Goal: Information Seeking & Learning: Learn about a topic

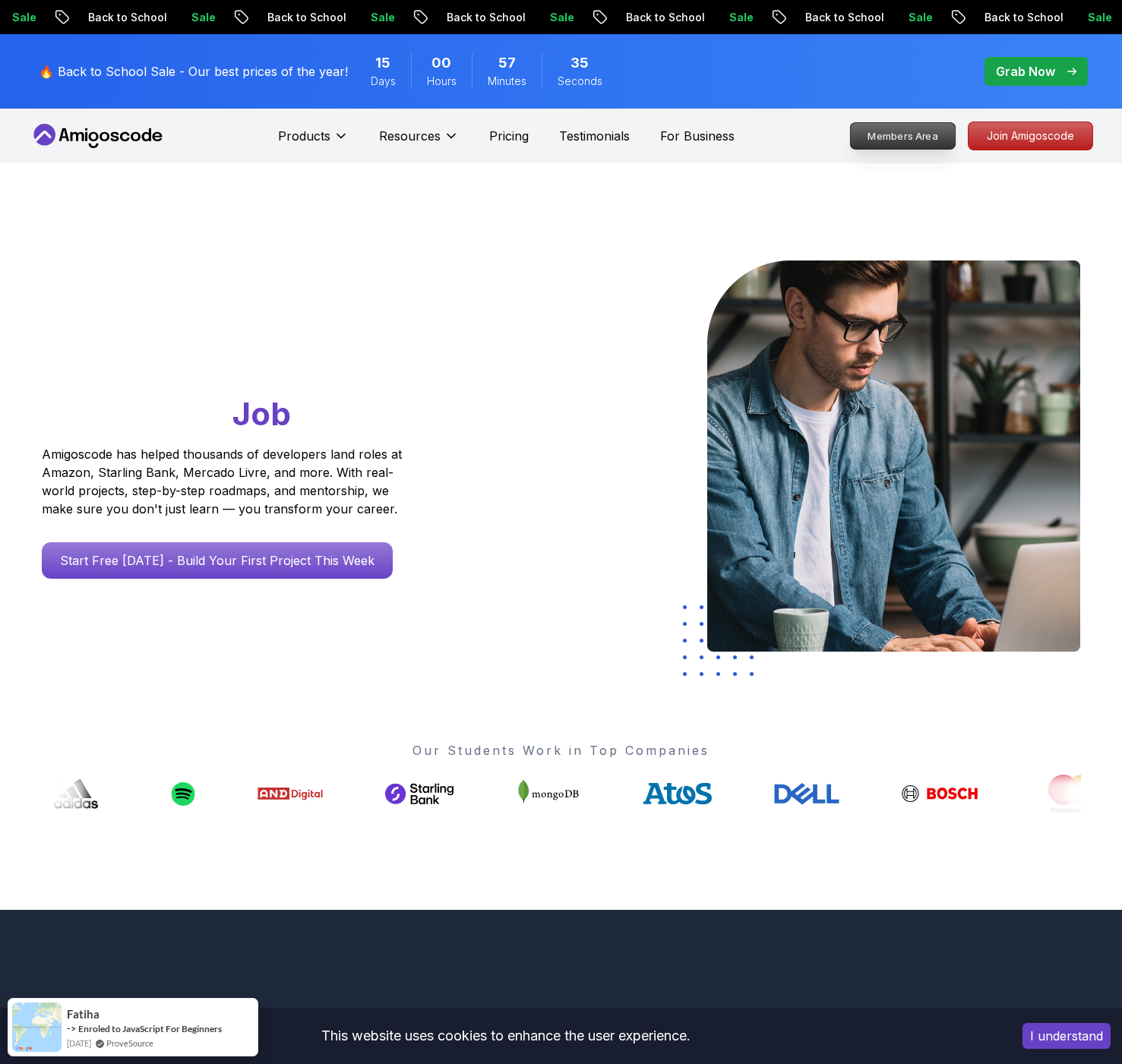
click at [905, 141] on p "Members Area" at bounding box center [902, 136] width 105 height 26
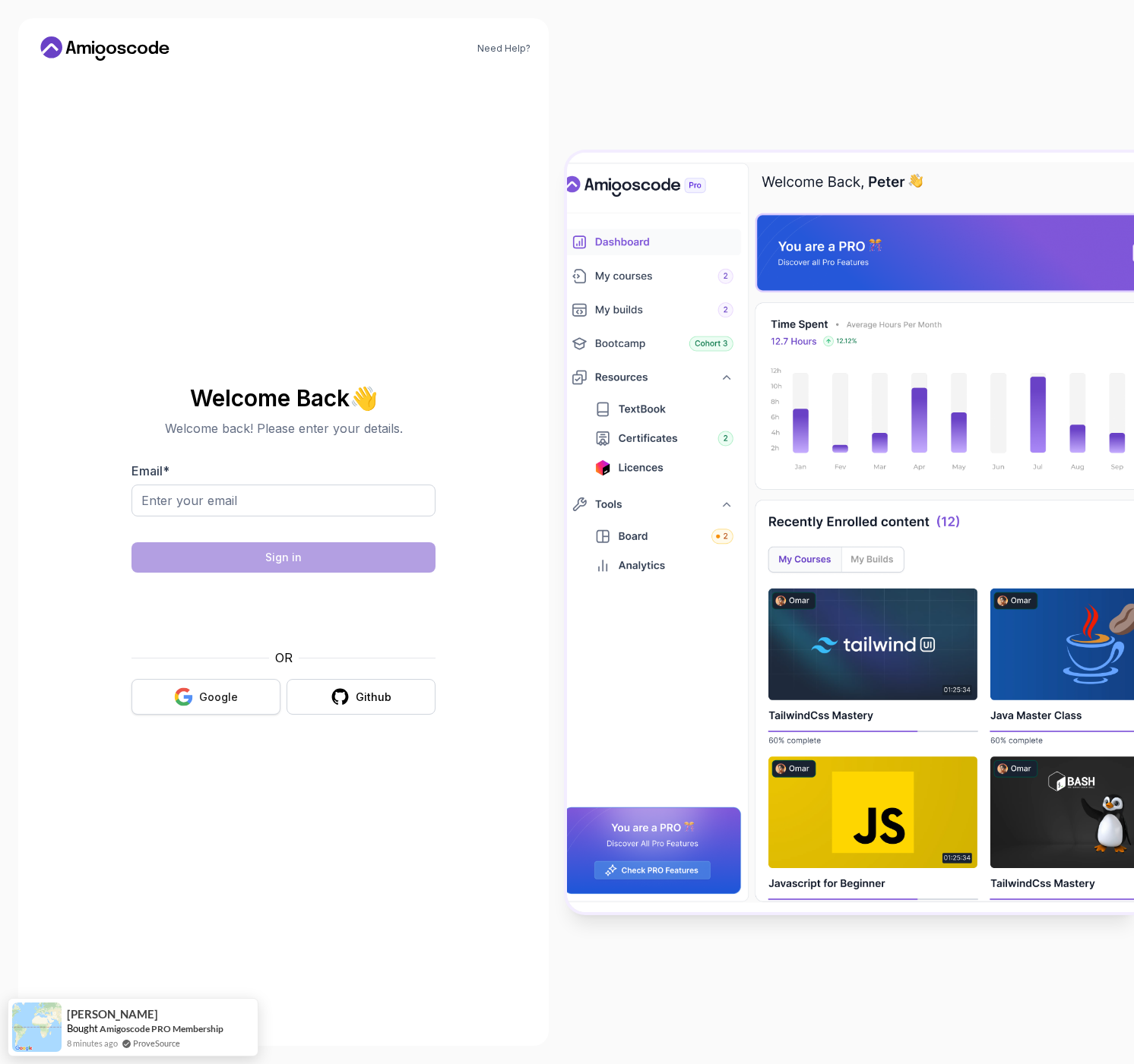
click at [204, 710] on button "Google" at bounding box center [206, 697] width 149 height 35
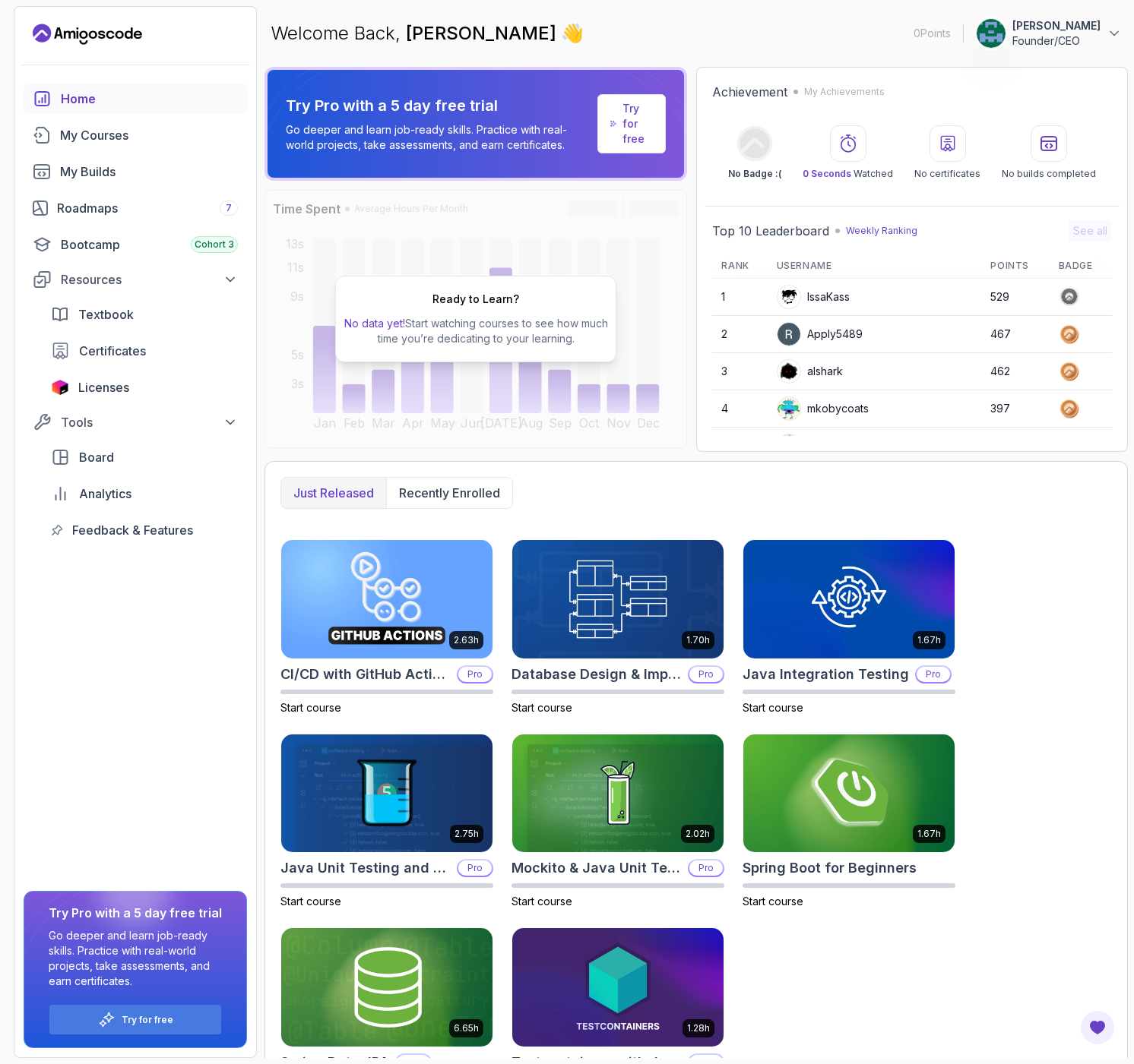
click at [619, 130] on link "Try for free" at bounding box center [631, 124] width 68 height 60
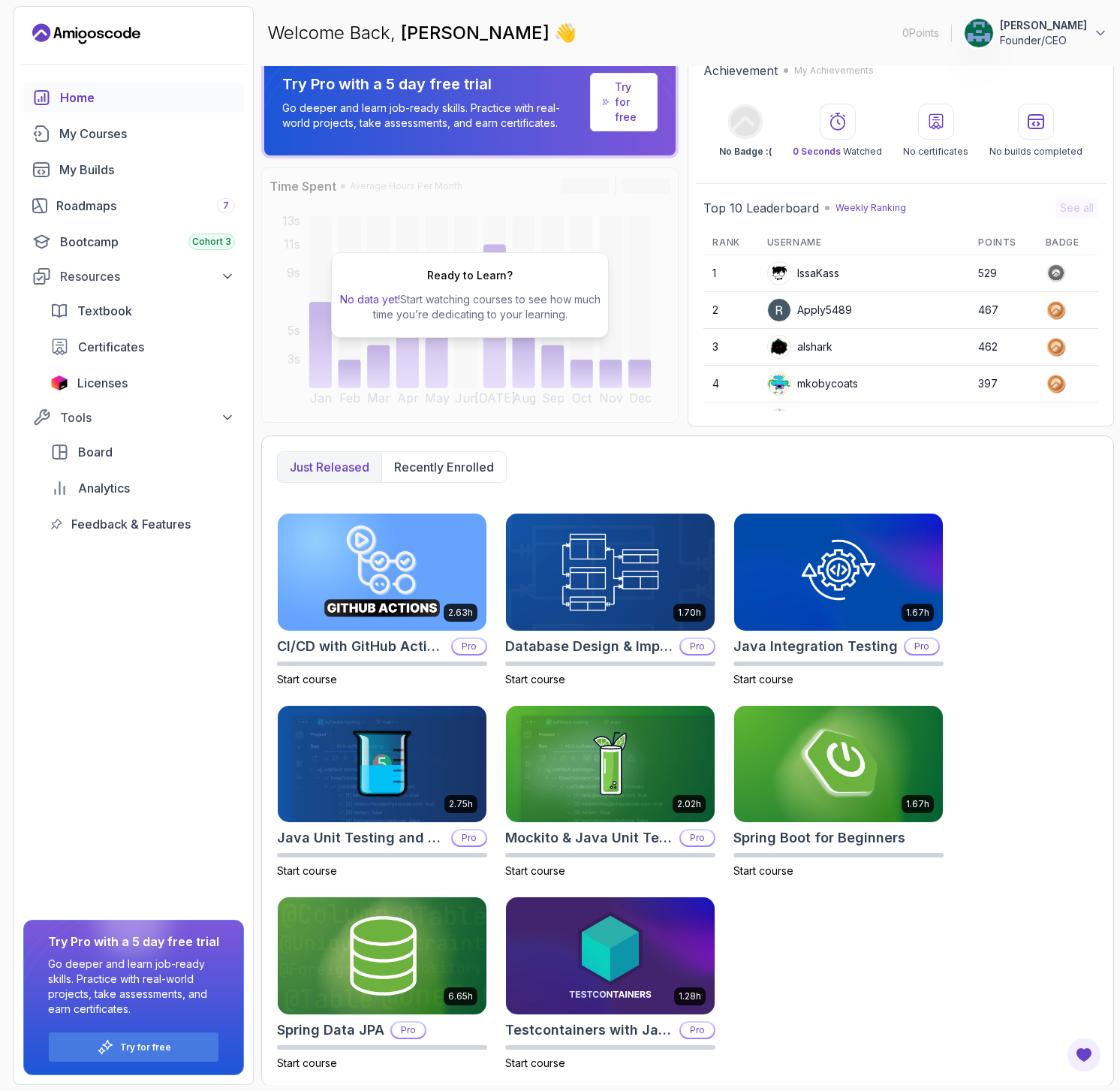
scroll to position [21, 0]
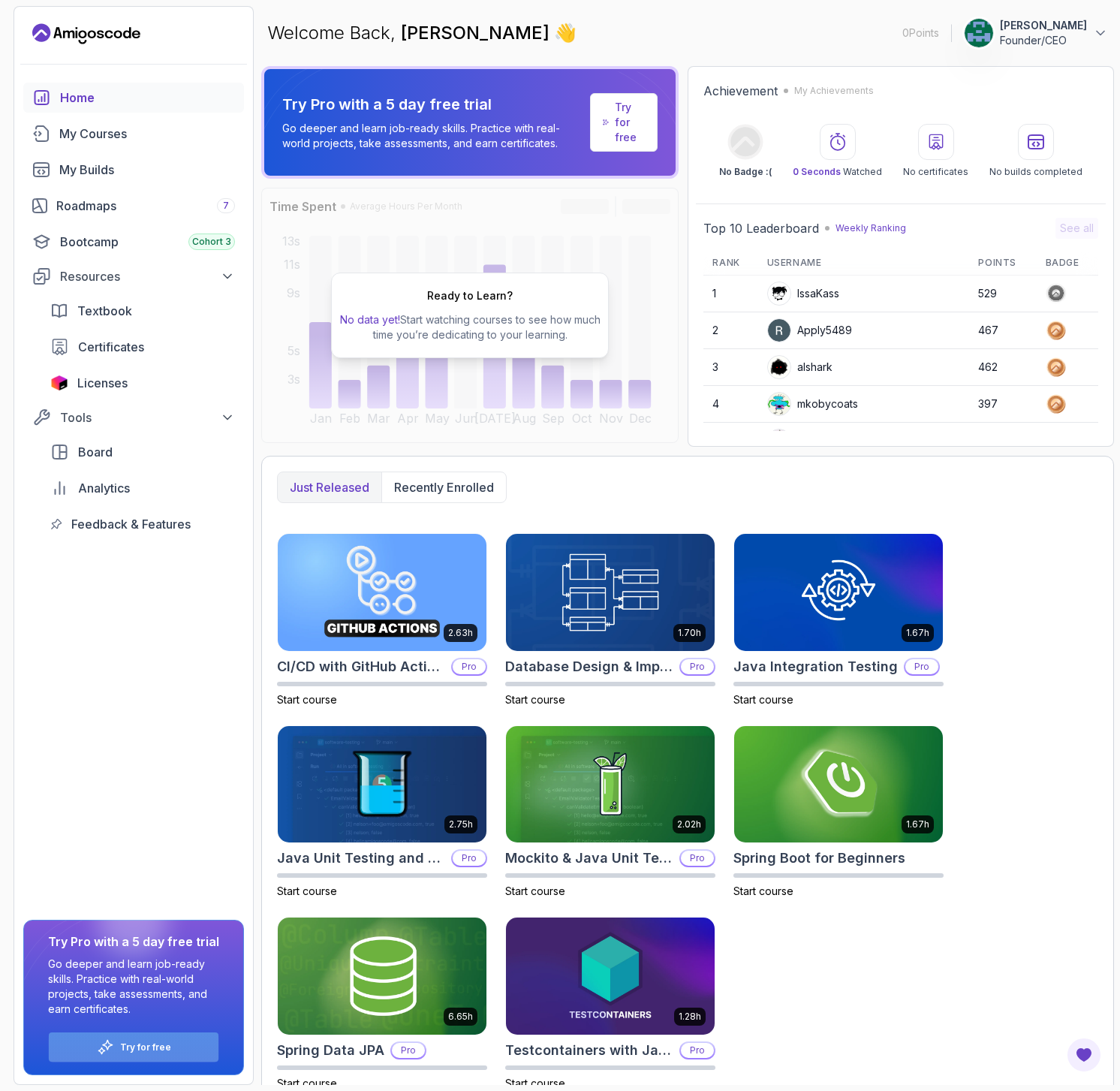
click at [149, 1052] on div "Try for free" at bounding box center [133, 1047] width 169 height 29
click at [1063, 27] on p "John Woolley" at bounding box center [1043, 26] width 87 height 15
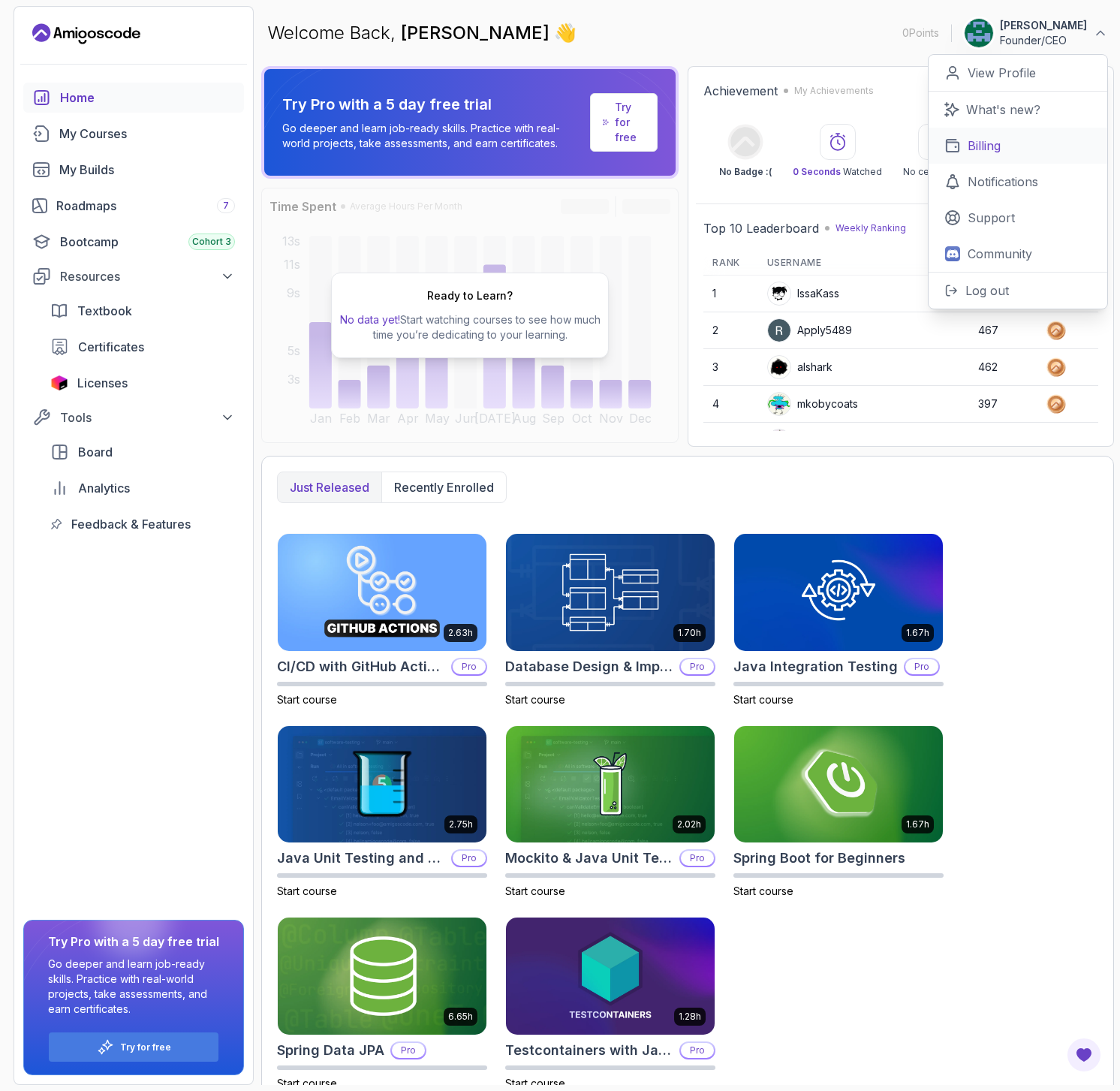
click at [999, 149] on p "Billing" at bounding box center [984, 145] width 33 height 18
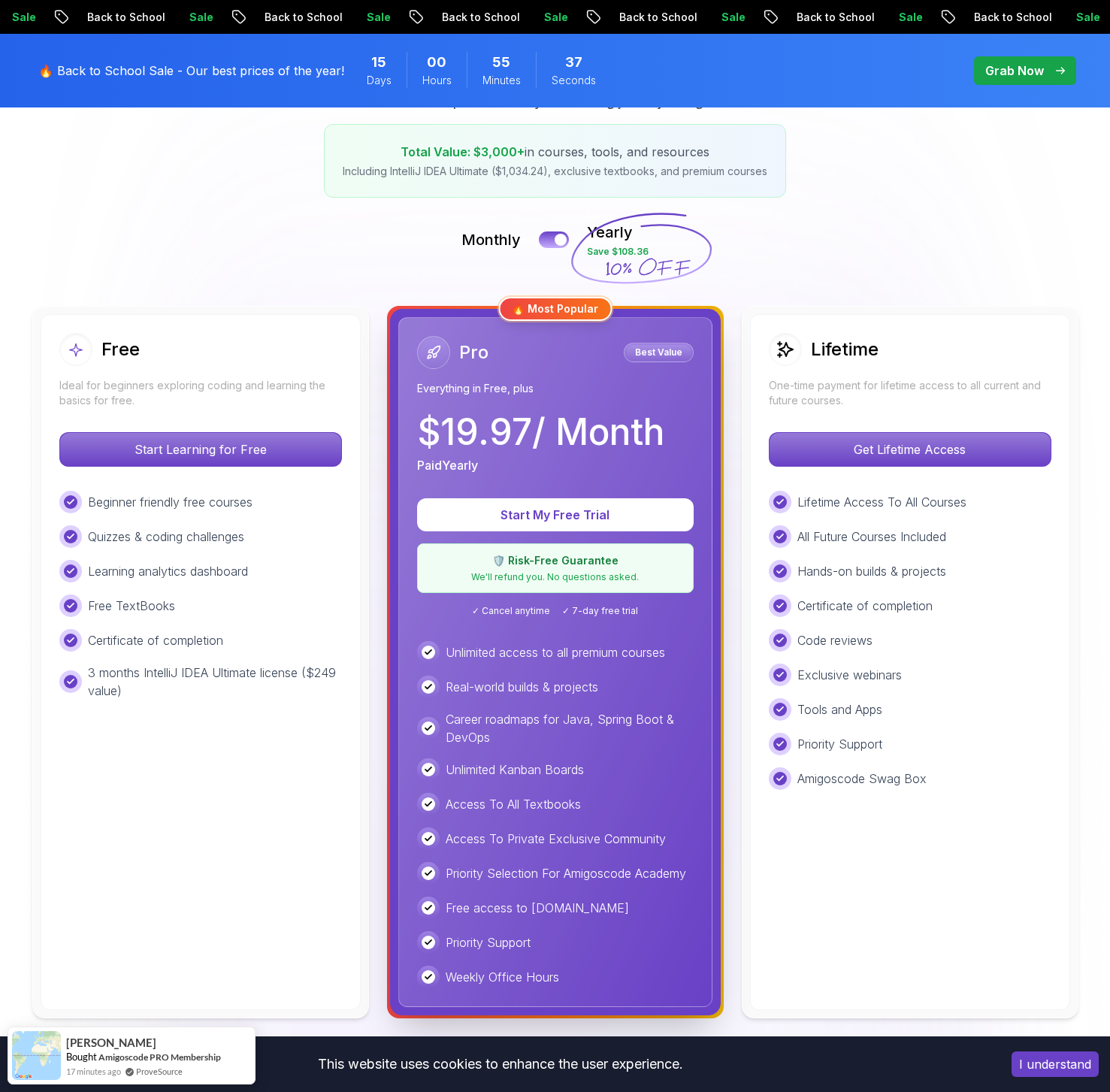
scroll to position [242, 0]
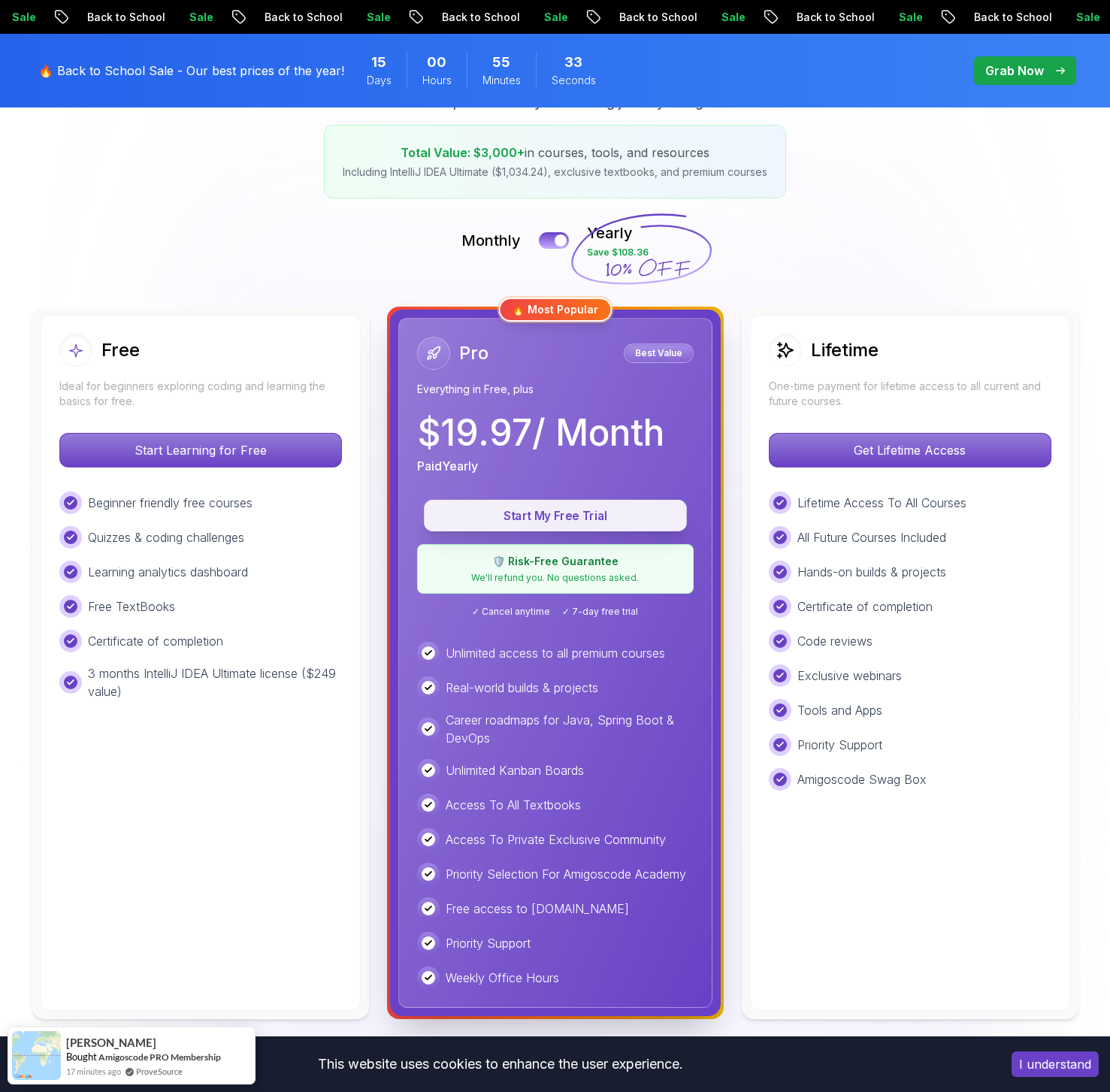
click at [564, 511] on p "Start My Free Trial" at bounding box center [556, 515] width 229 height 18
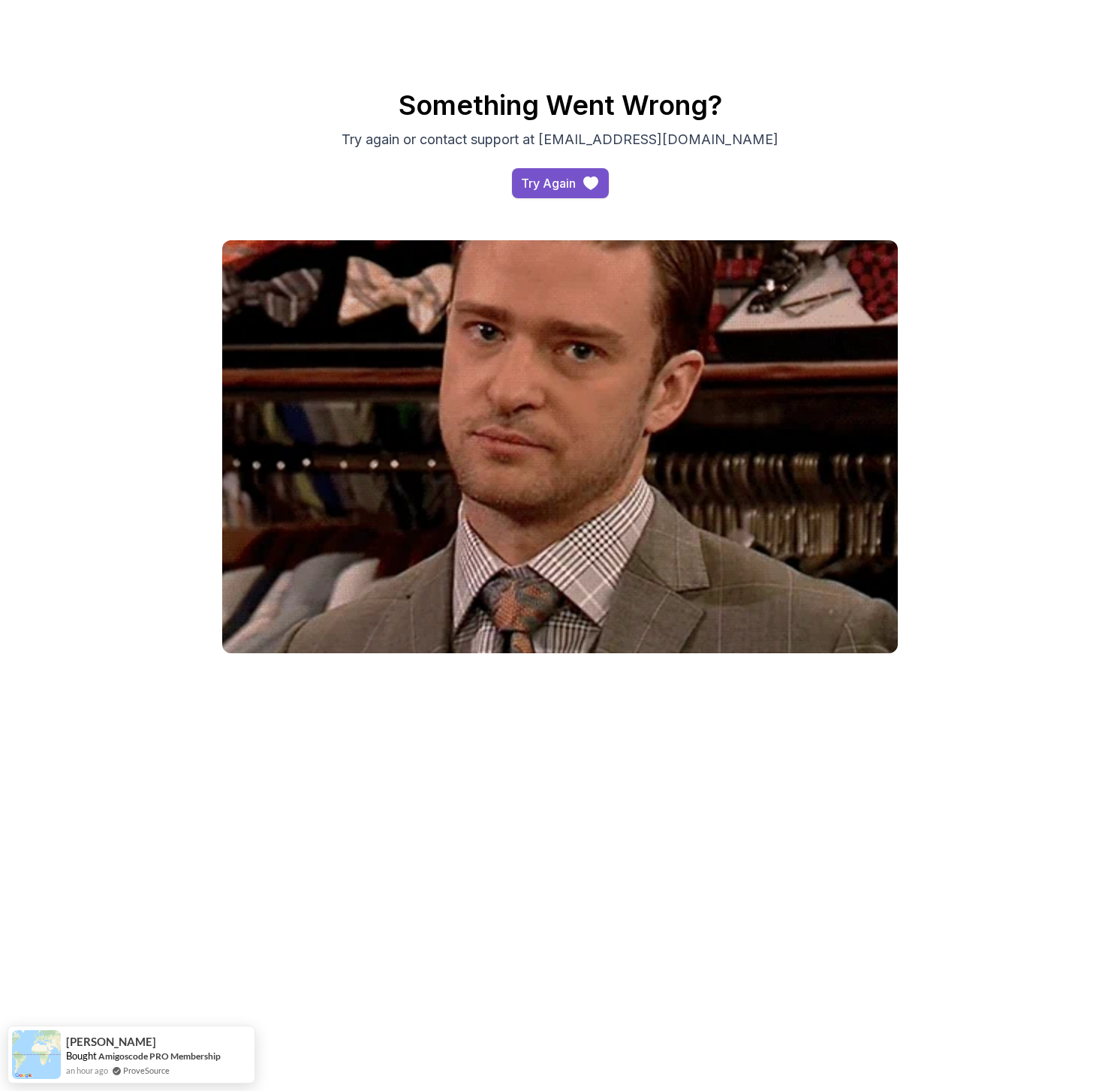
click at [563, 175] on div "Try Again" at bounding box center [548, 183] width 55 height 18
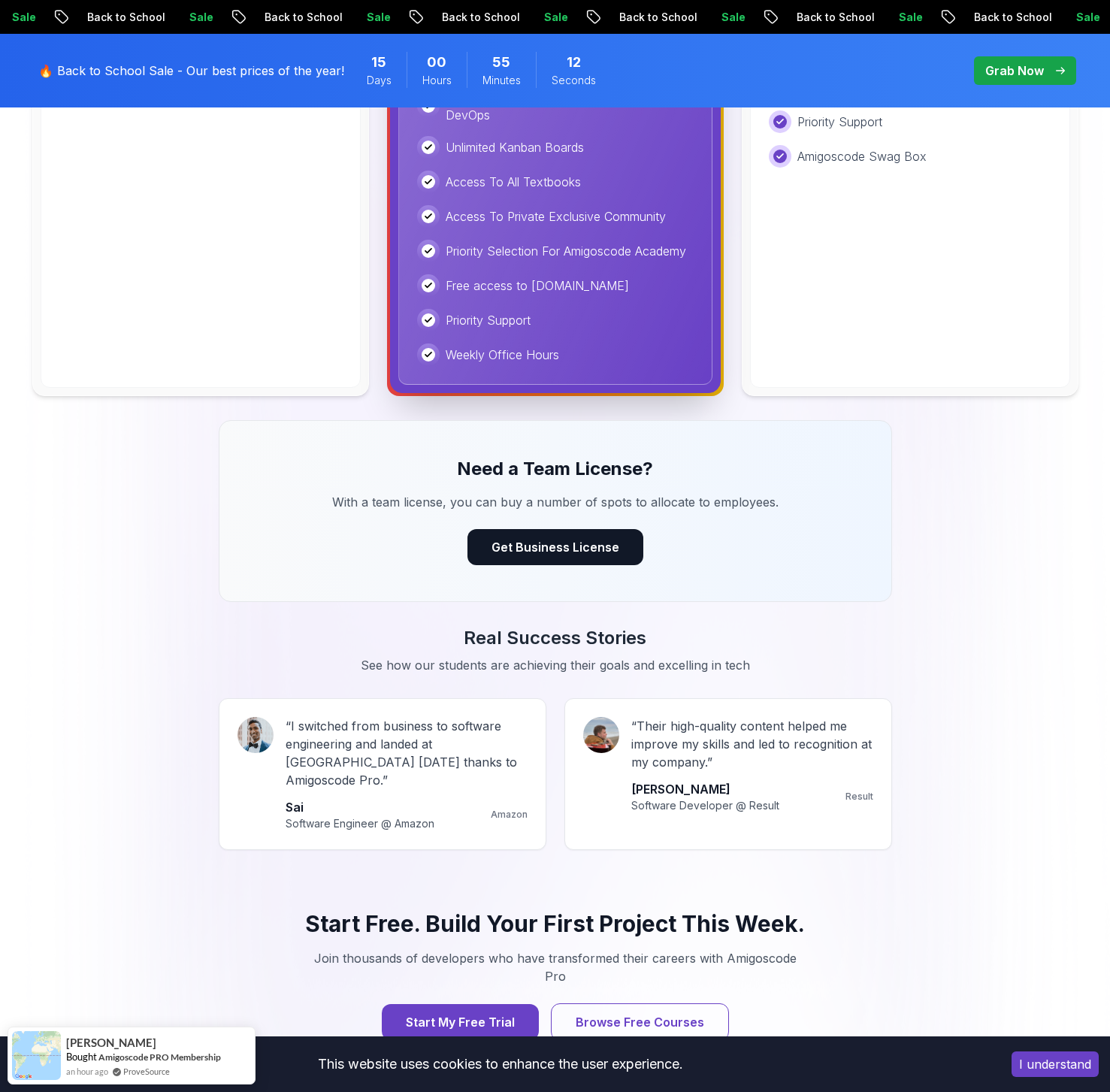
scroll to position [477, 0]
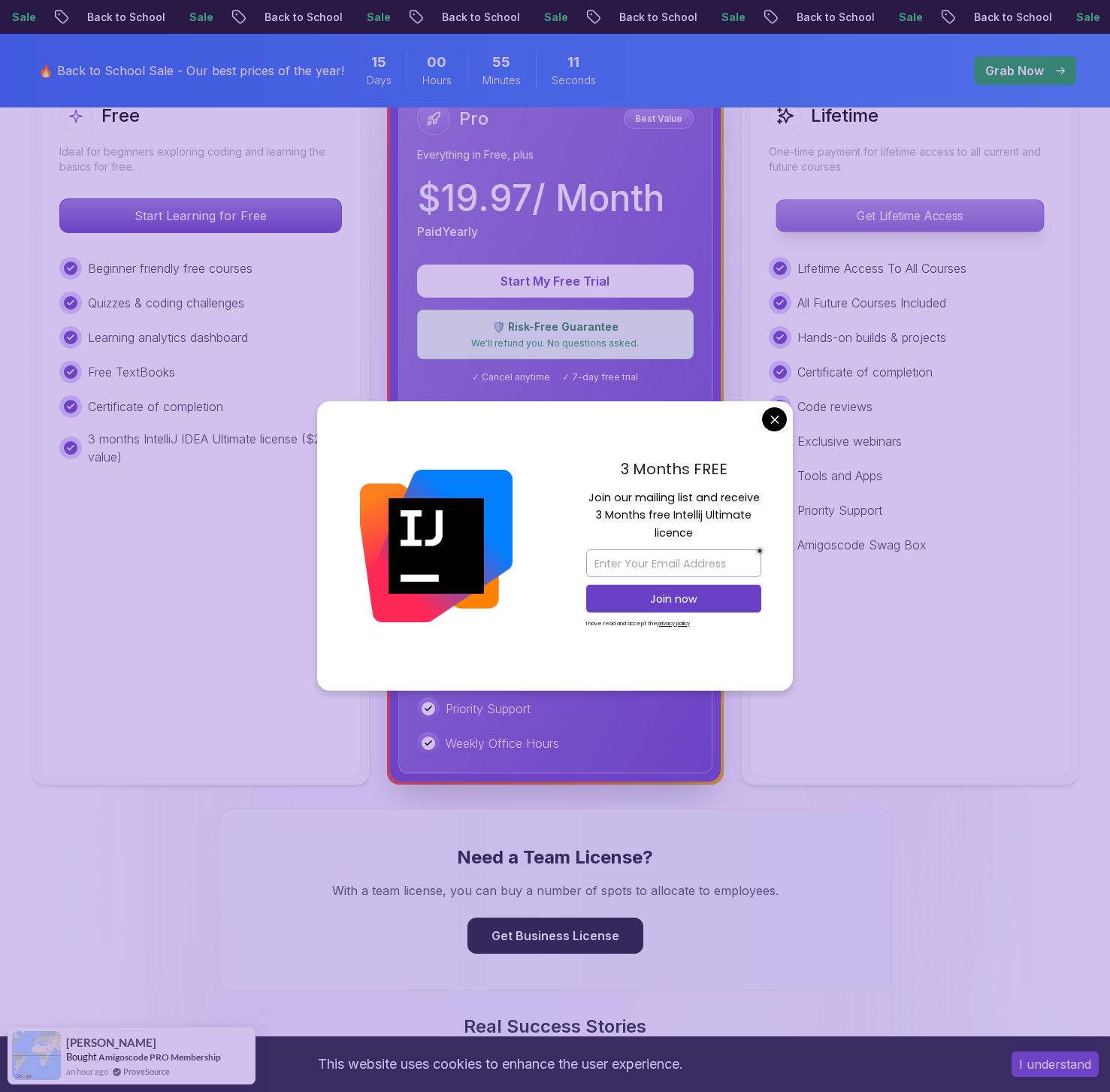
click at [875, 224] on p "Get Lifetime Access" at bounding box center [909, 216] width 266 height 31
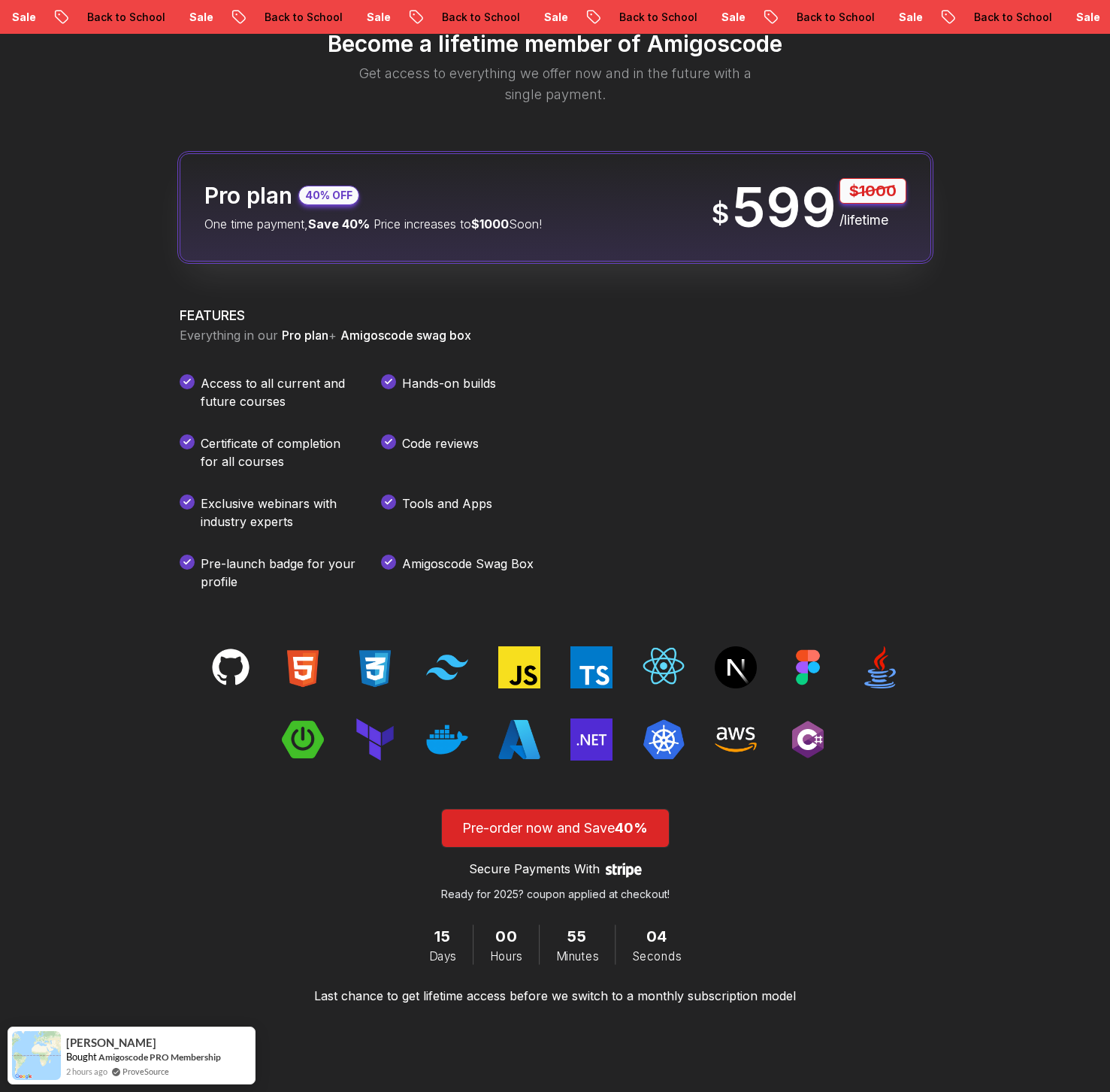
scroll to position [1825, 0]
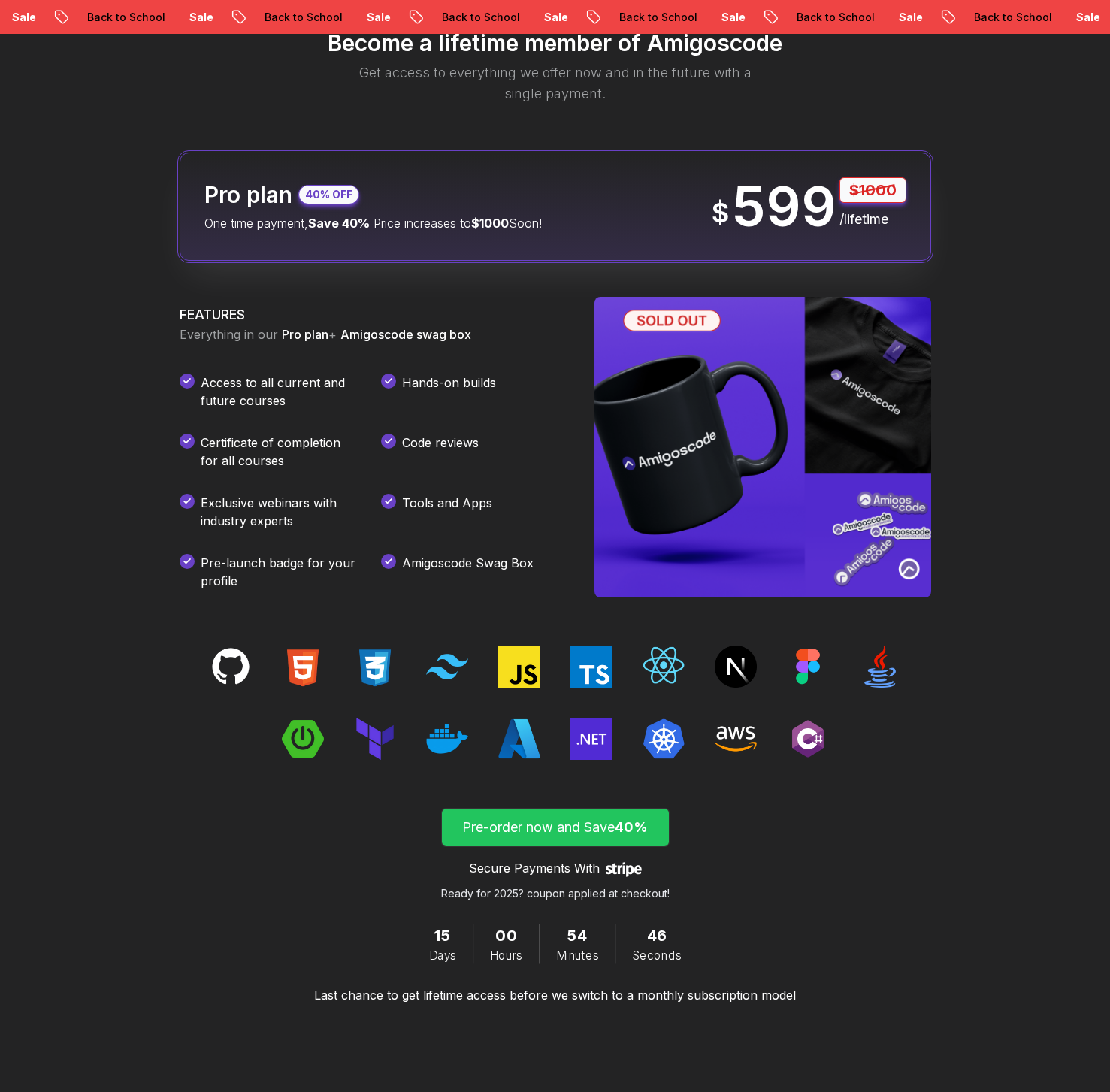
click at [578, 821] on p "Pre-order now and Save 40%" at bounding box center [555, 827] width 193 height 21
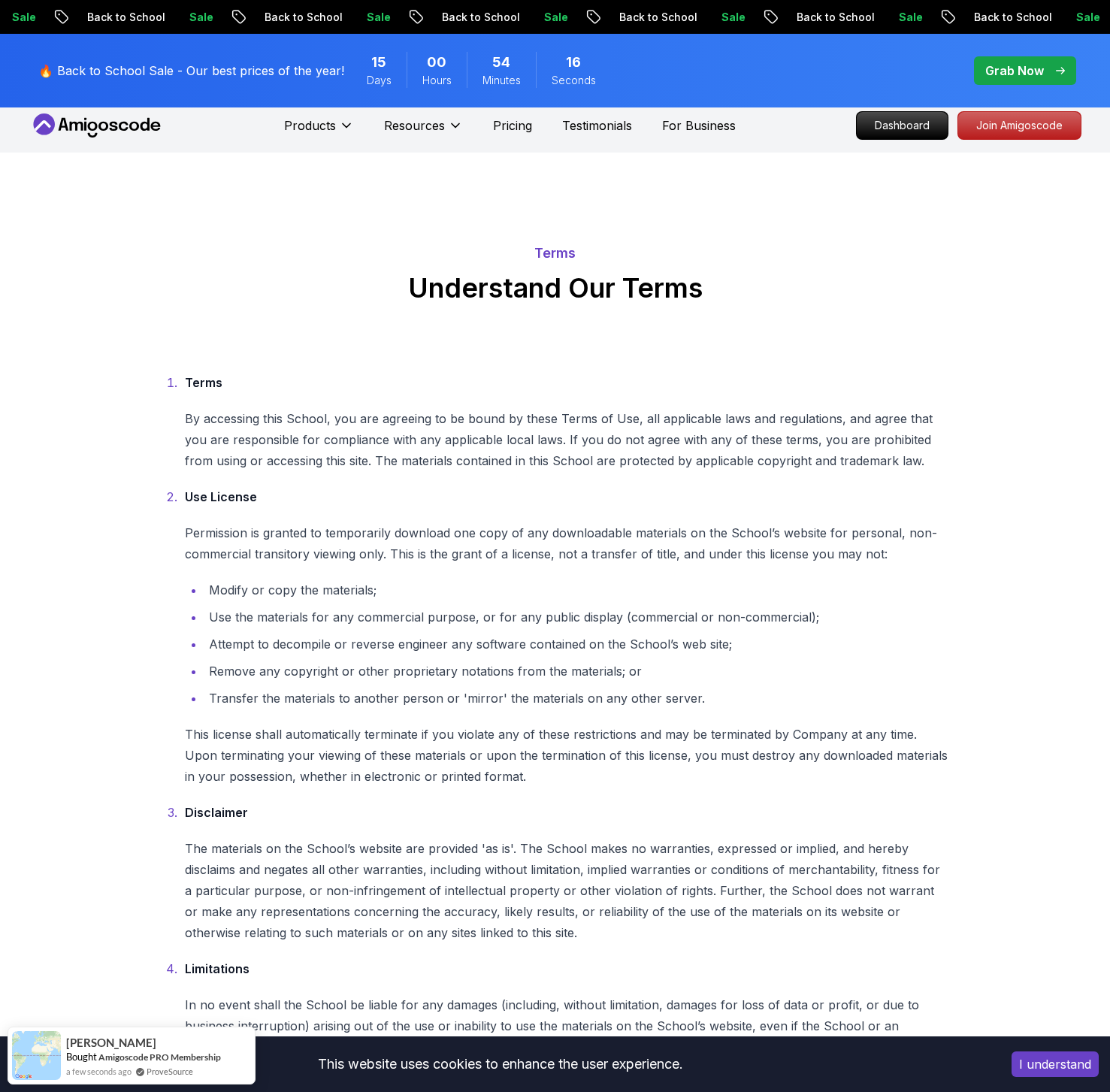
scroll to position [954, 0]
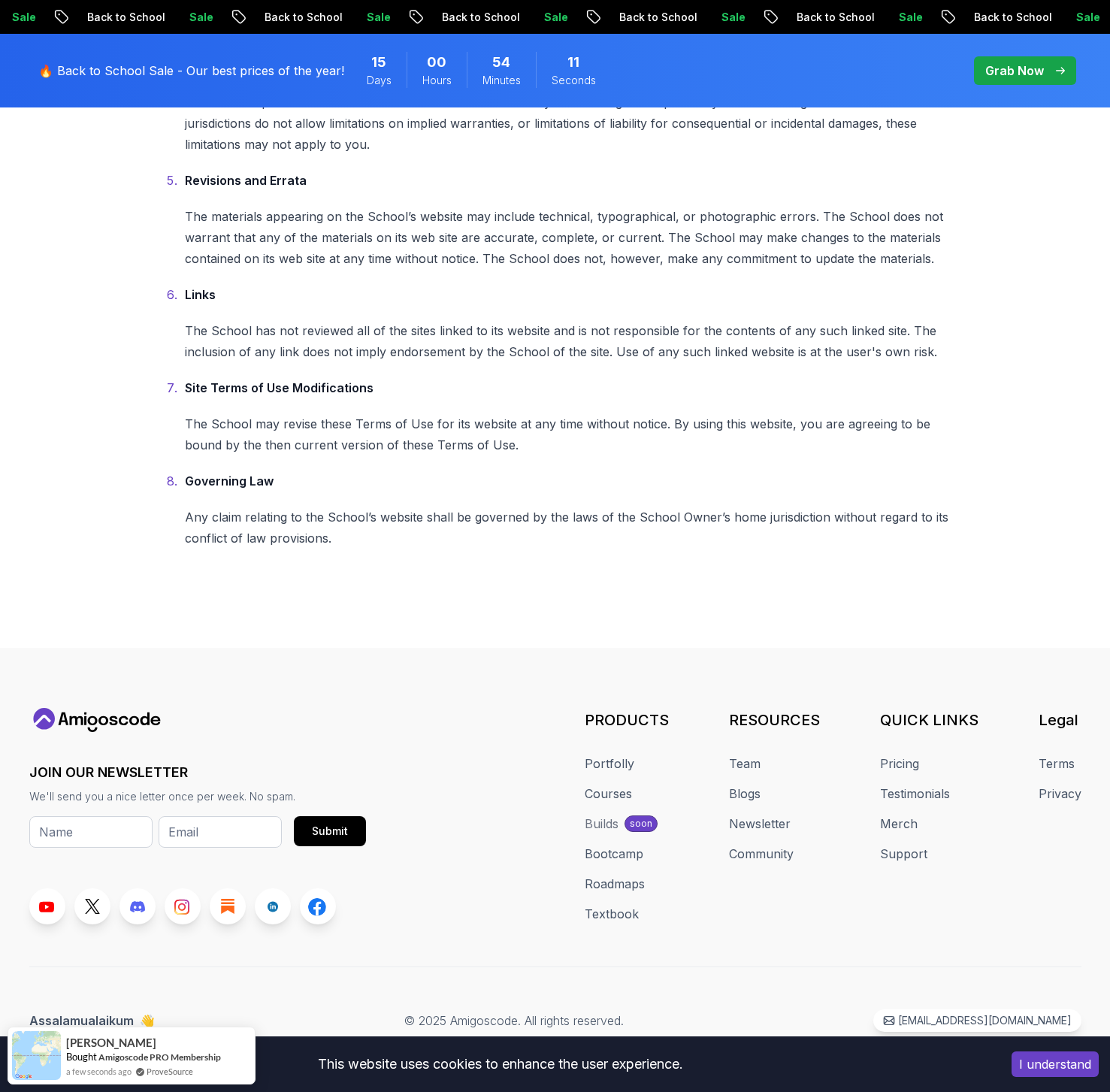
click at [776, 426] on body "Sale Back to School Sale Back to School Sale Back to School Sale Back to School…" at bounding box center [555, 69] width 1110 height 2046
click at [84, 1009] on div "JOIN OUR NEWSLETTER We'll send you a nice letter once per week. No spam. Submit…" at bounding box center [556, 869] width 1053 height 323
click at [90, 1019] on p "Assalamualaikum 👋" at bounding box center [92, 1021] width 125 height 18
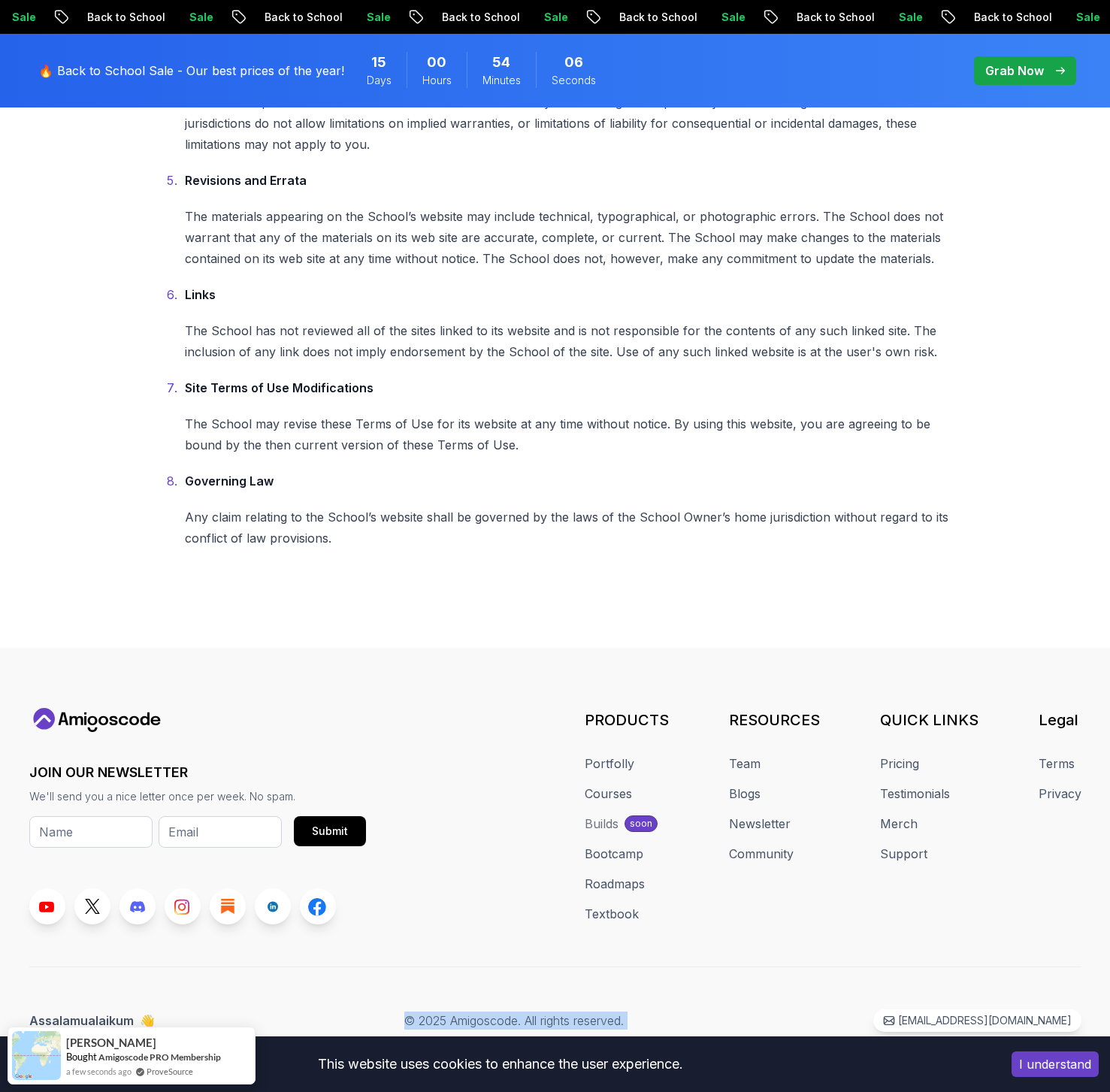
drag, startPoint x: 313, startPoint y: 993, endPoint x: 352, endPoint y: 990, distance: 39.1
click at [313, 992] on div "JOIN OUR NEWSLETTER We'll send you a nice letter once per week. No spam. Submit…" at bounding box center [556, 869] width 1053 height 323
click at [1063, 1063] on button "I understand" at bounding box center [1056, 1064] width 88 height 26
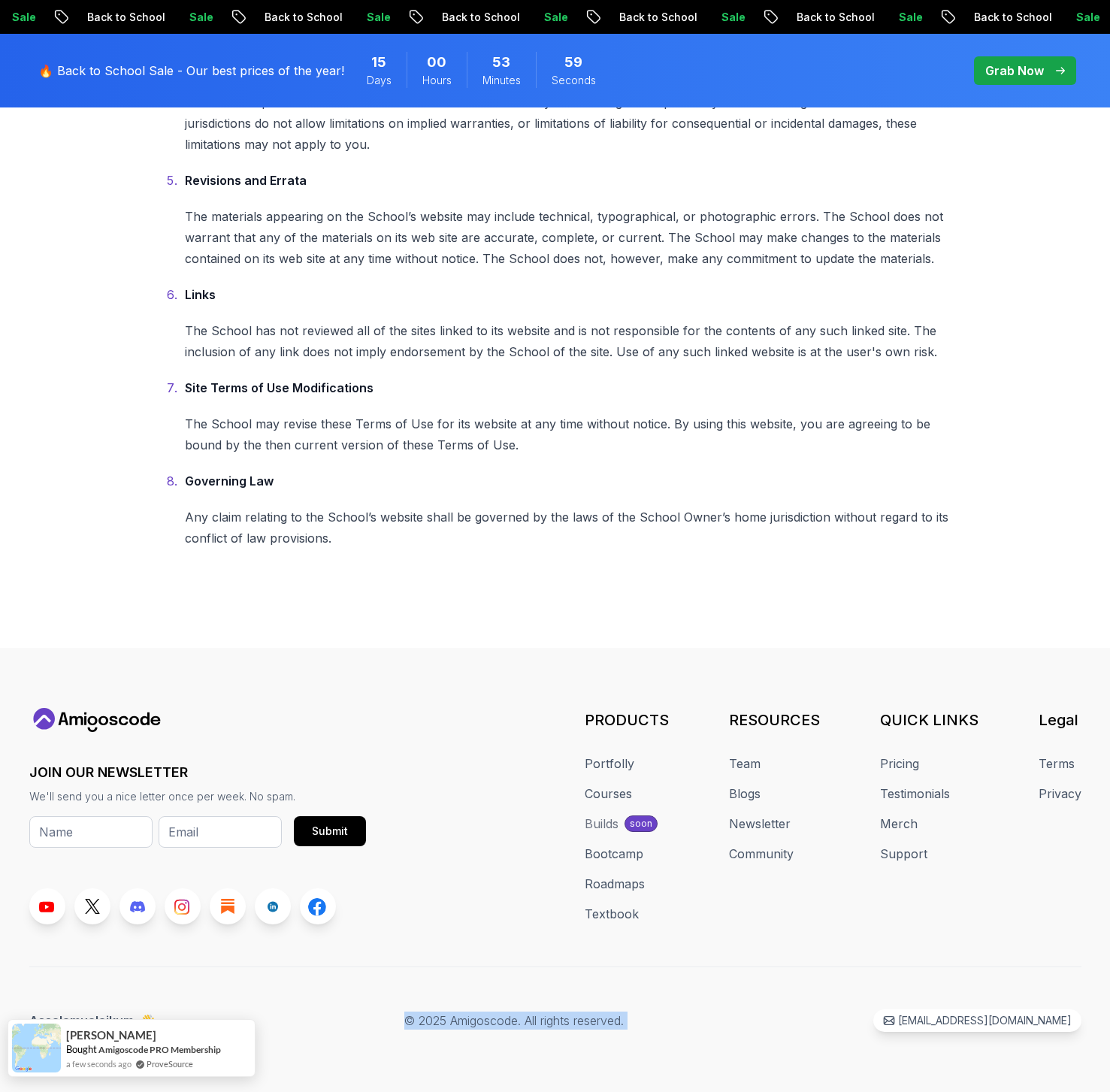
click at [100, 1037] on span "Demetris" at bounding box center [112, 1035] width 90 height 13
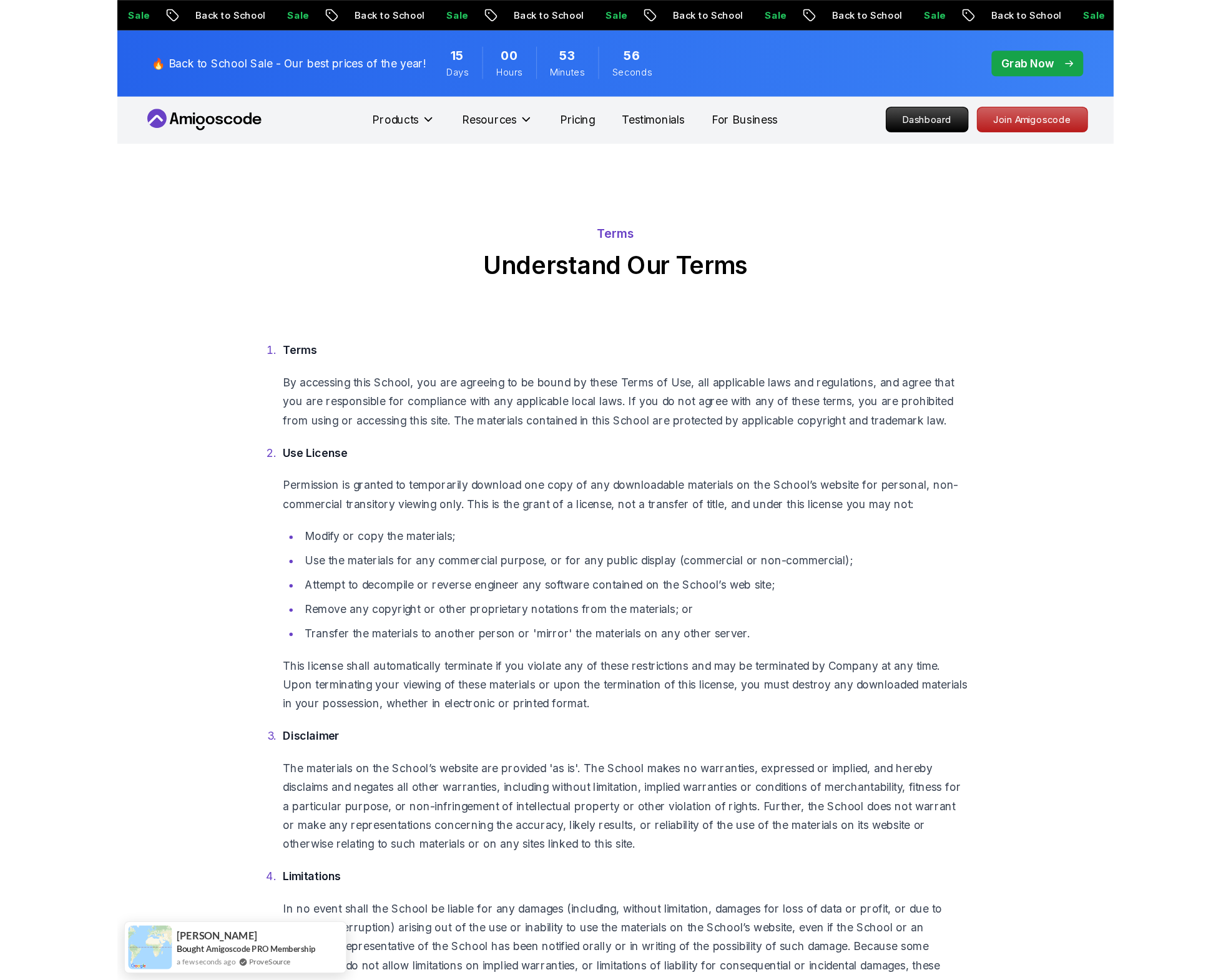
scroll to position [0, 0]
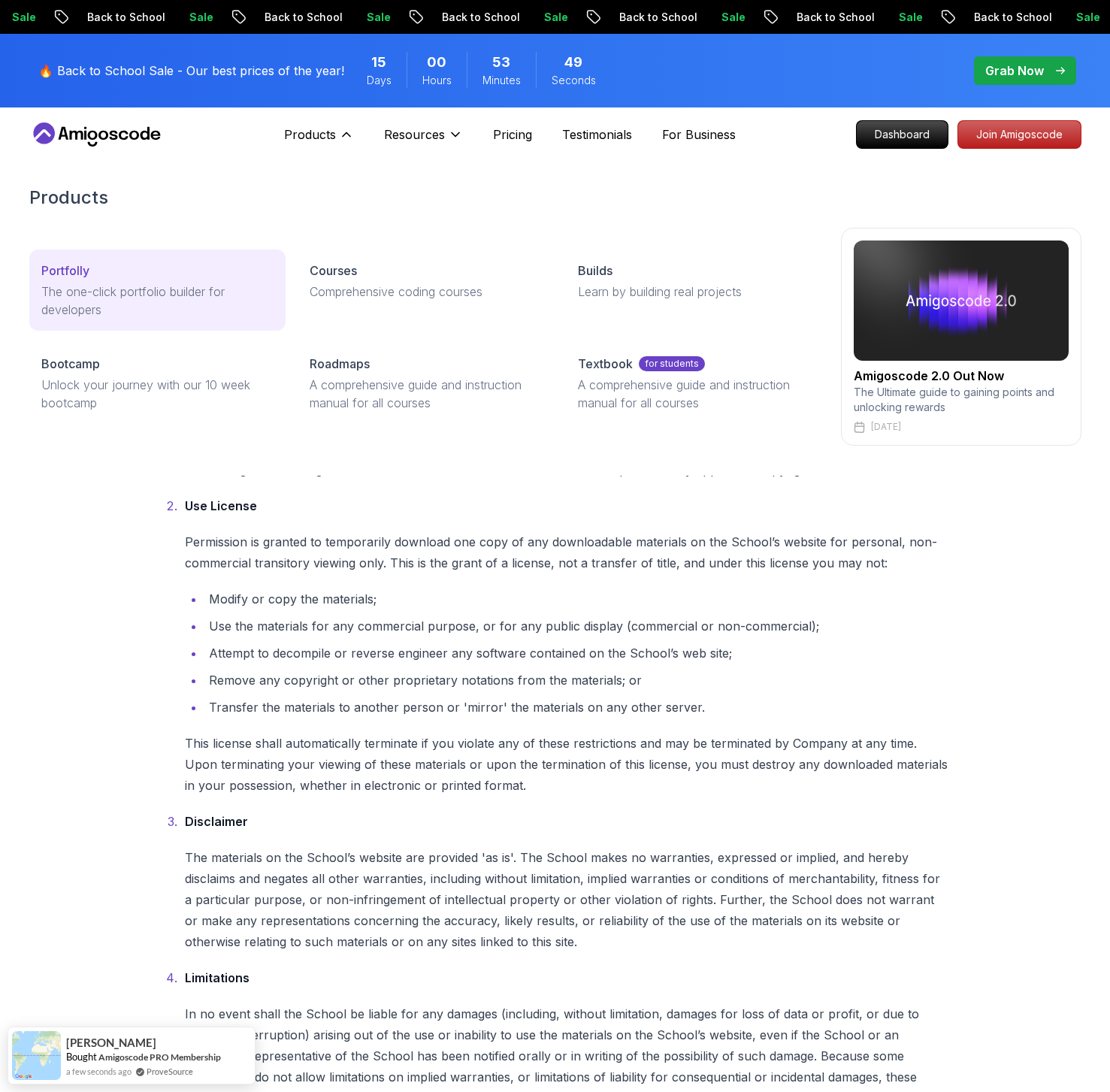
click at [63, 278] on p "Portfolly" at bounding box center [65, 271] width 48 height 18
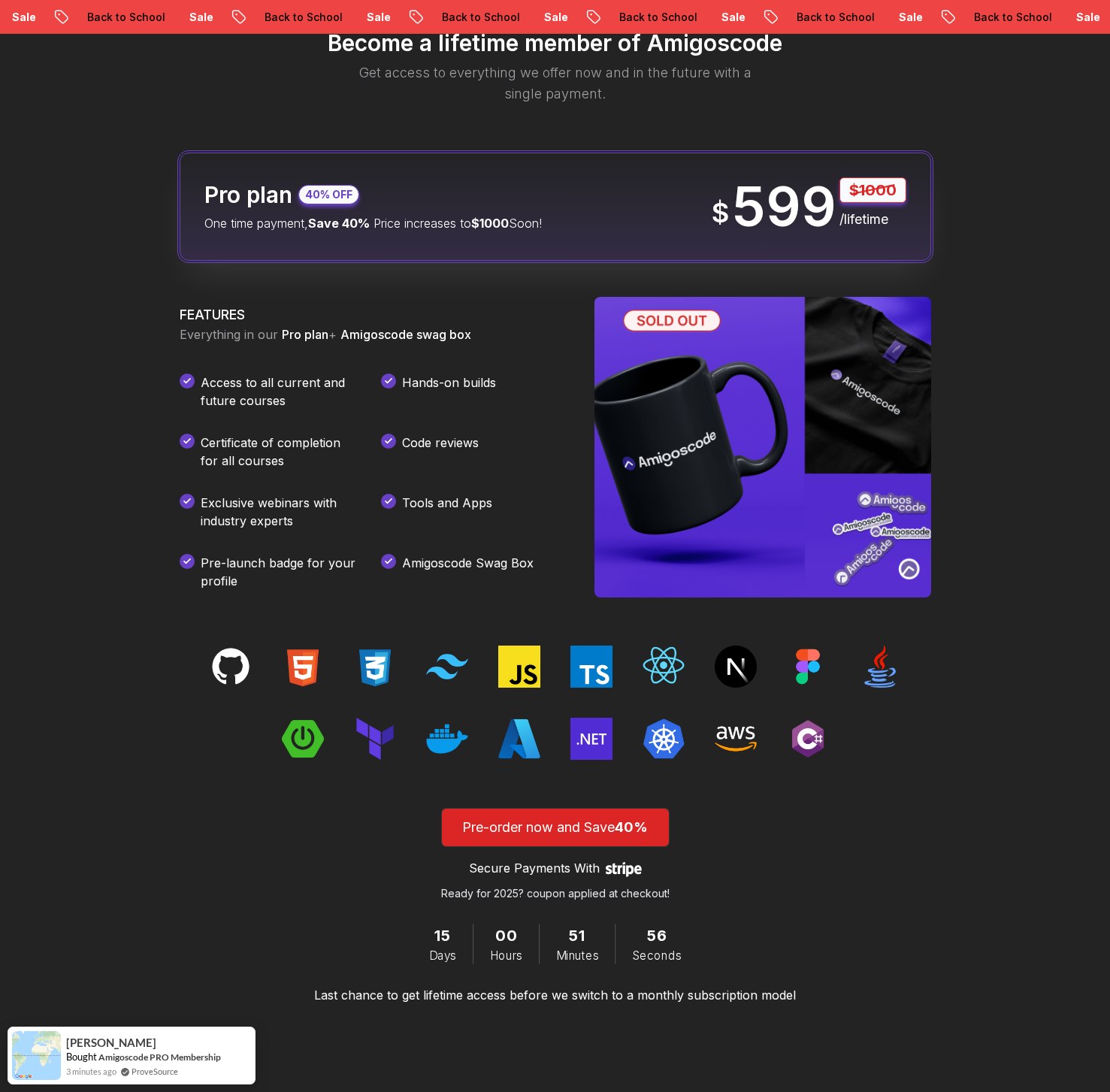
scroll to position [1819, 0]
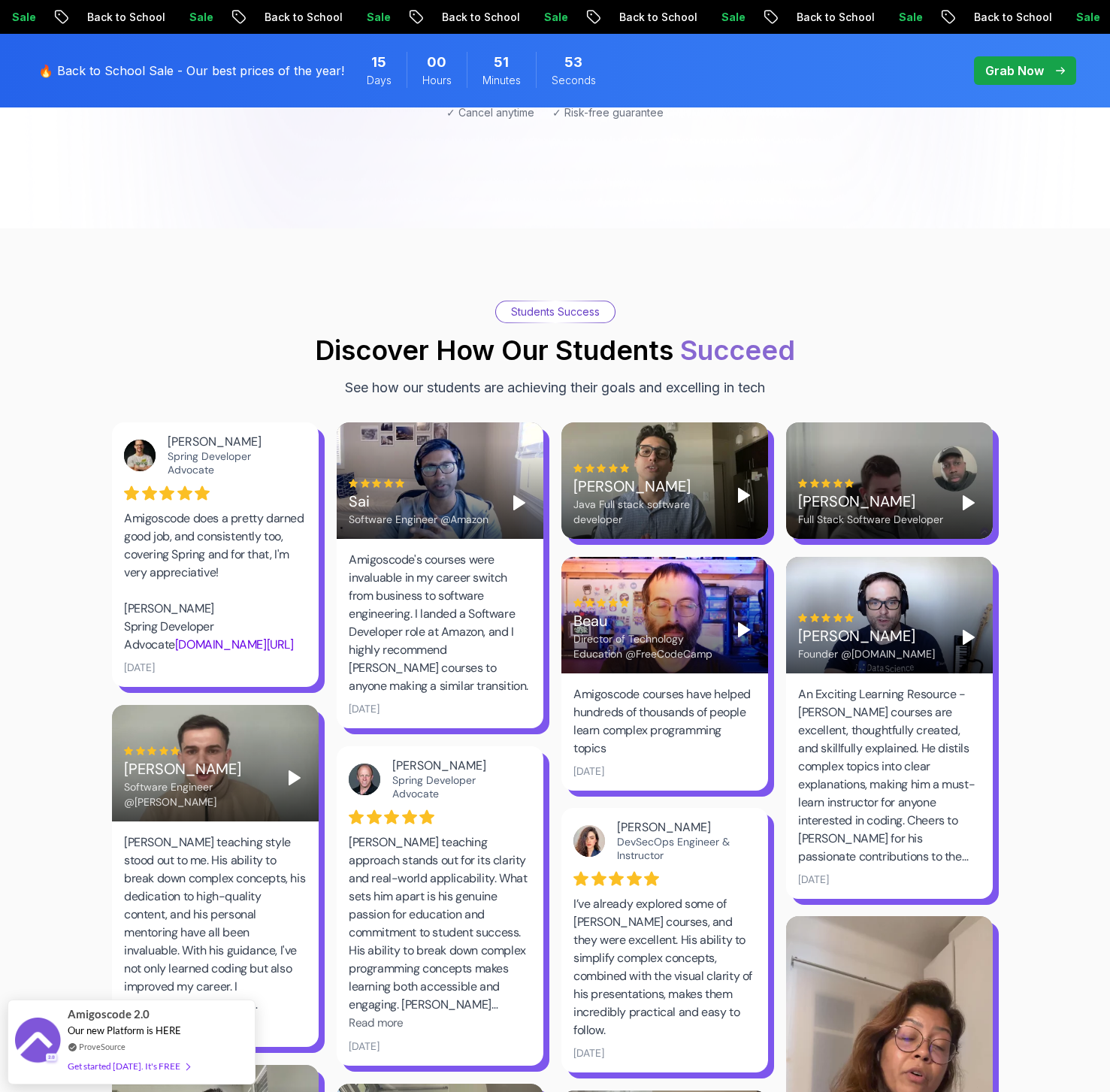
click at [1057, 75] on div "Grab Now" at bounding box center [1025, 71] width 79 height 18
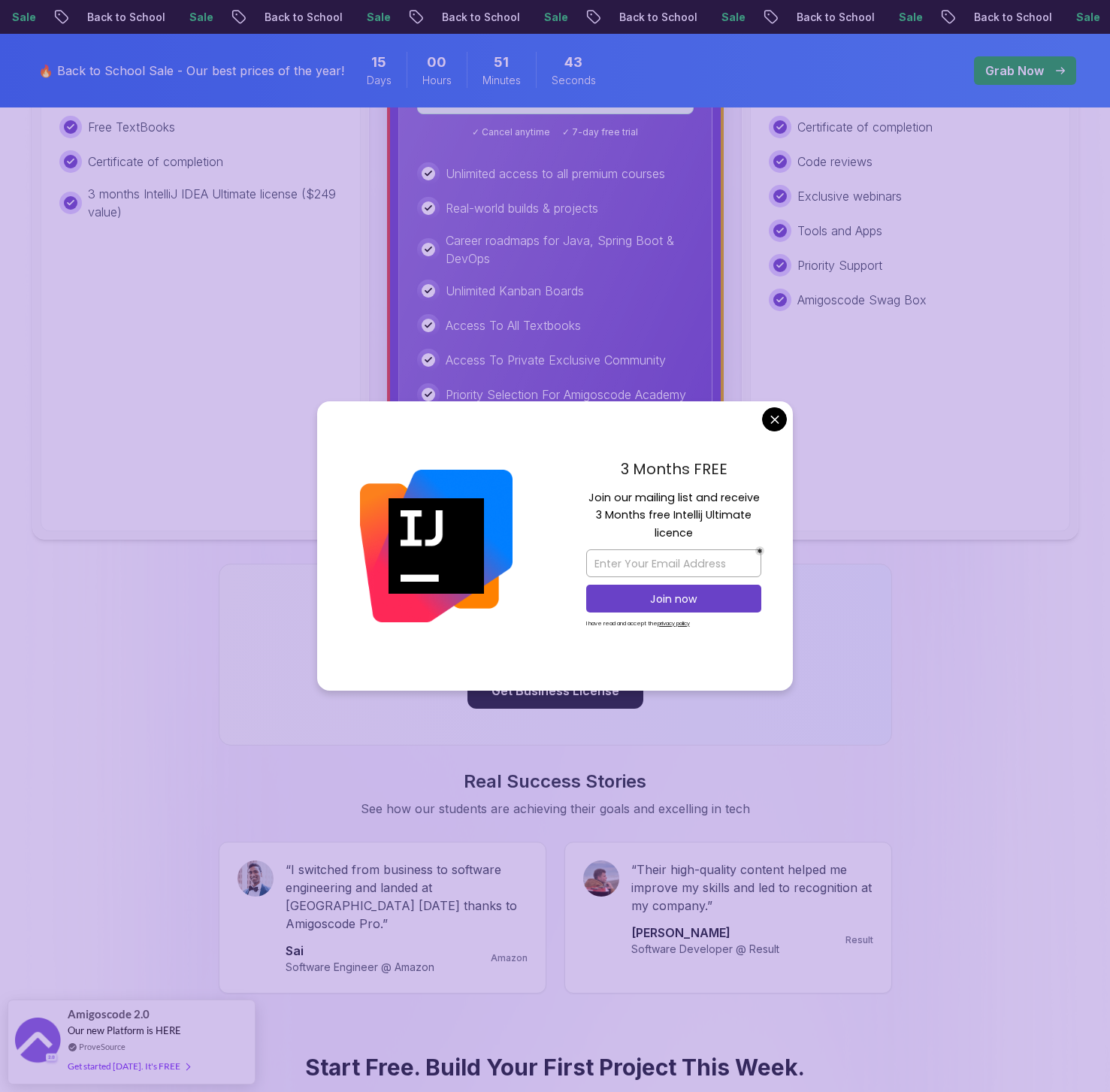
scroll to position [552, 0]
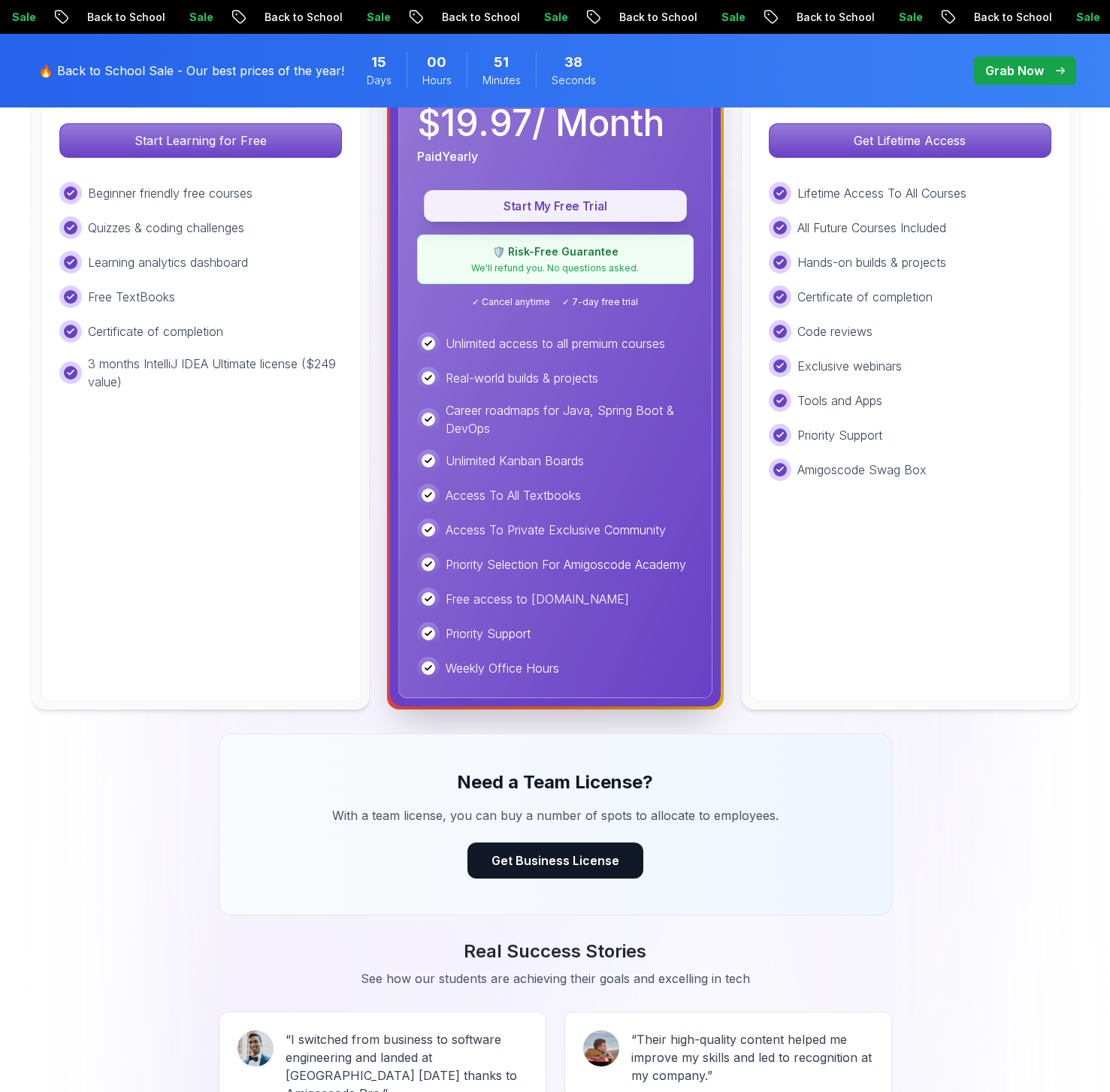
click at [589, 205] on p "Start My Free Trial" at bounding box center [556, 205] width 229 height 18
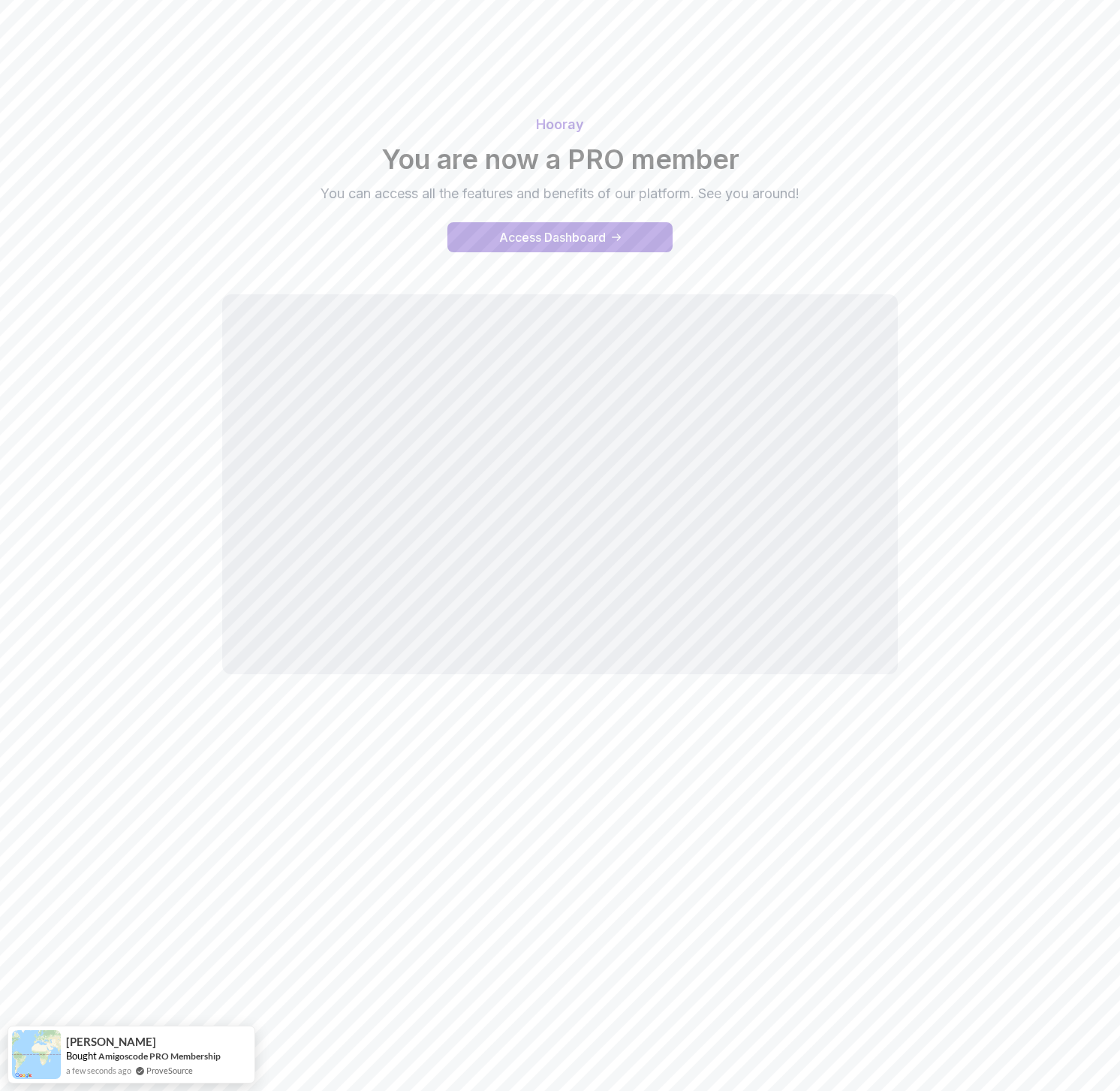
click at [913, 218] on div "Hooray You are now a PRO member You can access all the features and benefits of…" at bounding box center [560, 182] width 1051 height 174
click at [548, 234] on div "Access Dashboard" at bounding box center [552, 238] width 107 height 18
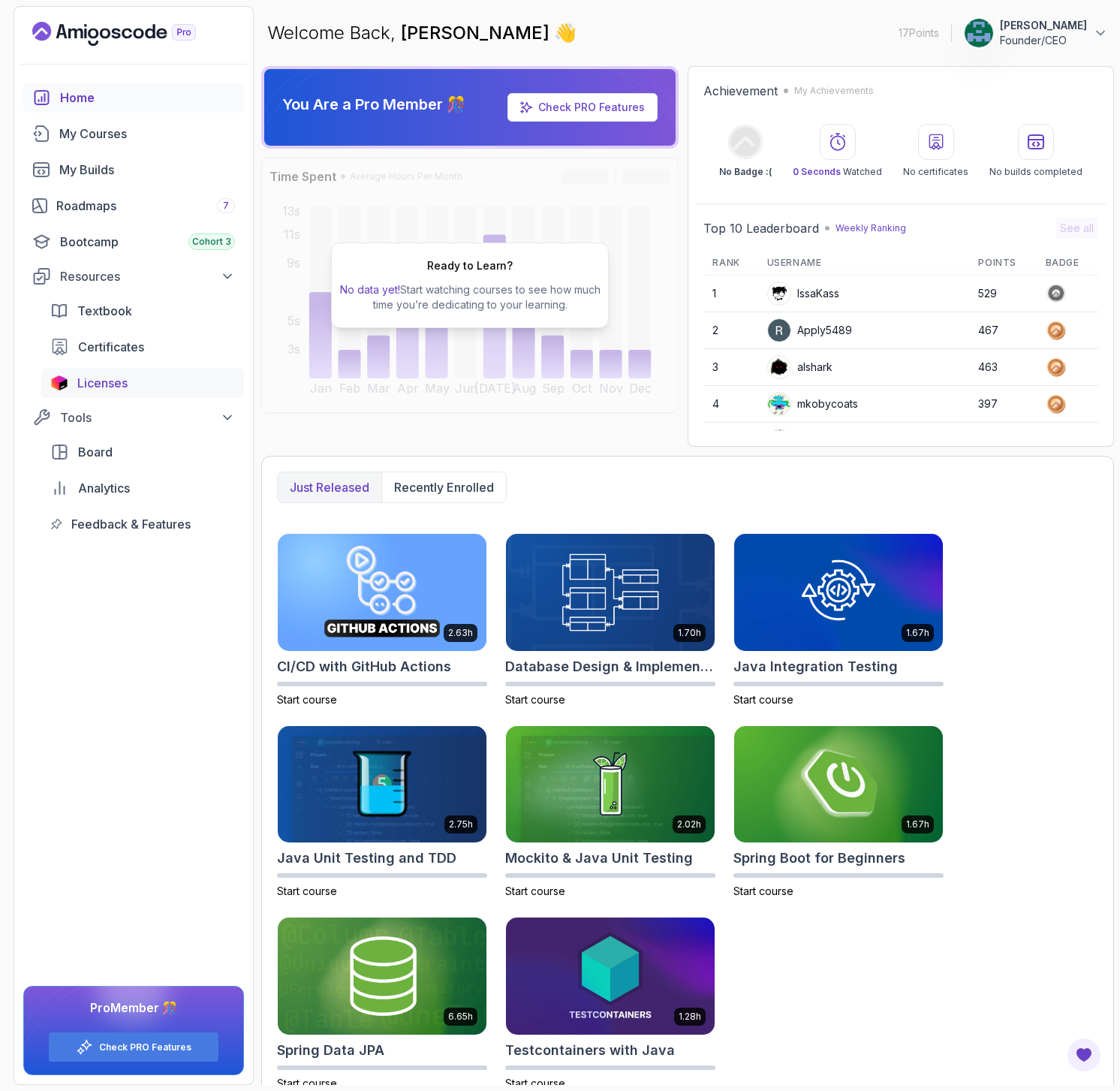
click at [97, 384] on span "Licenses" at bounding box center [102, 383] width 51 height 18
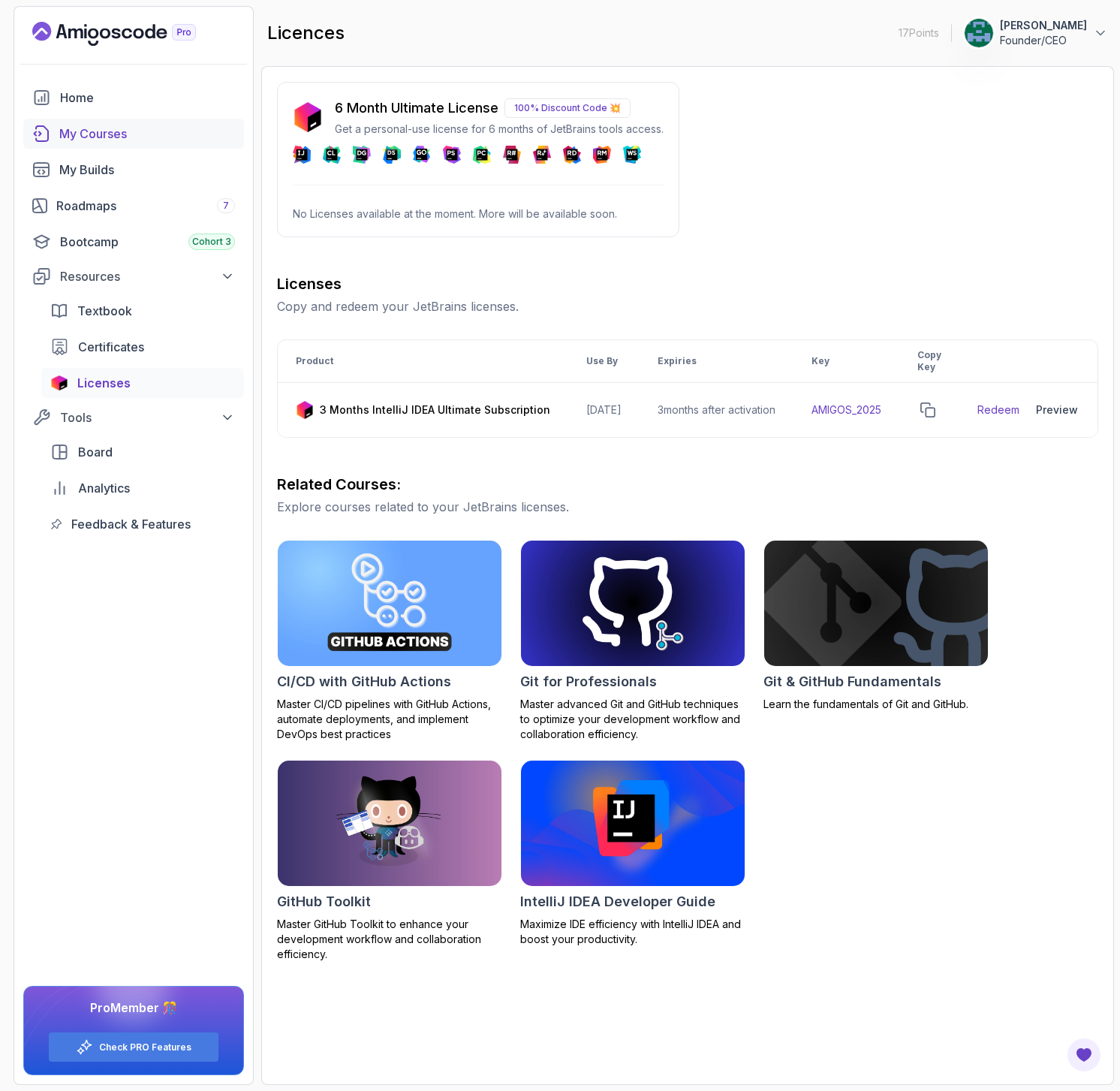
click at [98, 133] on div "My Courses" at bounding box center [146, 133] width 176 height 18
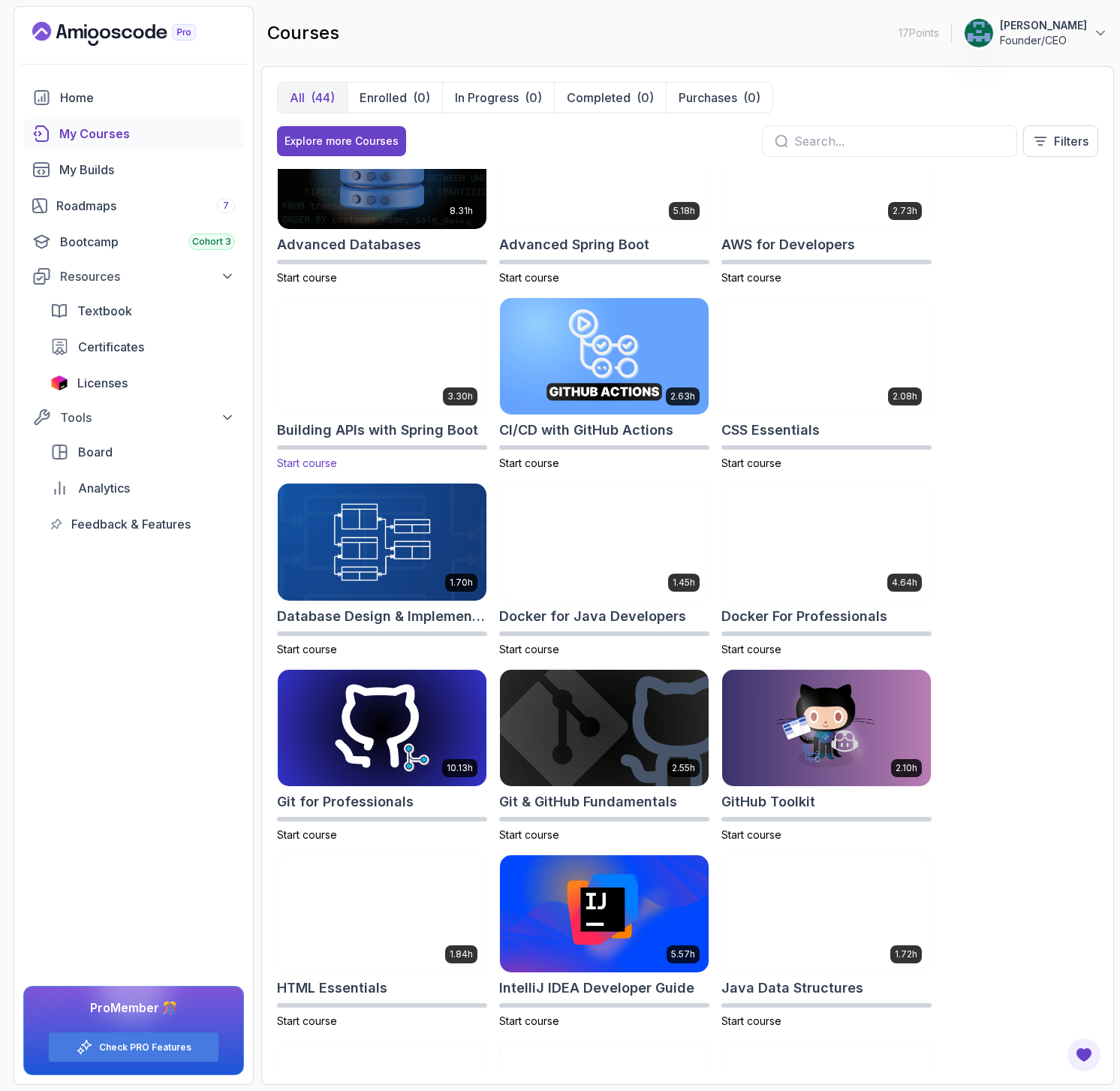
scroll to position [59, 0]
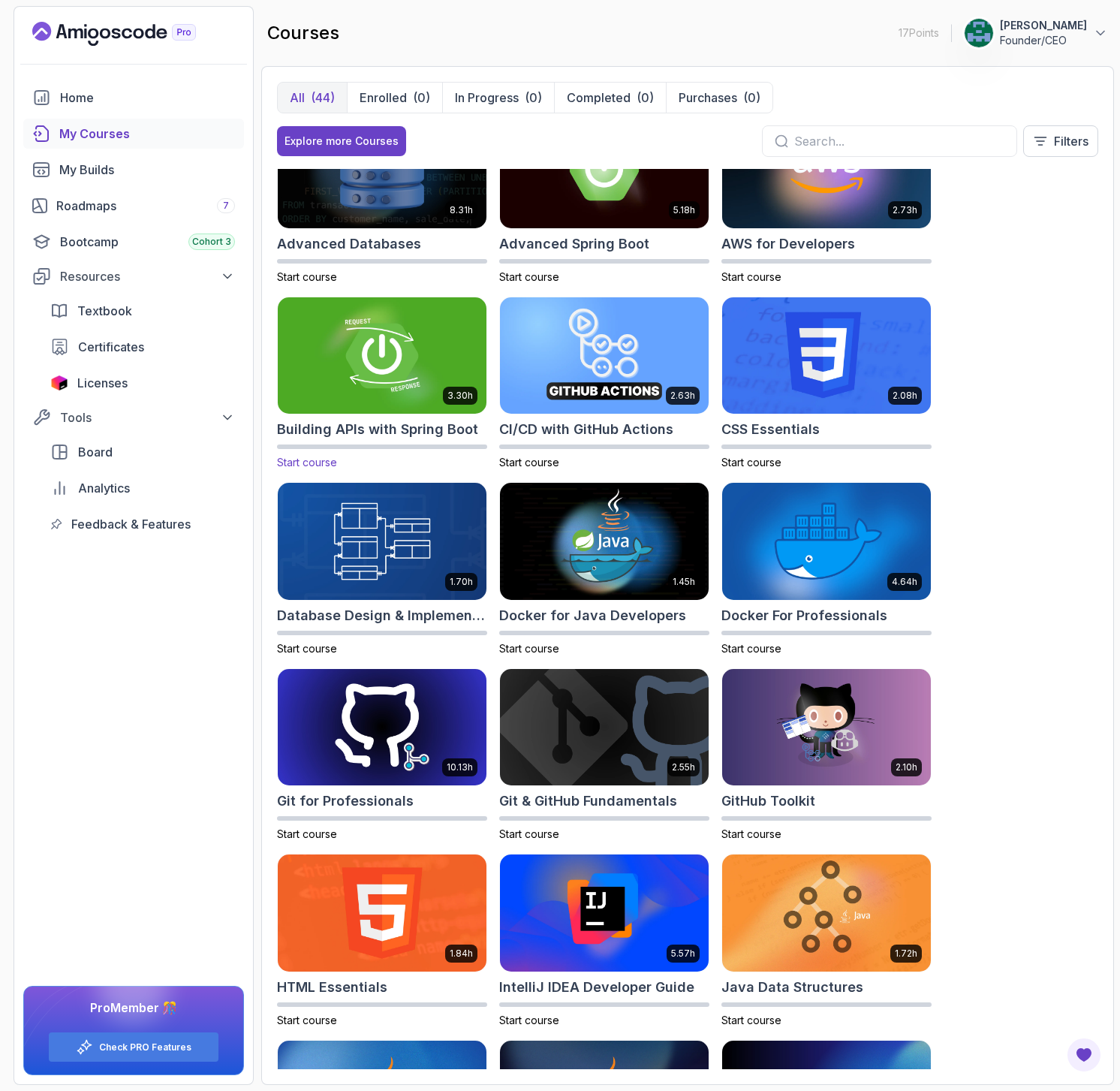
click at [398, 434] on h2 "Building APIs with Spring Boot" at bounding box center [377, 429] width 202 height 21
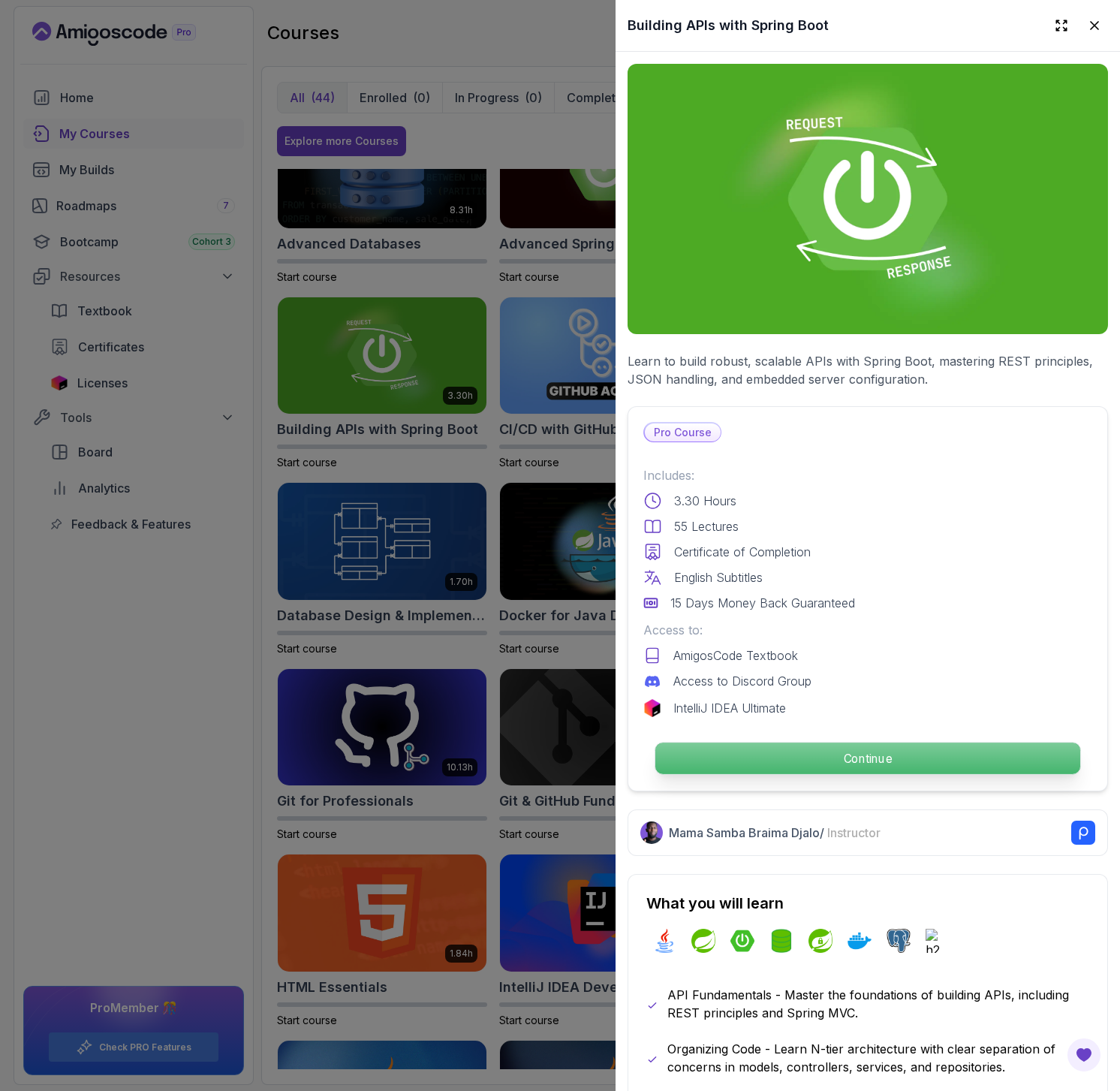
click at [779, 751] on p "Continue" at bounding box center [868, 758] width 425 height 31
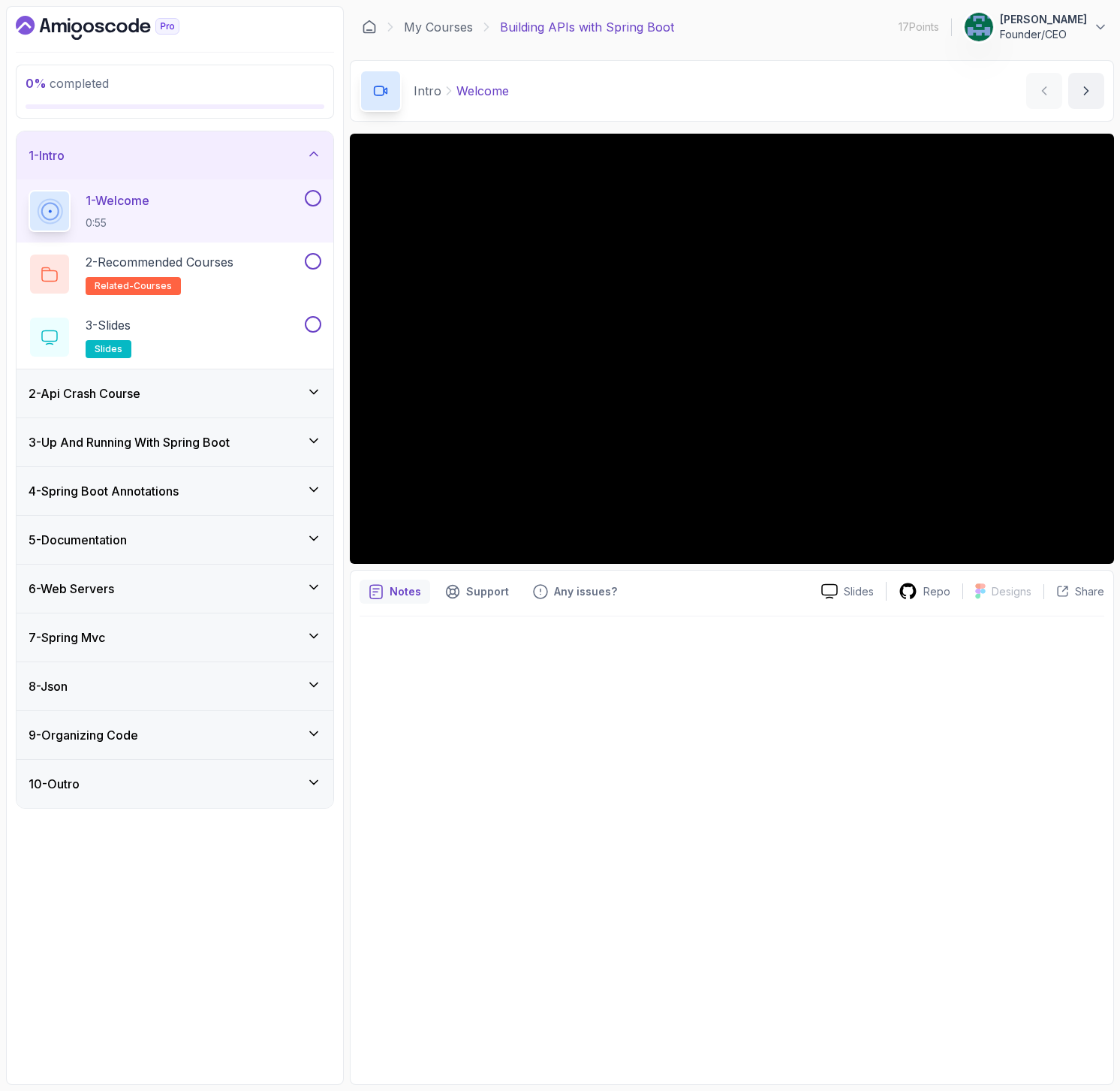
drag, startPoint x: 732, startPoint y: 738, endPoint x: 740, endPoint y: 740, distance: 8.2
click at [732, 738] on div at bounding box center [732, 845] width 745 height 458
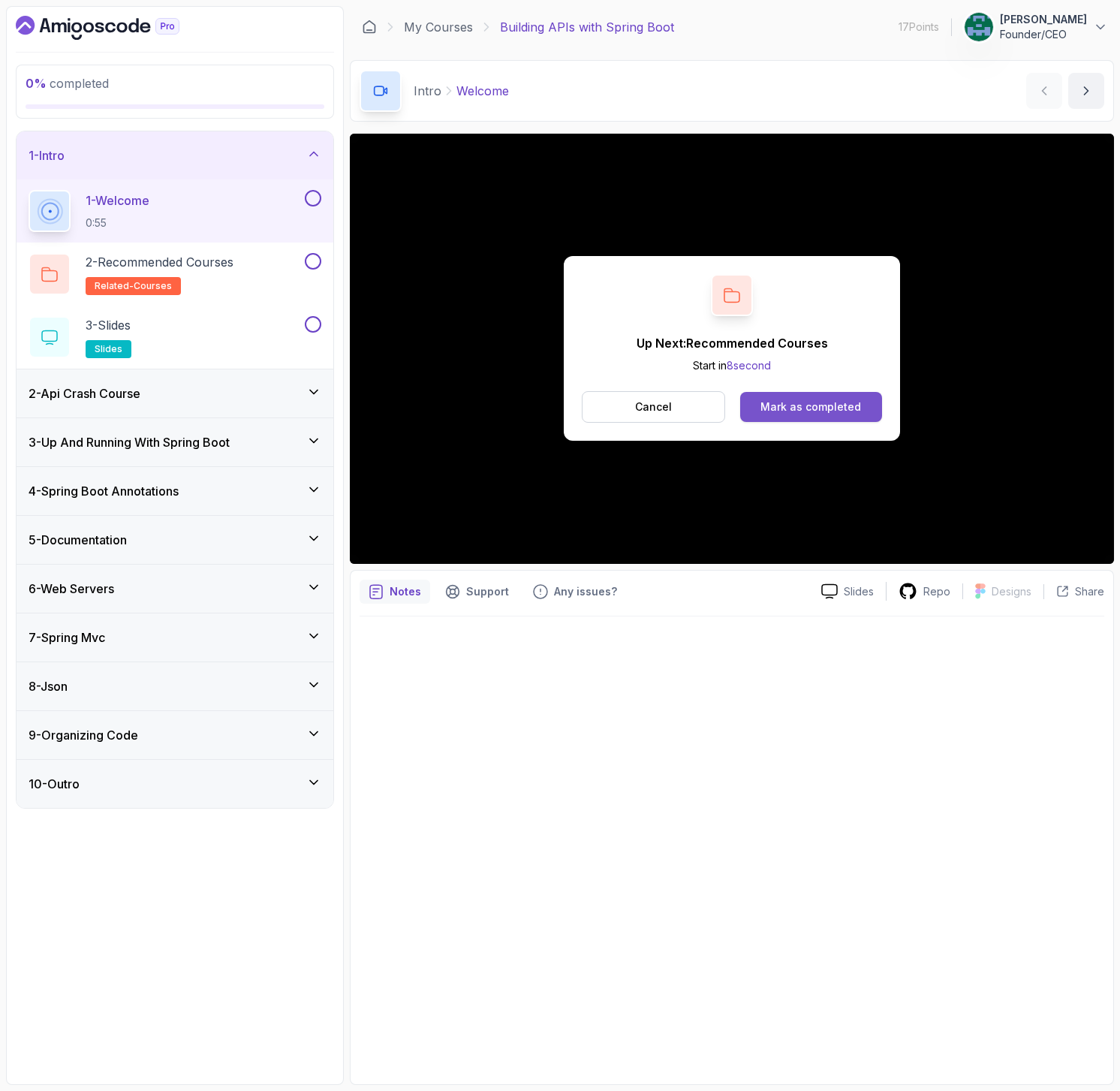
click at [804, 405] on div "Mark as completed" at bounding box center [810, 407] width 100 height 15
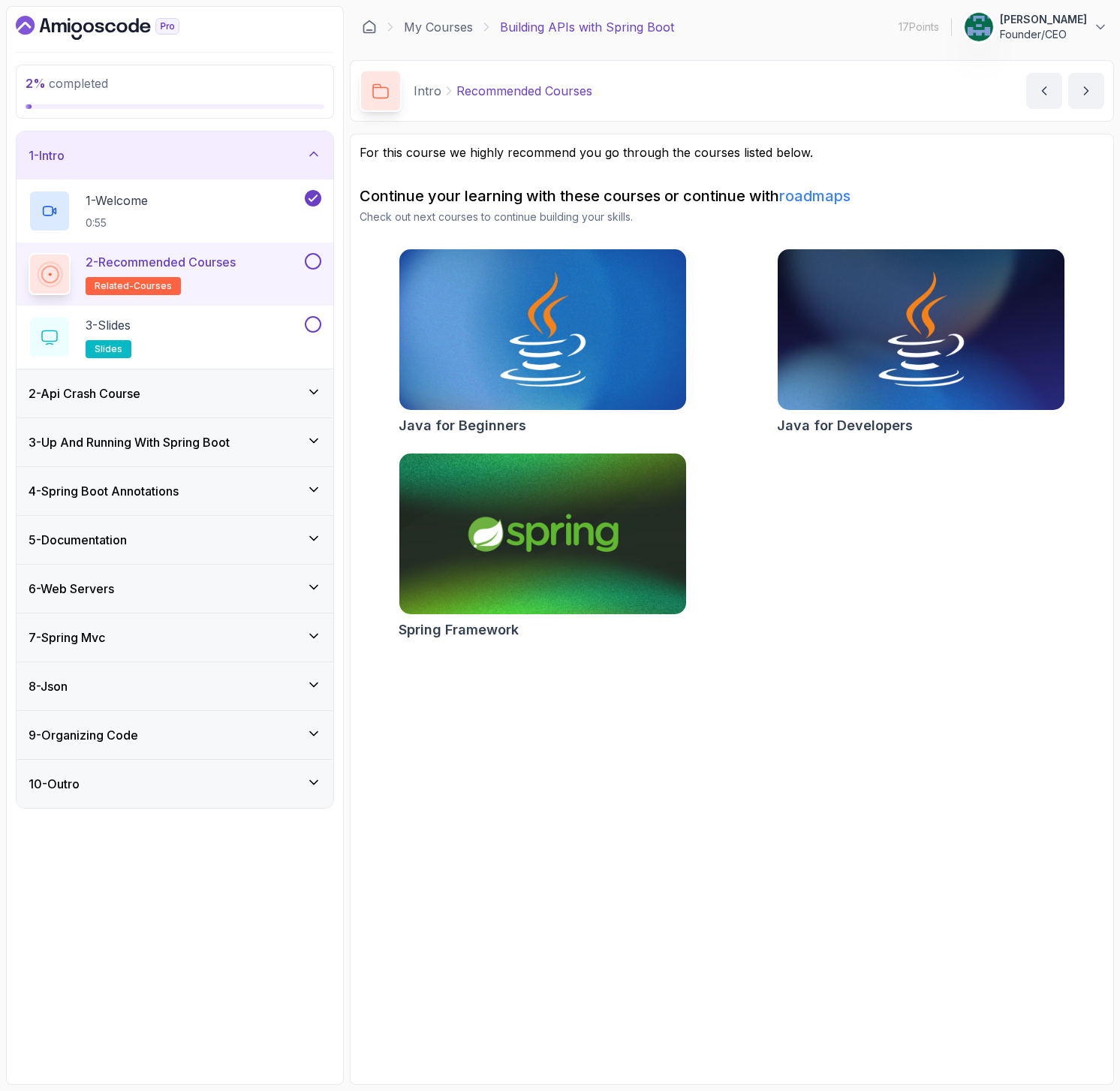
click at [230, 263] on p "2 - Recommended Courses" at bounding box center [160, 262] width 150 height 18
click at [153, 262] on p "2 - Recommended Courses" at bounding box center [160, 262] width 150 height 18
click at [314, 263] on button at bounding box center [313, 261] width 17 height 17
click at [212, 331] on div "3 - Slides slides" at bounding box center [165, 337] width 273 height 42
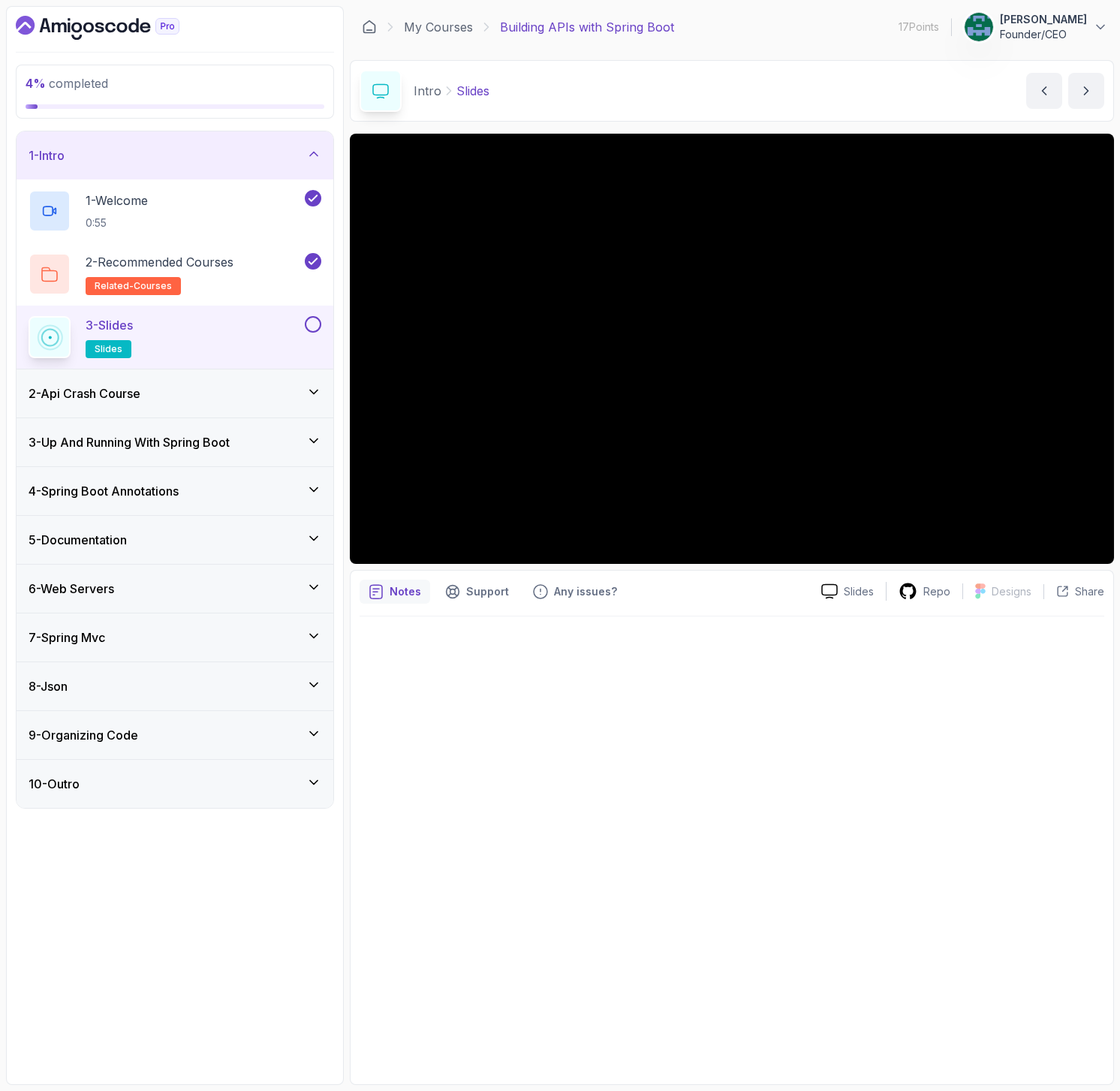
click at [140, 392] on h3 "2 - Api Crash Course" at bounding box center [84, 394] width 111 height 18
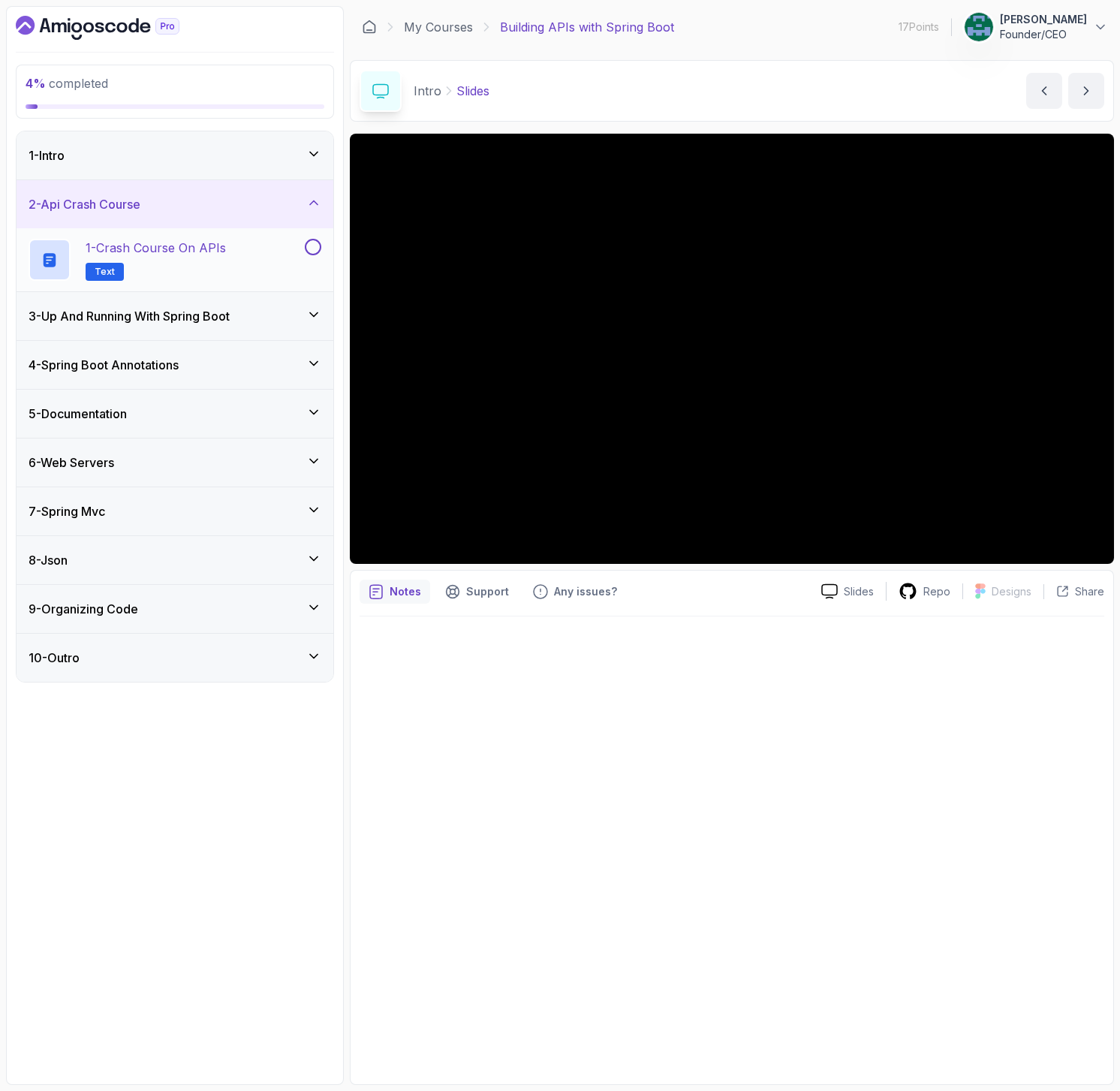
click at [182, 251] on p "1 - Crash Course on APIs" at bounding box center [156, 248] width 140 height 18
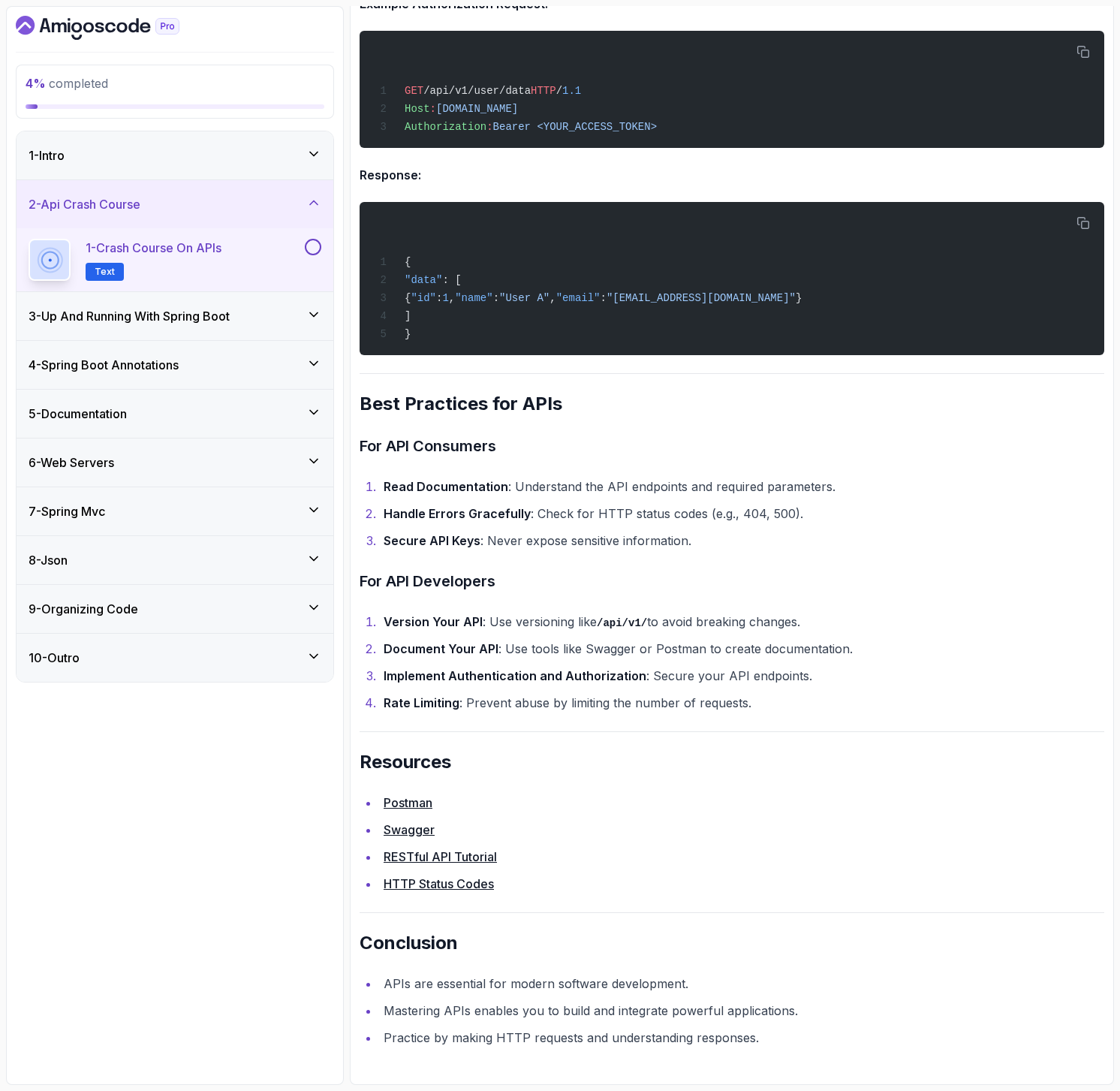
scroll to position [2672, 0]
click at [466, 701] on li "Rate Limiting : Prevent abuse by limiting the number of requests." at bounding box center [742, 702] width 725 height 21
click at [465, 701] on li "Rate Limiting : Prevent abuse by limiting the number of requests." at bounding box center [742, 702] width 725 height 21
click at [465, 700] on li "Rate Limiting : Prevent abuse by limiting the number of requests." at bounding box center [742, 702] width 725 height 21
click at [152, 320] on h3 "3 - Up And Running With Spring Boot" at bounding box center [129, 317] width 202 height 18
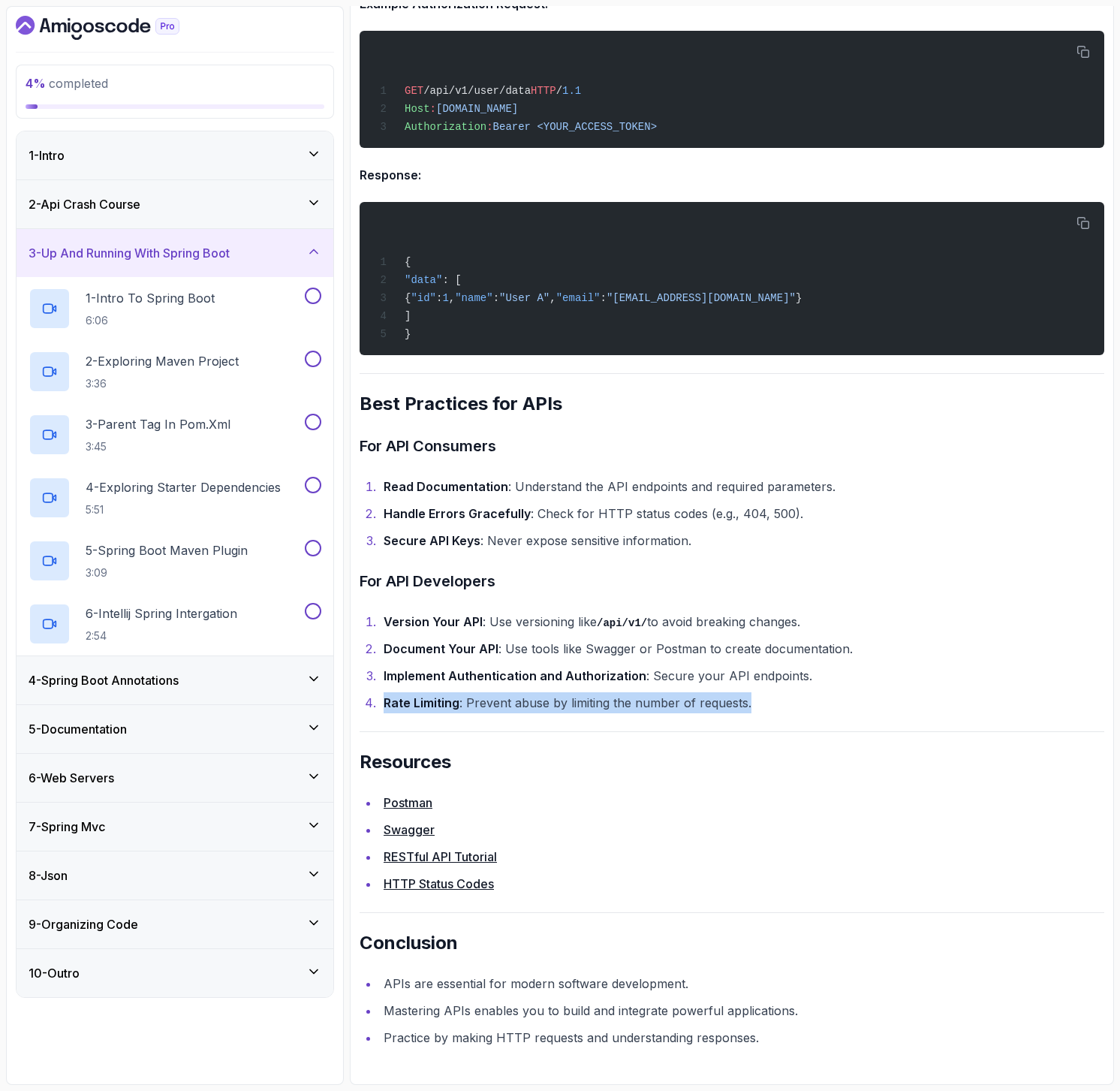
click at [204, 201] on div "2 - Api Crash Course" at bounding box center [175, 204] width 293 height 18
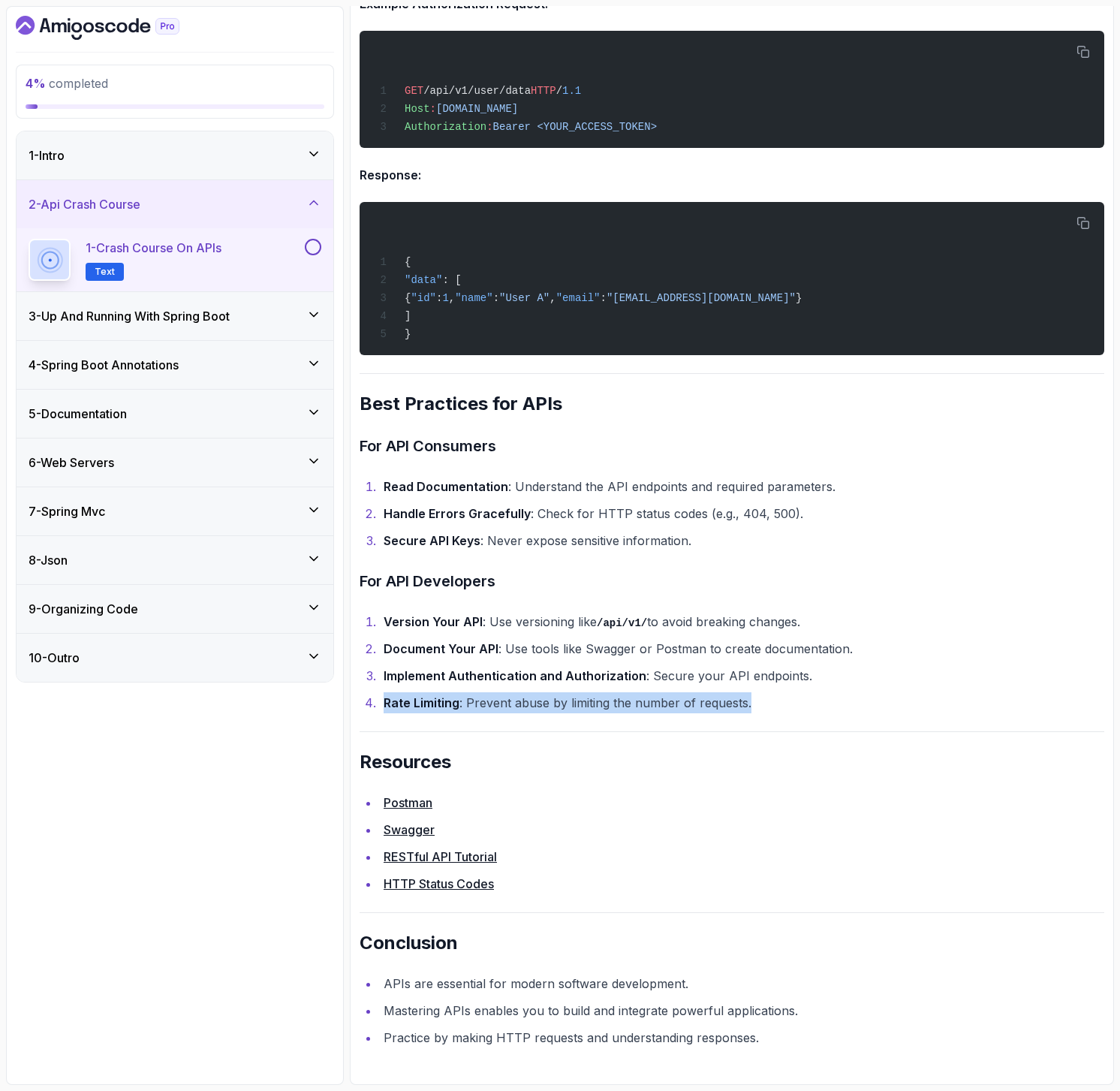
click at [308, 243] on button at bounding box center [313, 247] width 17 height 17
click at [140, 318] on h3 "3 - Up And Running With Spring Boot" at bounding box center [129, 317] width 202 height 18
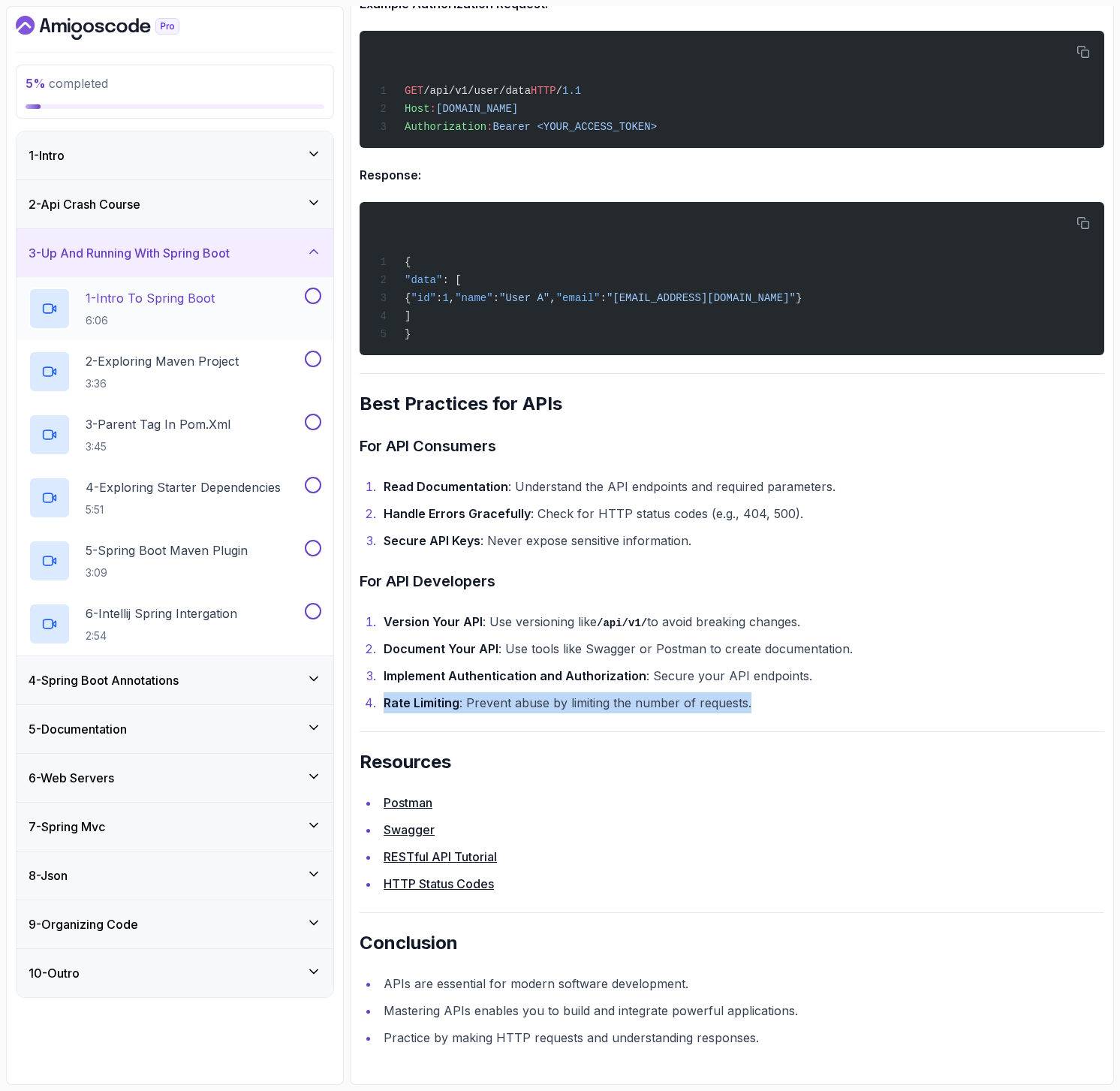
click at [170, 311] on h2 "1 - Intro To Spring Boot 6:06" at bounding box center [150, 308] width 129 height 39
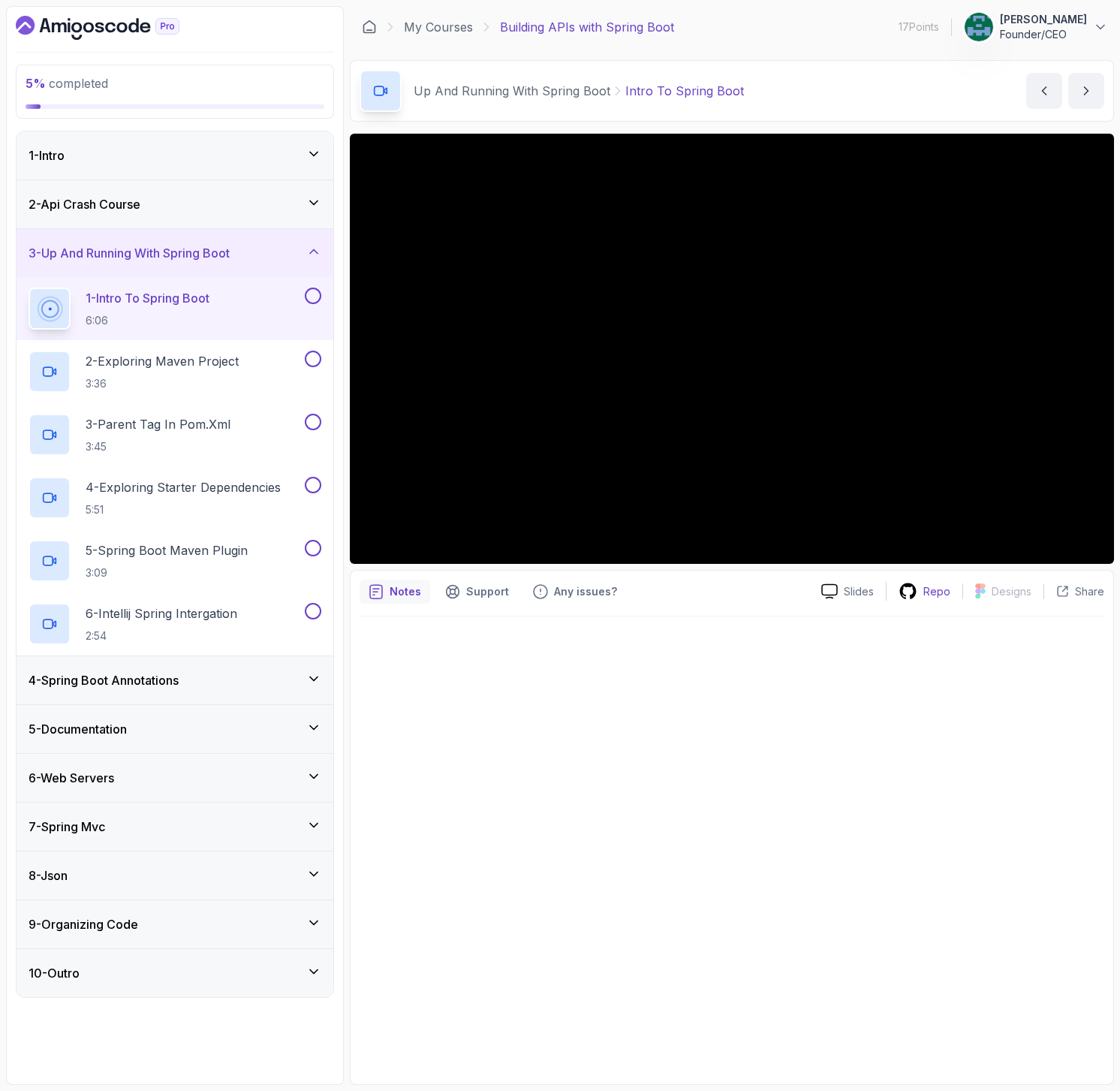
click at [934, 592] on p "Repo" at bounding box center [936, 591] width 27 height 15
click at [1020, 590] on p "Designs" at bounding box center [1010, 591] width 40 height 15
click at [311, 923] on icon at bounding box center [314, 923] width 7 height 4
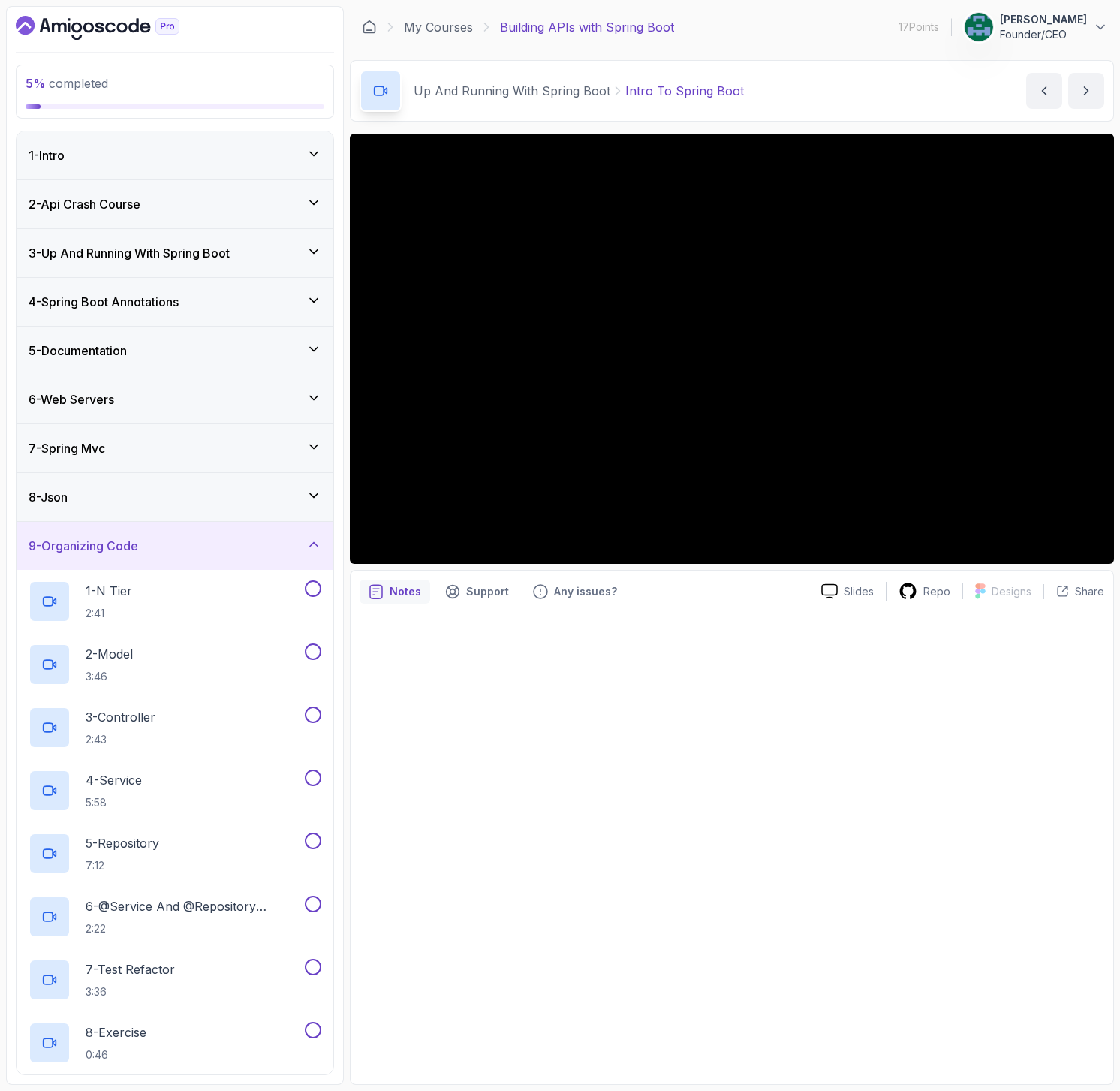
click at [315, 204] on icon at bounding box center [314, 203] width 15 height 15
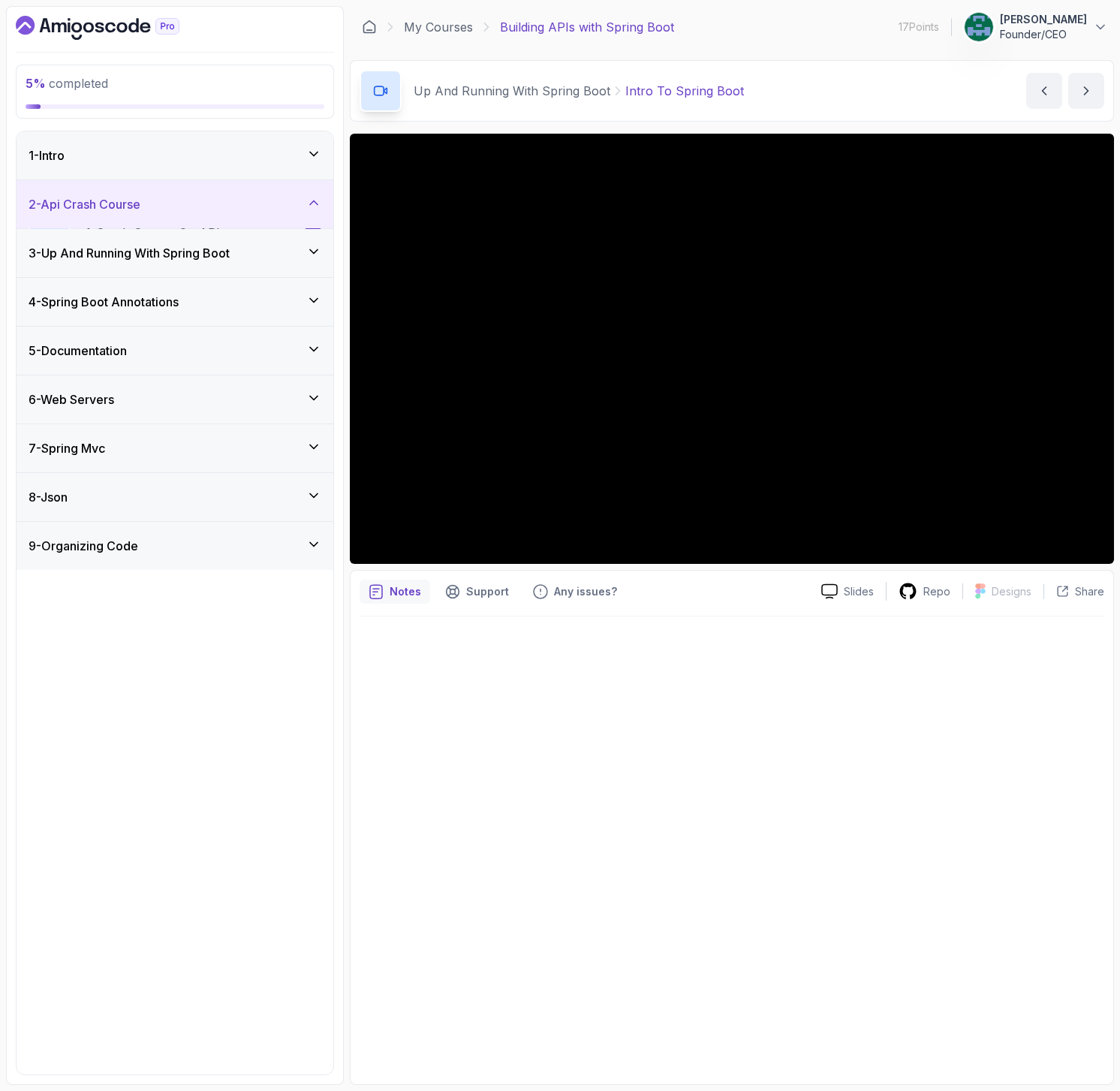
click at [315, 204] on icon at bounding box center [314, 203] width 15 height 15
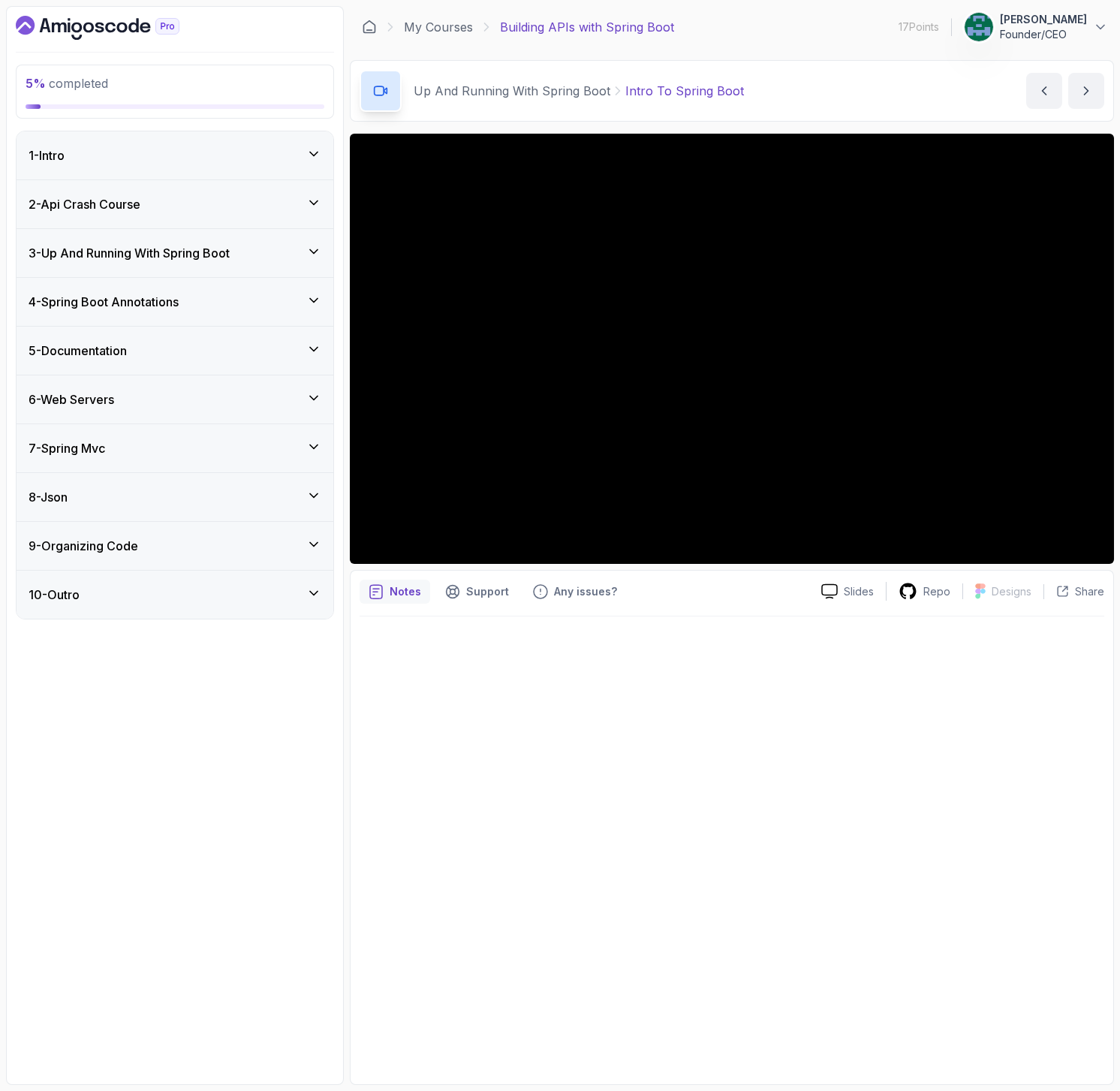
click at [315, 204] on icon at bounding box center [314, 203] width 15 height 15
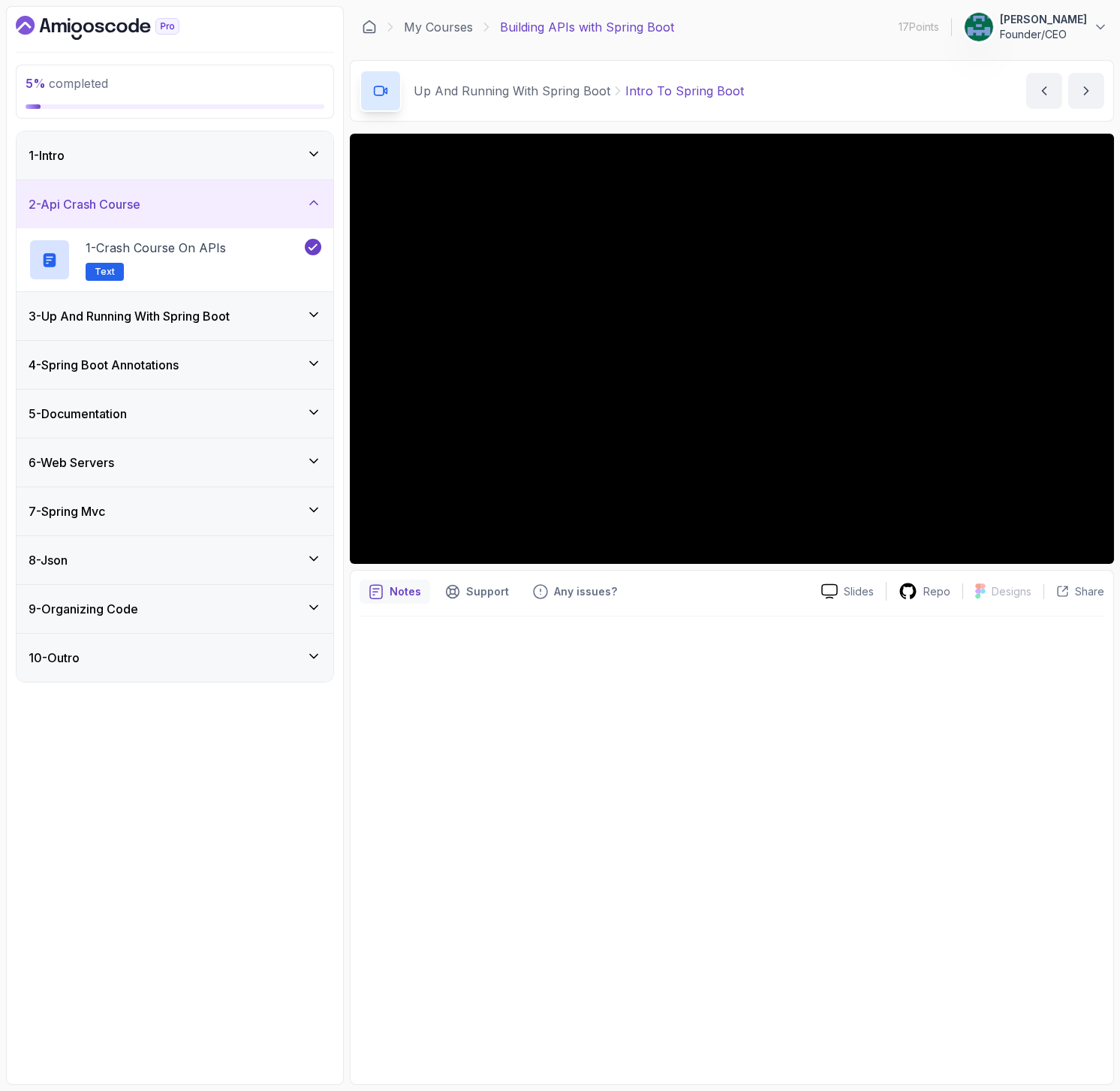
click at [315, 204] on icon at bounding box center [314, 203] width 15 height 15
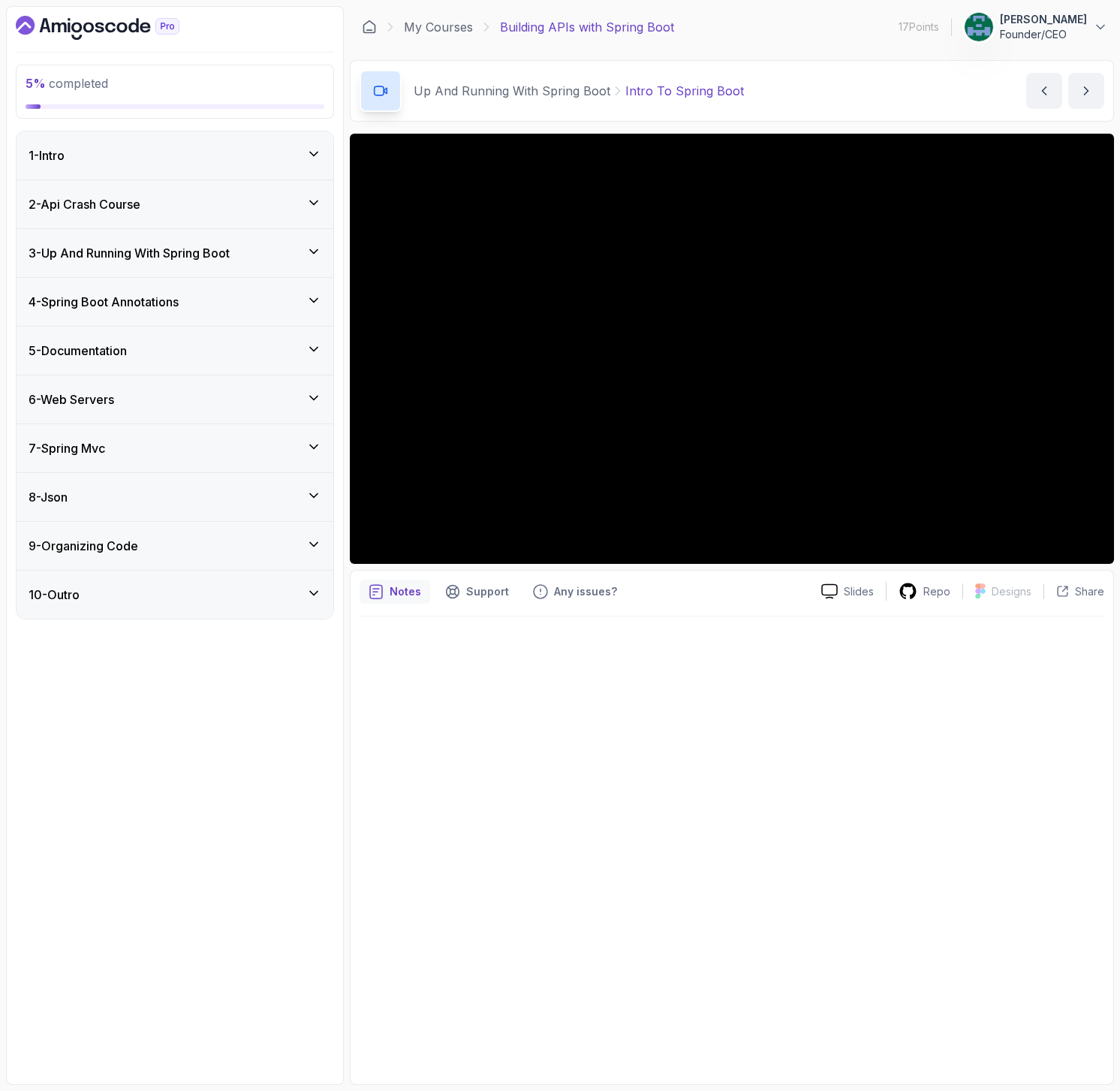
click at [314, 250] on icon at bounding box center [314, 251] width 15 height 15
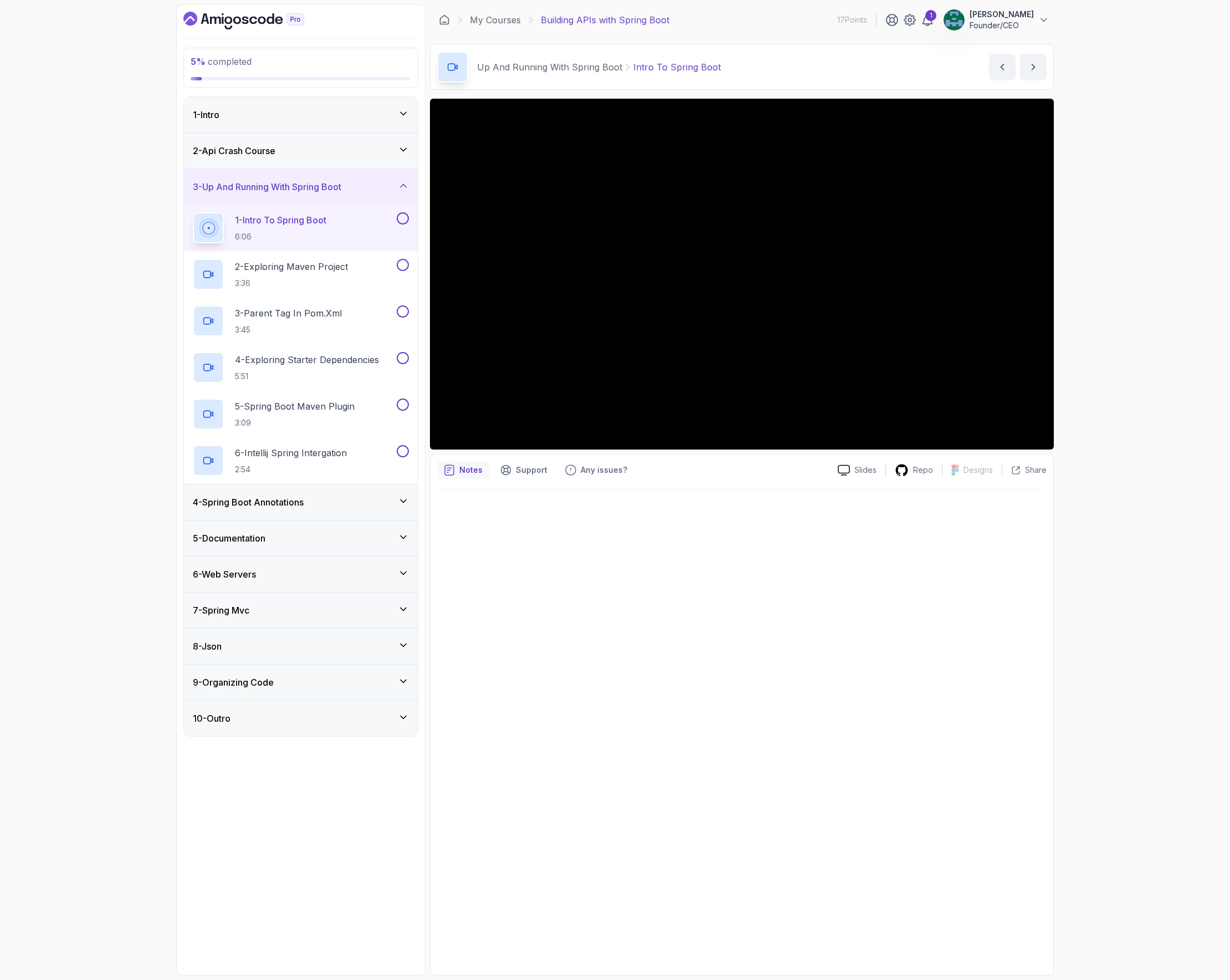
click at [344, 536] on div "5 - Documentation" at bounding box center [301, 538] width 216 height 14
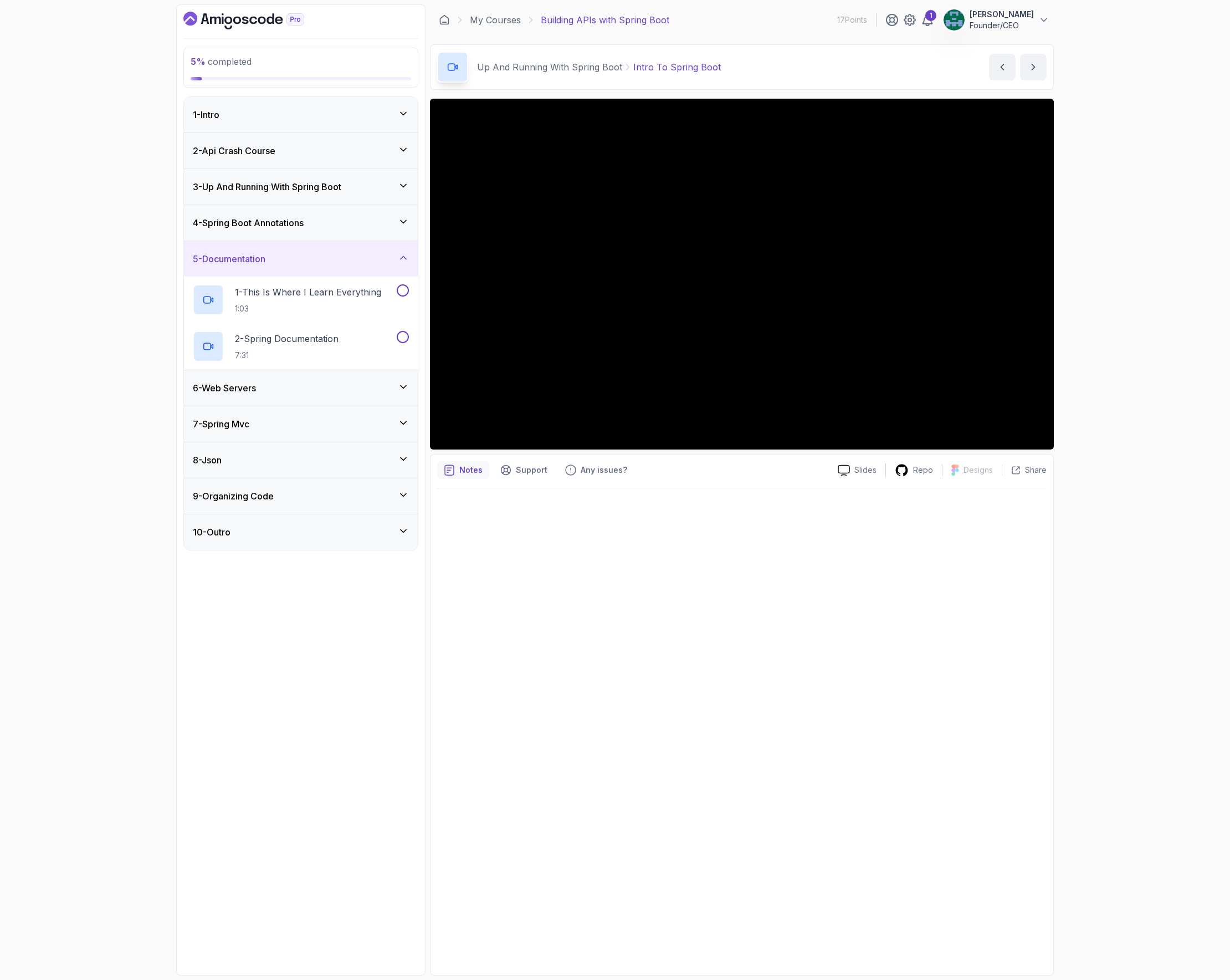
click at [291, 388] on div "6 - Web Servers" at bounding box center [301, 388] width 216 height 14
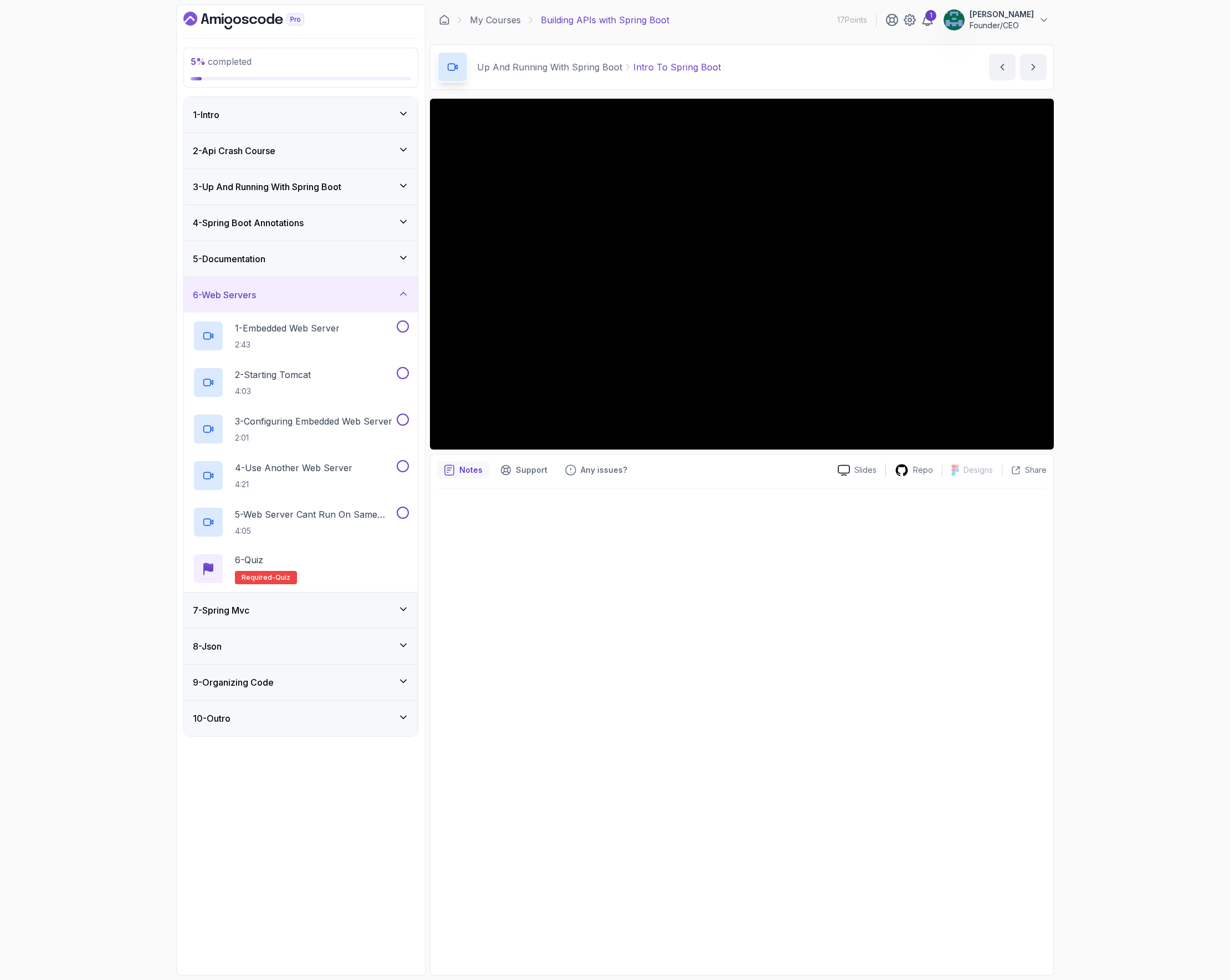
click at [268, 608] on div "7 - Spring Mvc" at bounding box center [301, 610] width 216 height 14
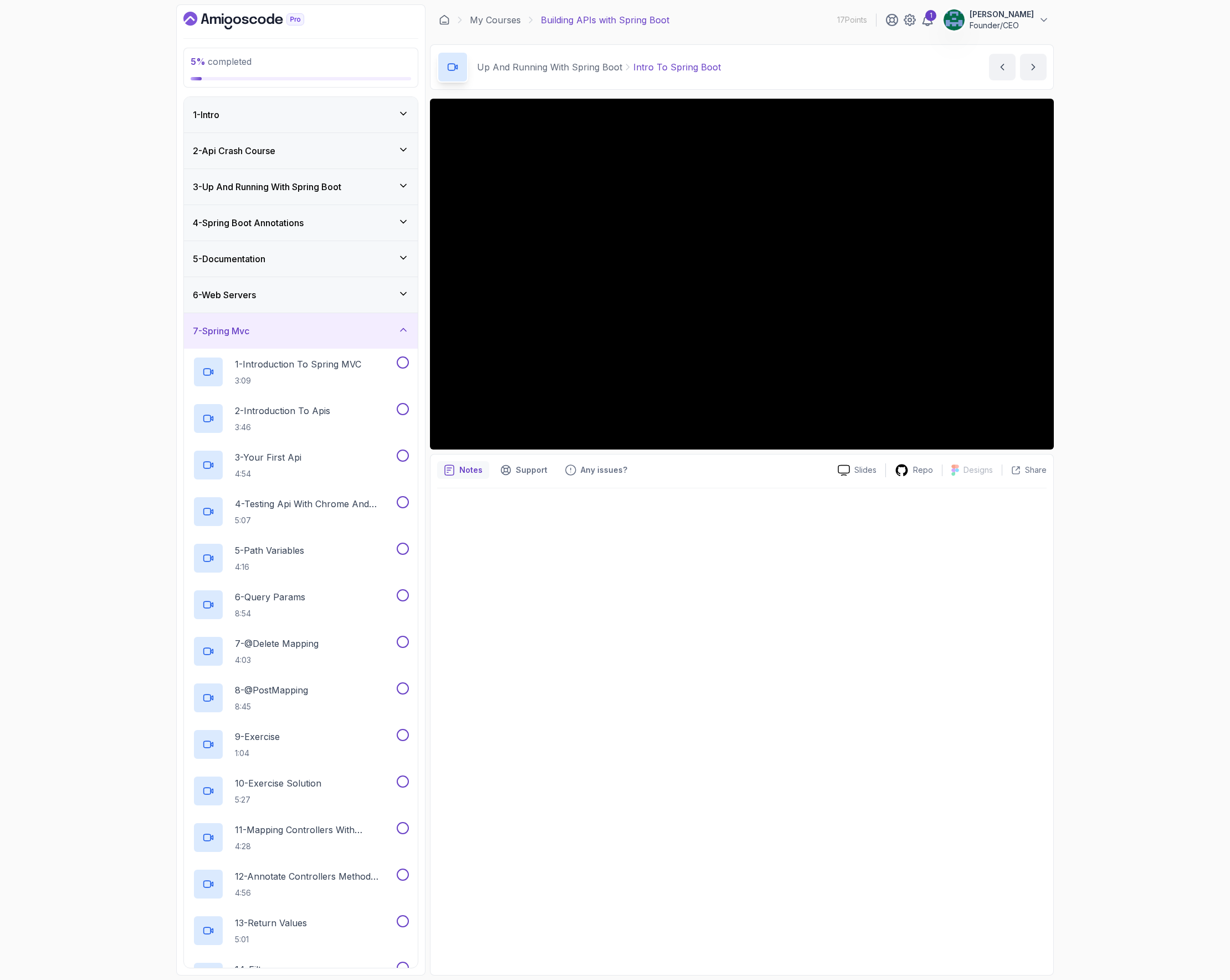
click at [317, 192] on h3 "3 - Up And Running With Spring Boot" at bounding box center [267, 187] width 149 height 14
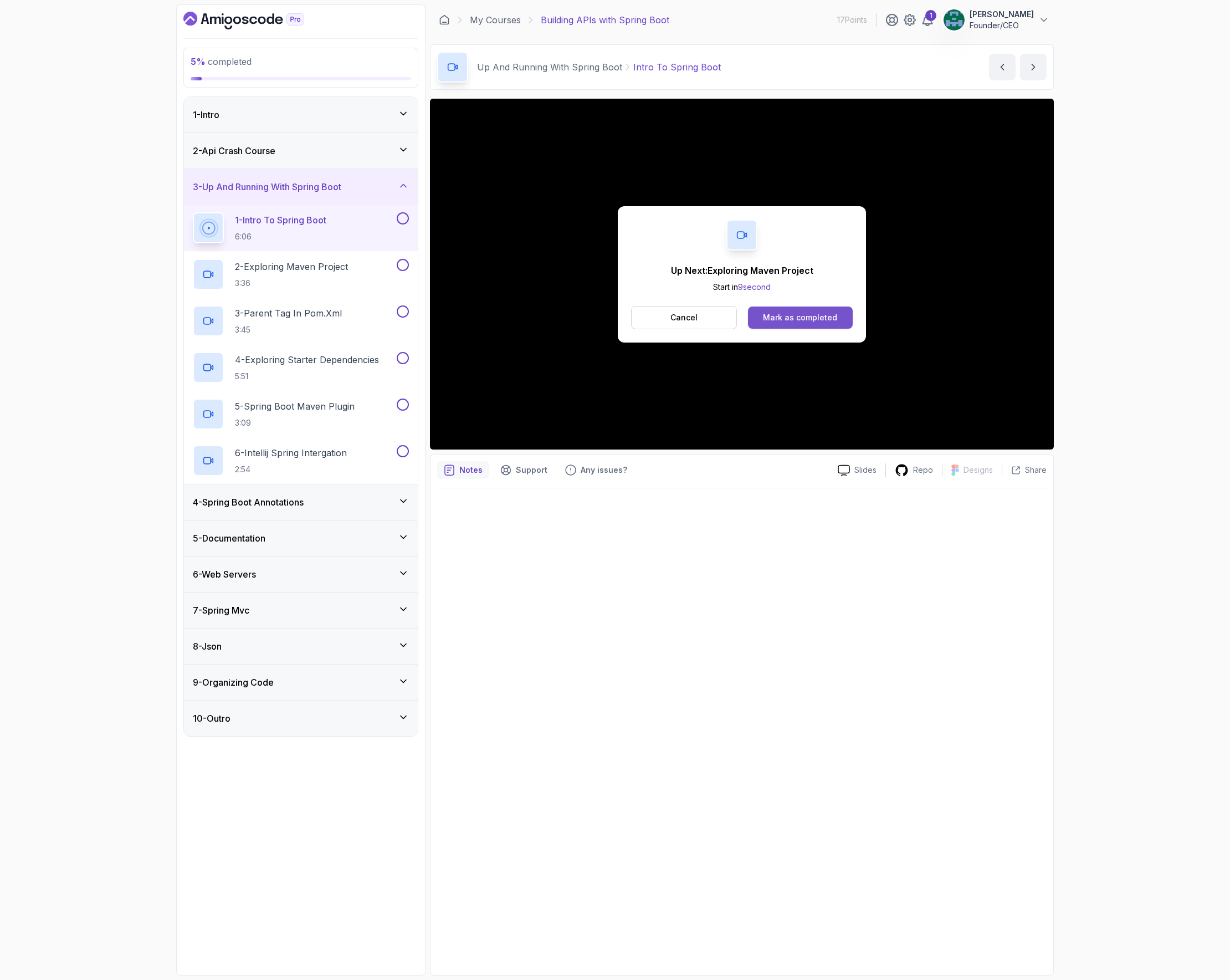
click at [824, 315] on div "Mark as completed" at bounding box center [800, 317] width 74 height 11
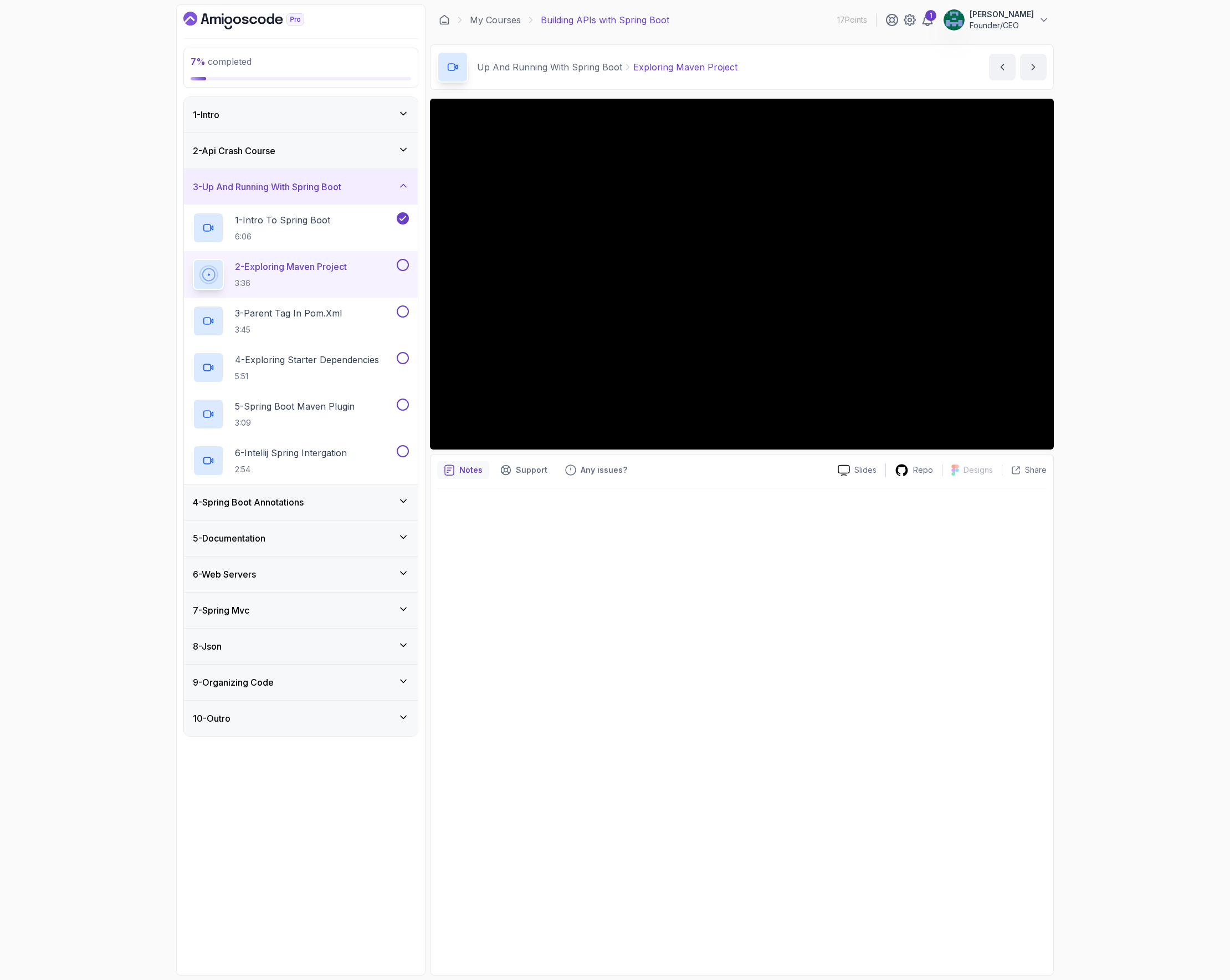
click at [775, 507] on div at bounding box center [741, 728] width 610 height 480
click at [826, 288] on div "7 % completed 1 - Intro 2 - Api Crash Course 3 - Up And Running With Spring Boo…" at bounding box center [615, 490] width 1230 height 980
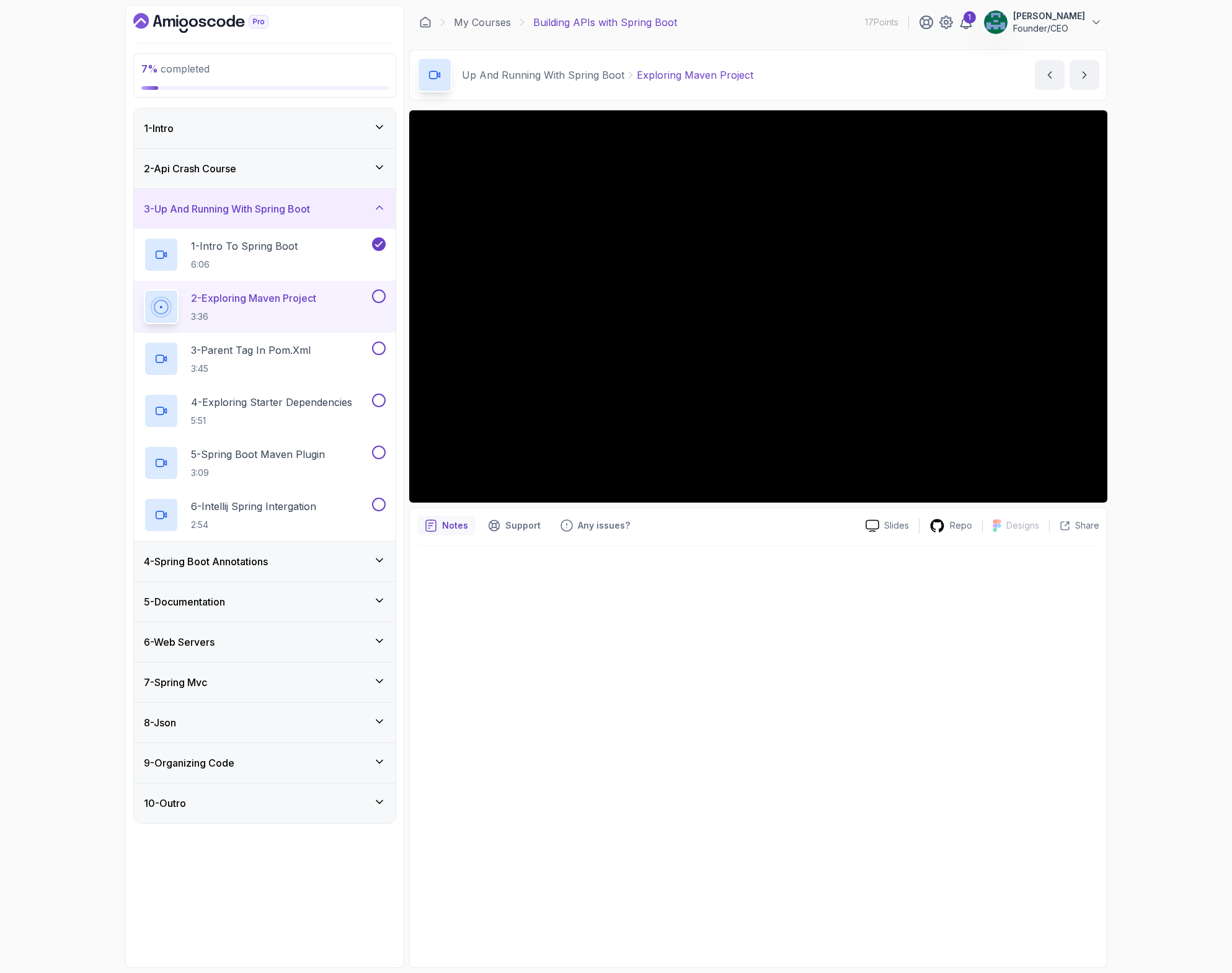
click at [225, 765] on h3 "9 - Organizing Code" at bounding box center [189, 763] width 90 height 15
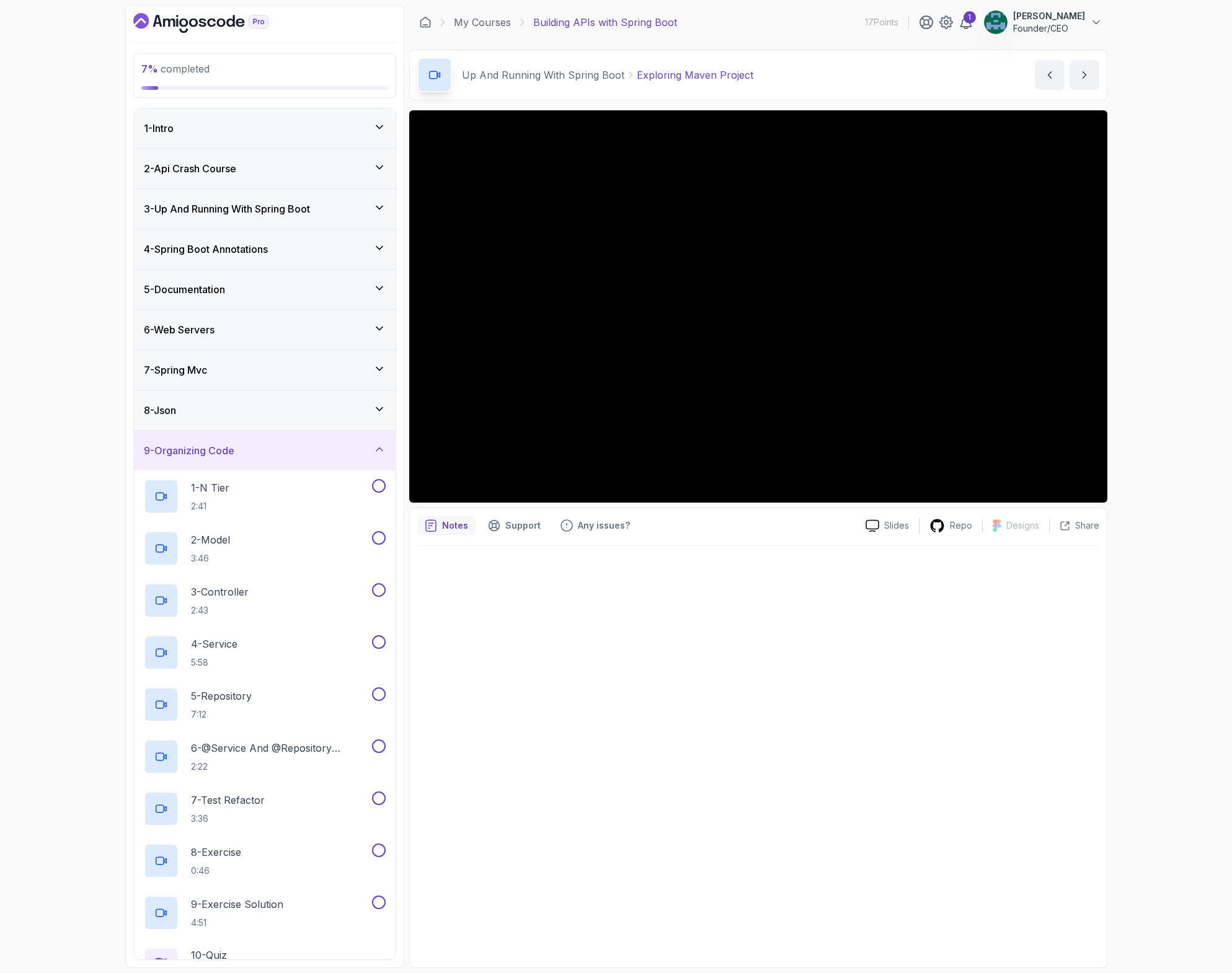
click at [202, 445] on h3 "9 - Organizing Code" at bounding box center [189, 451] width 90 height 15
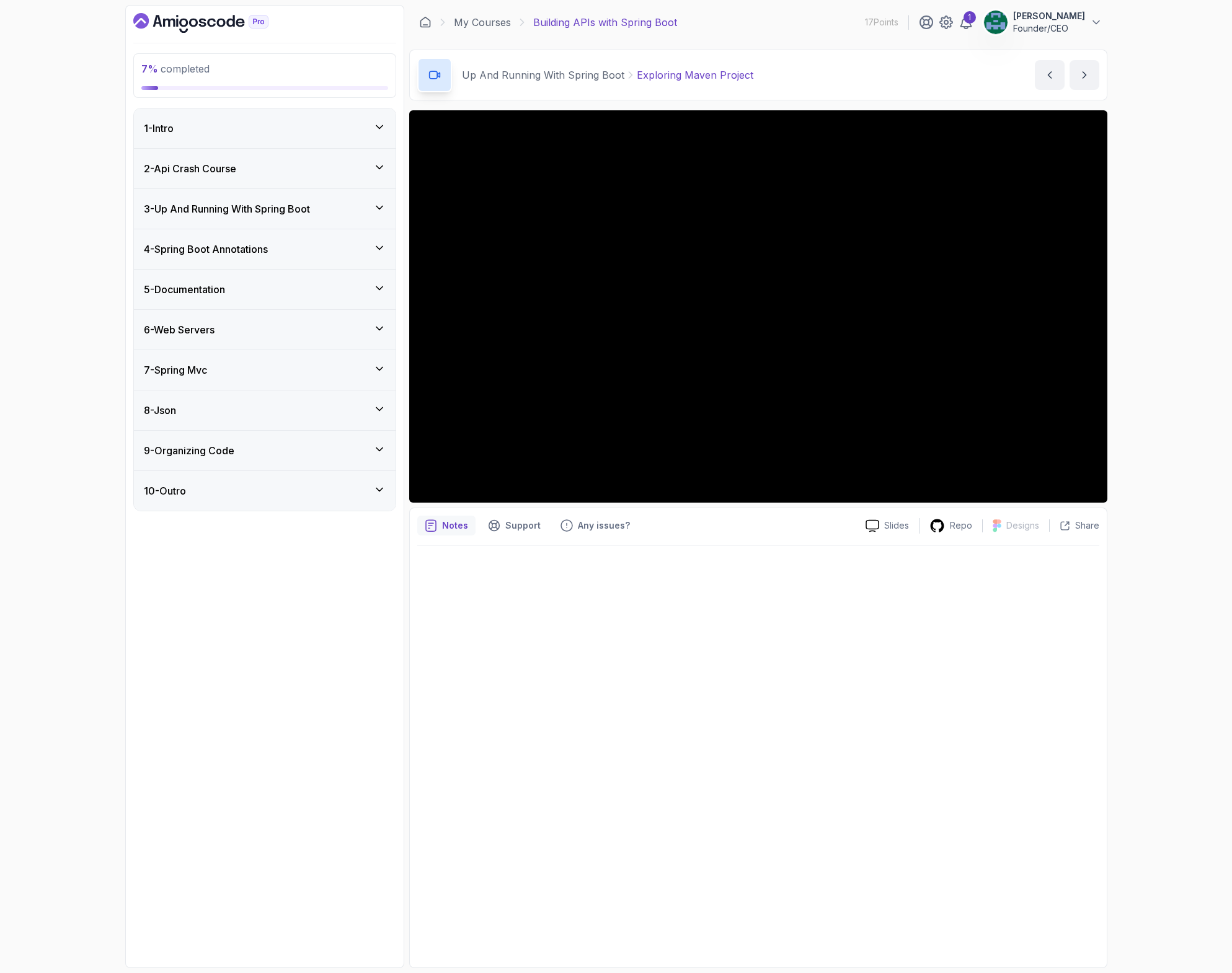
click at [183, 418] on div "8 - Json" at bounding box center [265, 410] width 262 height 40
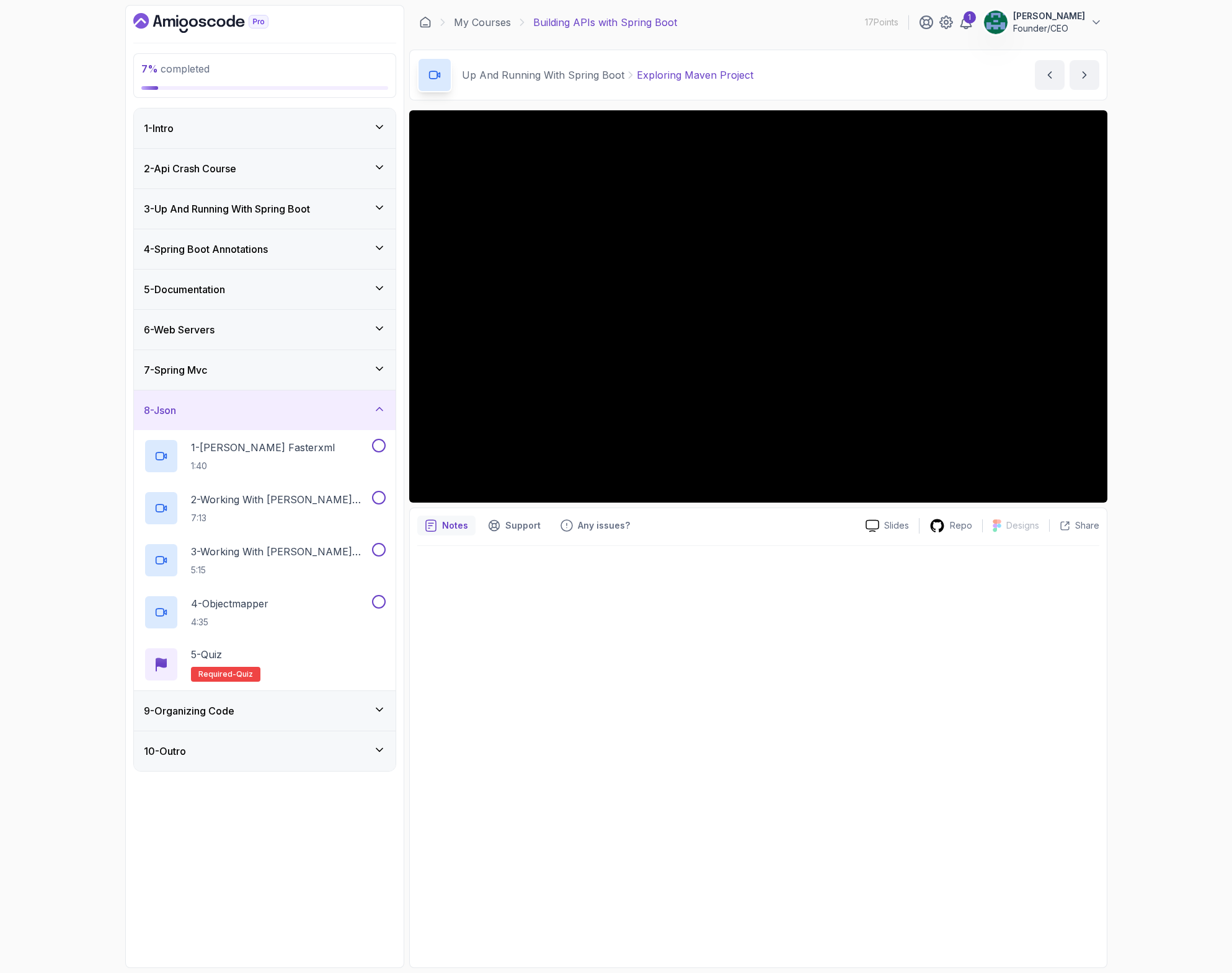
click at [183, 413] on div "8 - Json" at bounding box center [265, 410] width 242 height 15
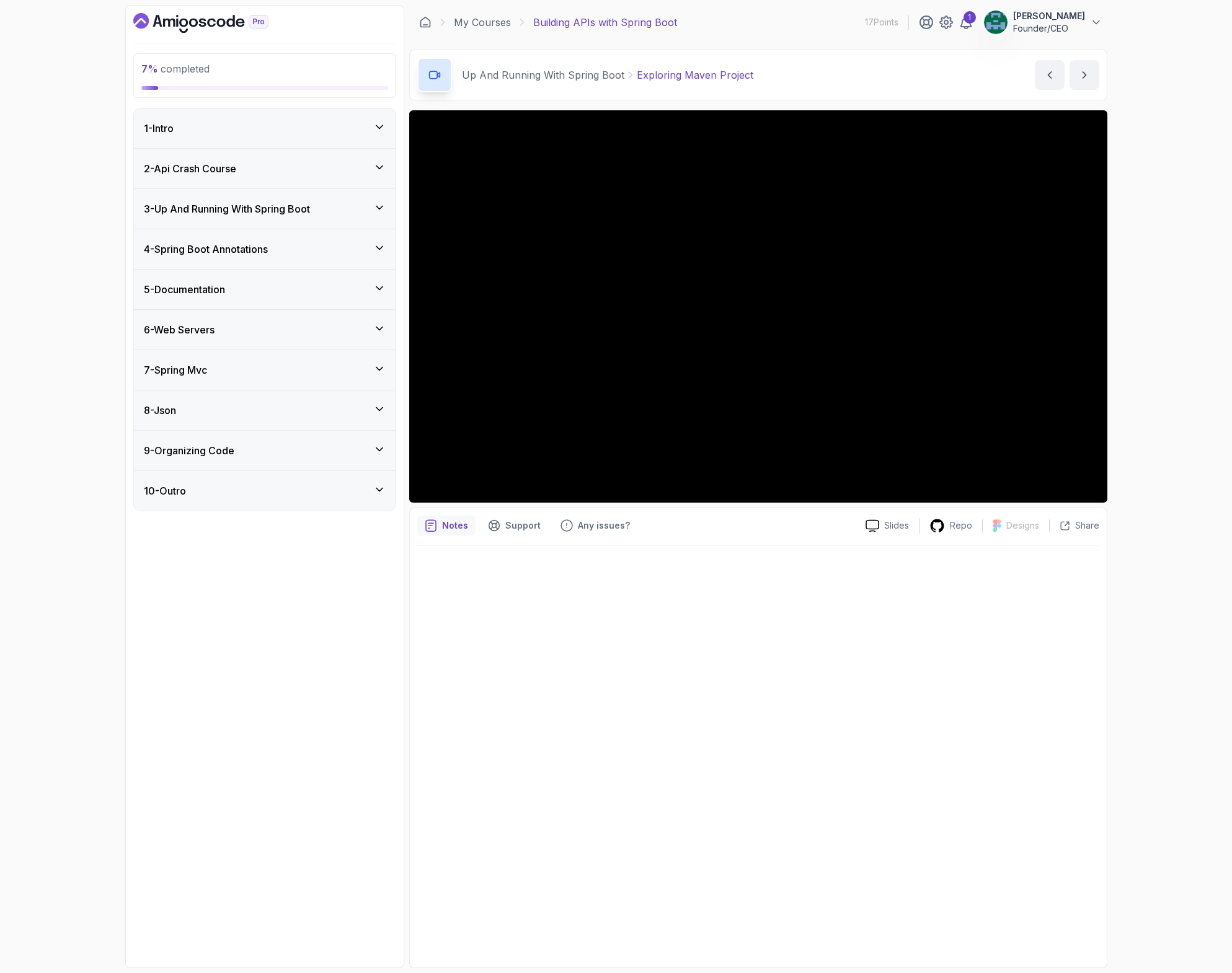
click at [182, 366] on h3 "7 - Spring Mvc" at bounding box center [175, 370] width 63 height 15
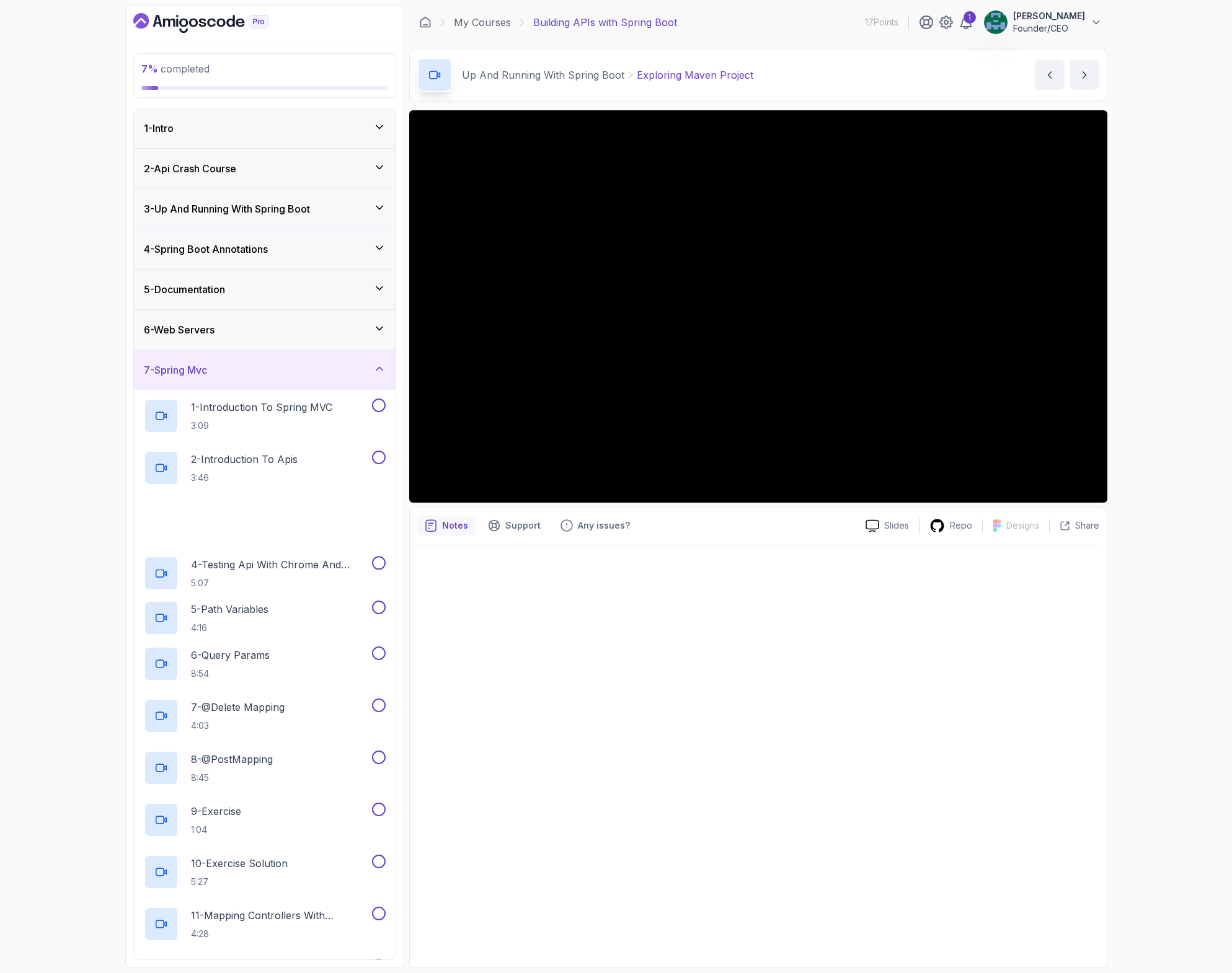
click at [182, 366] on h3 "7 - Spring Mvc" at bounding box center [175, 370] width 63 height 15
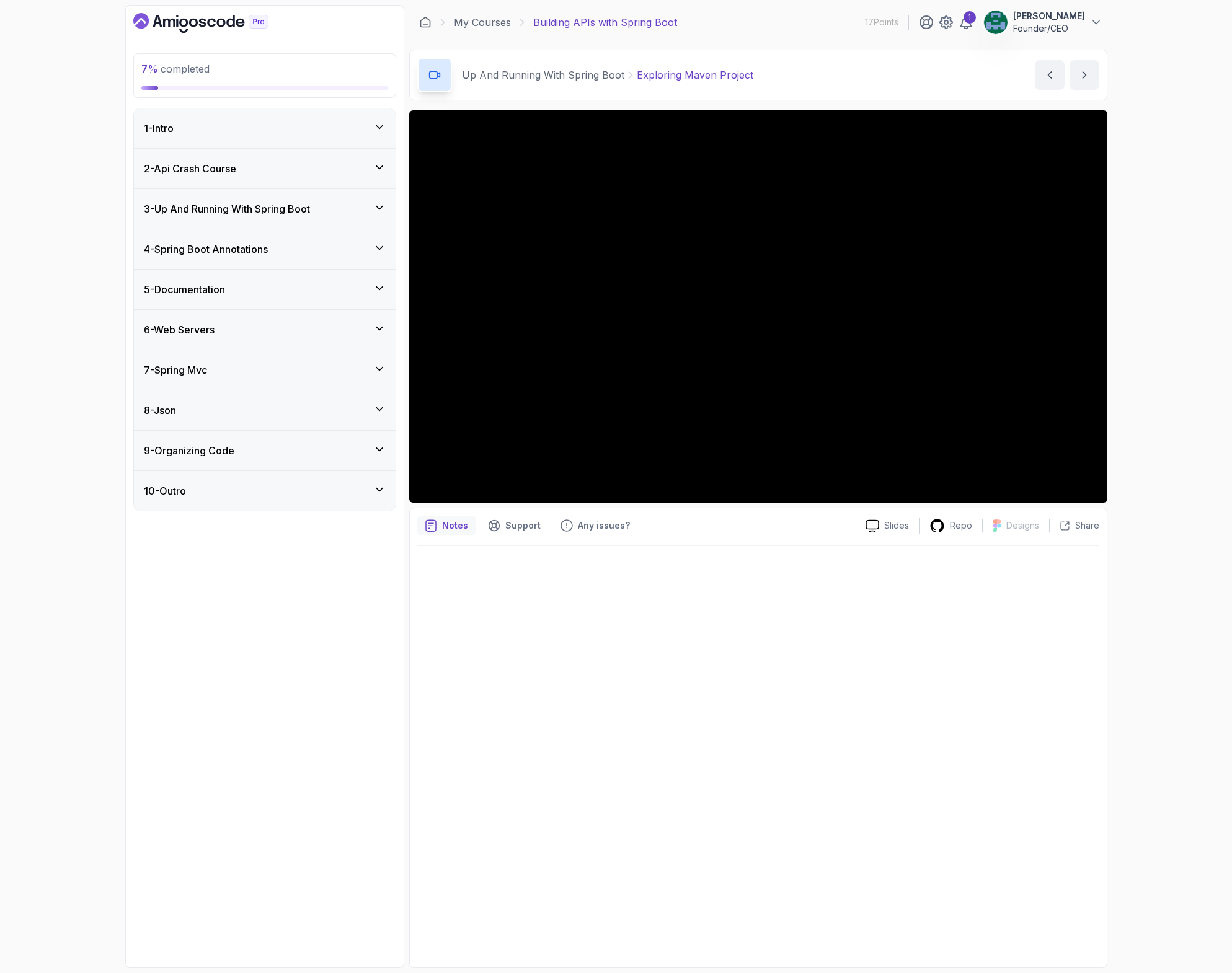
click at [188, 333] on h3 "6 - Web Servers" at bounding box center [179, 330] width 71 height 15
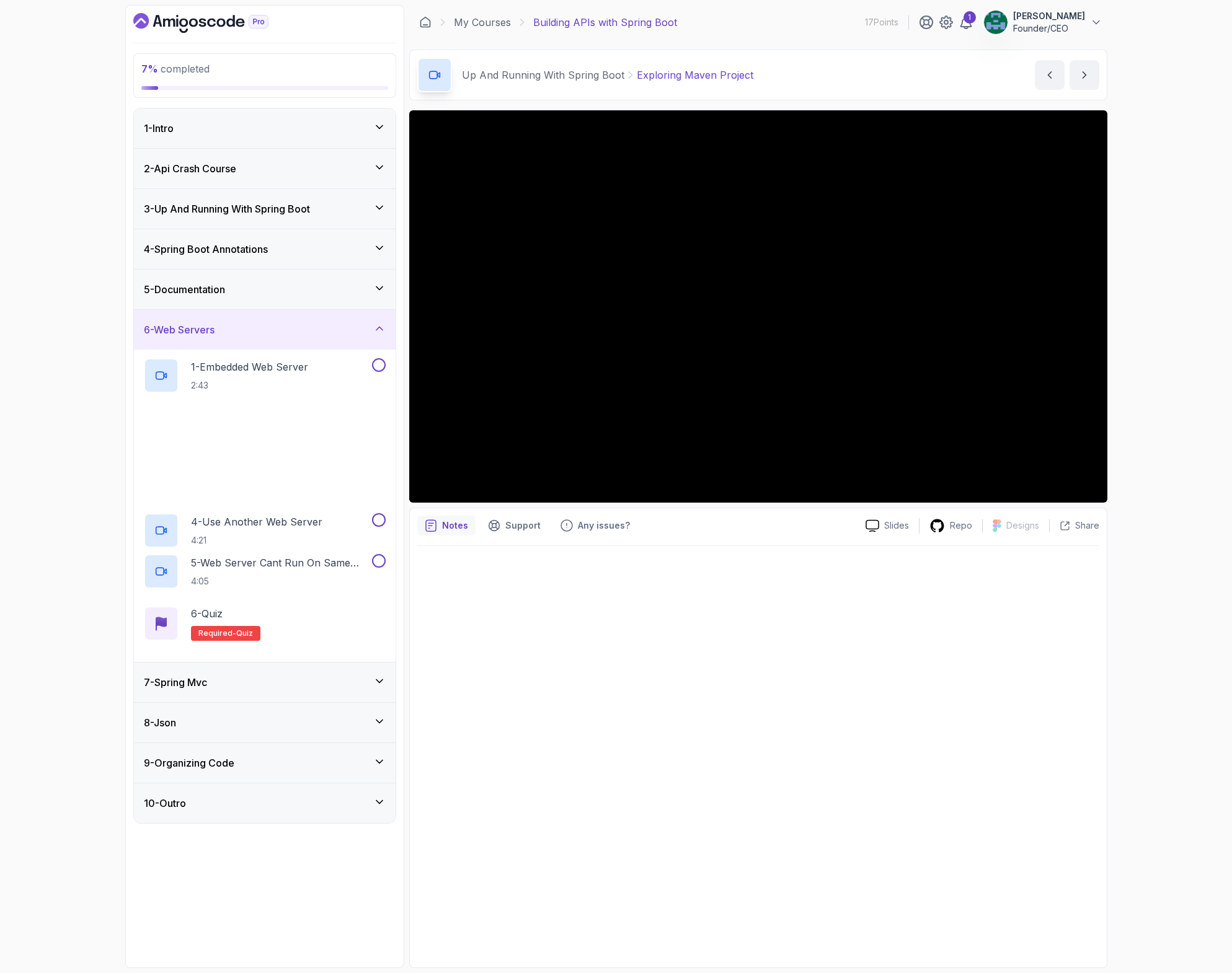
click at [188, 333] on h3 "6 - Web Servers" at bounding box center [179, 330] width 71 height 15
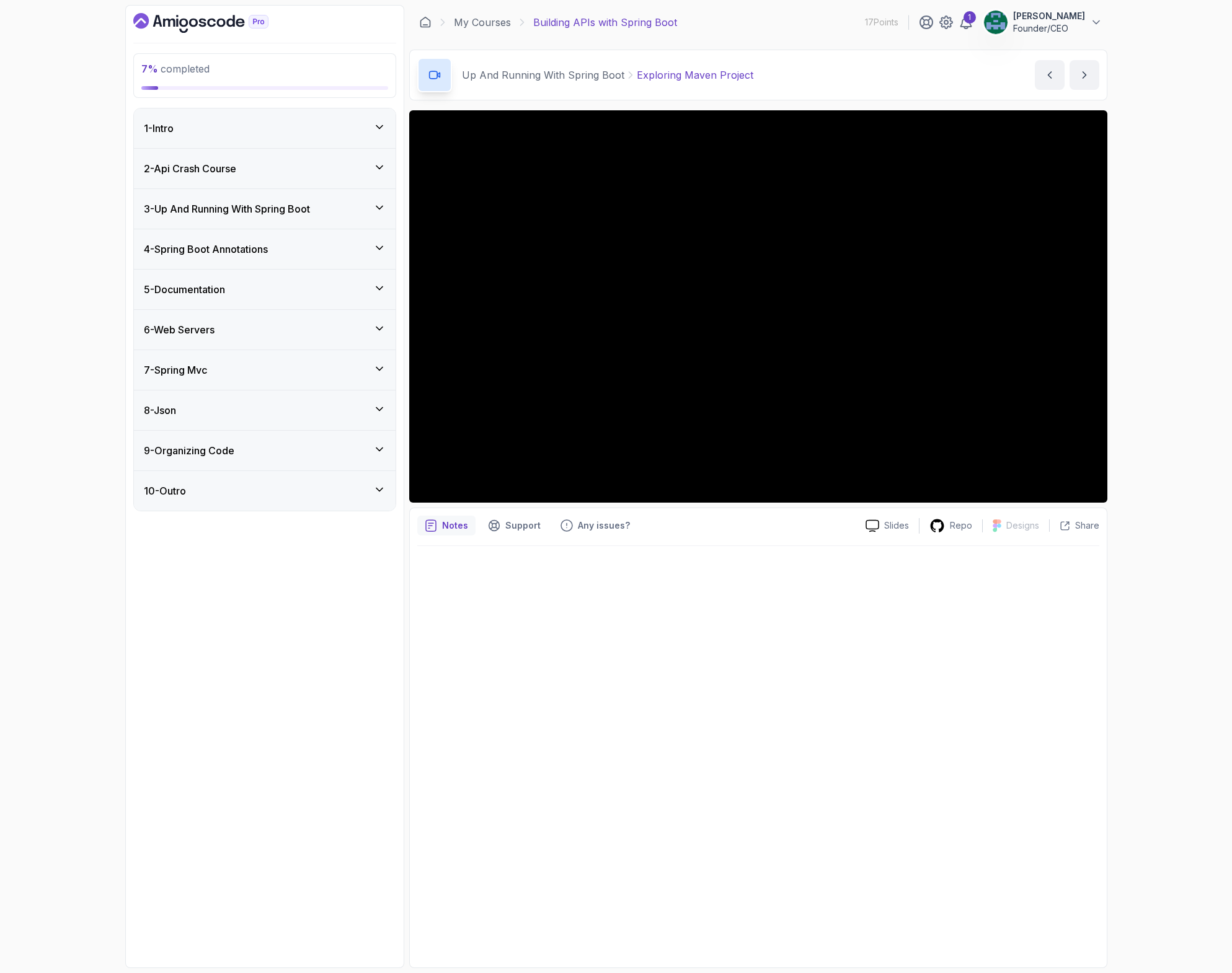
click at [196, 290] on h3 "5 - Documentation" at bounding box center [184, 290] width 81 height 15
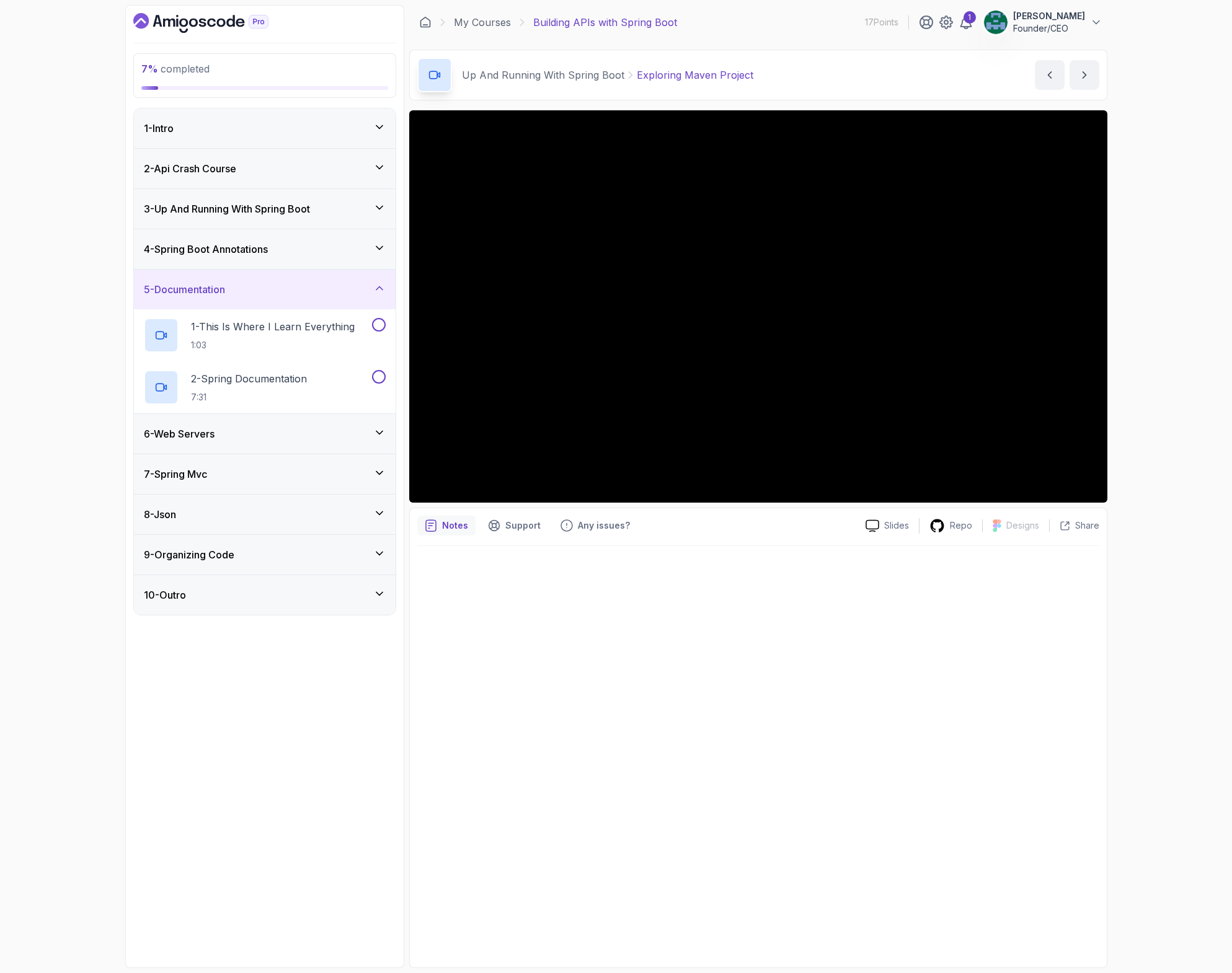
click at [196, 290] on h3 "5 - Documentation" at bounding box center [184, 290] width 81 height 15
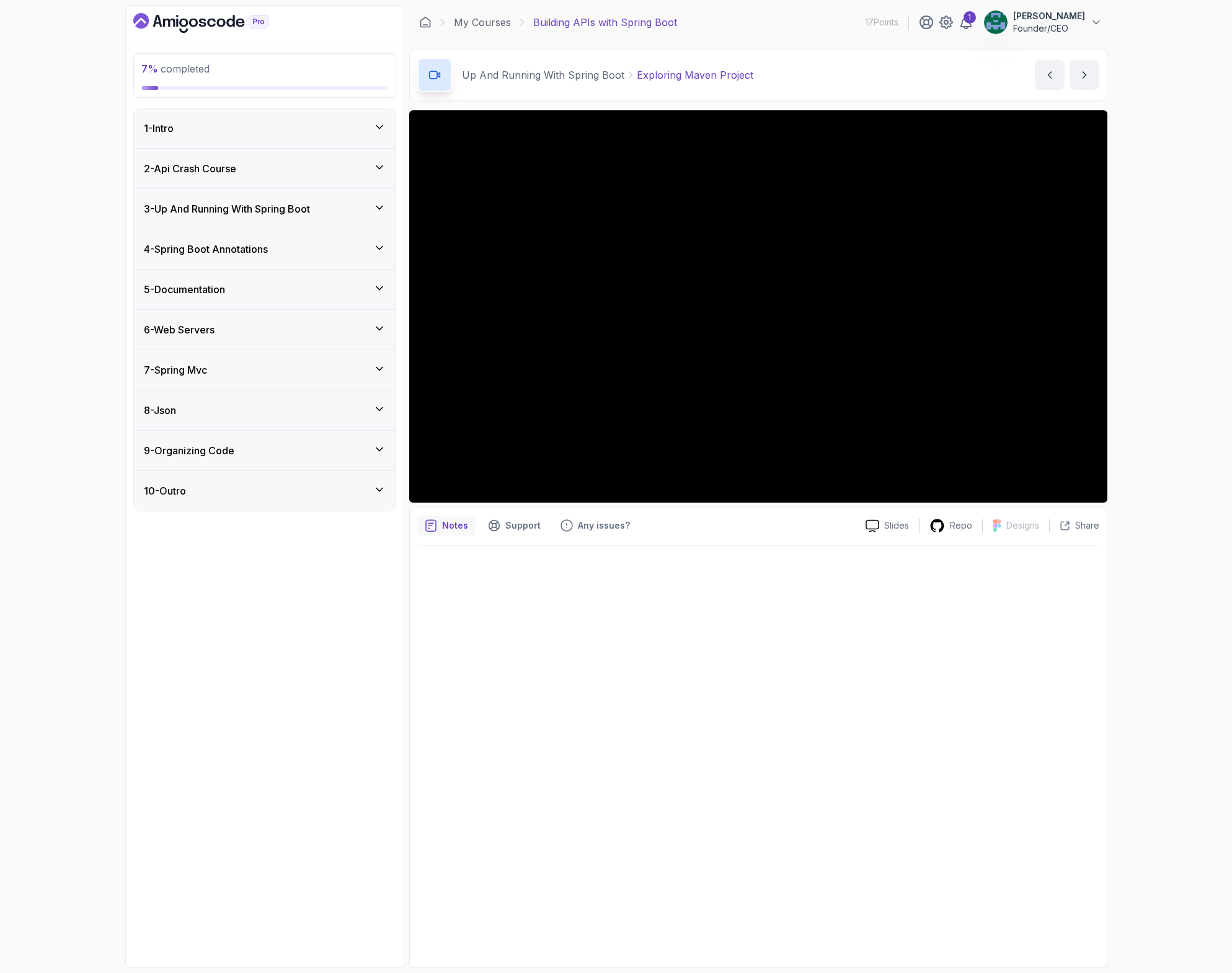
click at [197, 253] on h3 "4 - Spring Boot Annotations" at bounding box center [205, 249] width 124 height 15
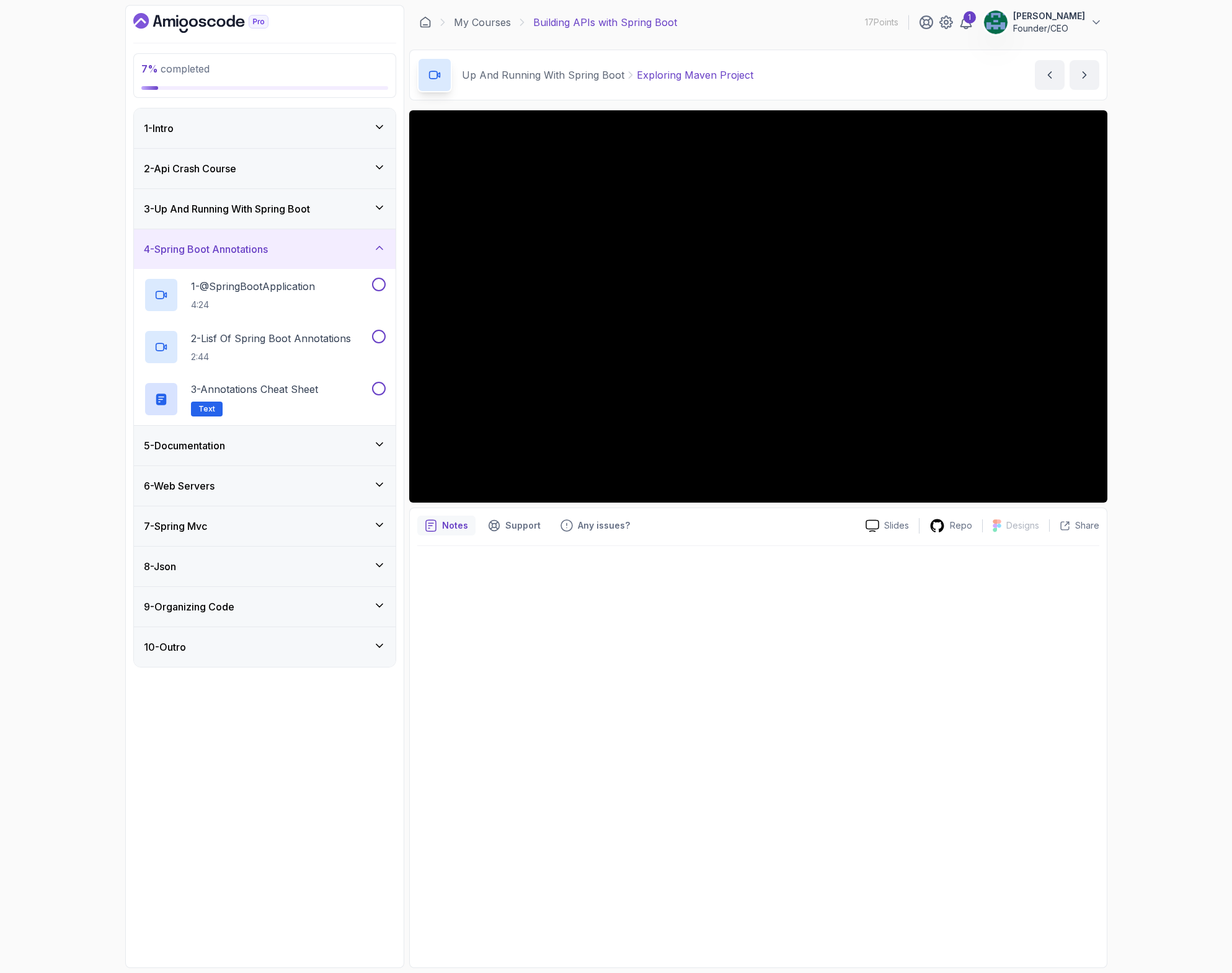
click at [203, 211] on h3 "3 - Up And Running With Spring Boot" at bounding box center [227, 209] width 167 height 15
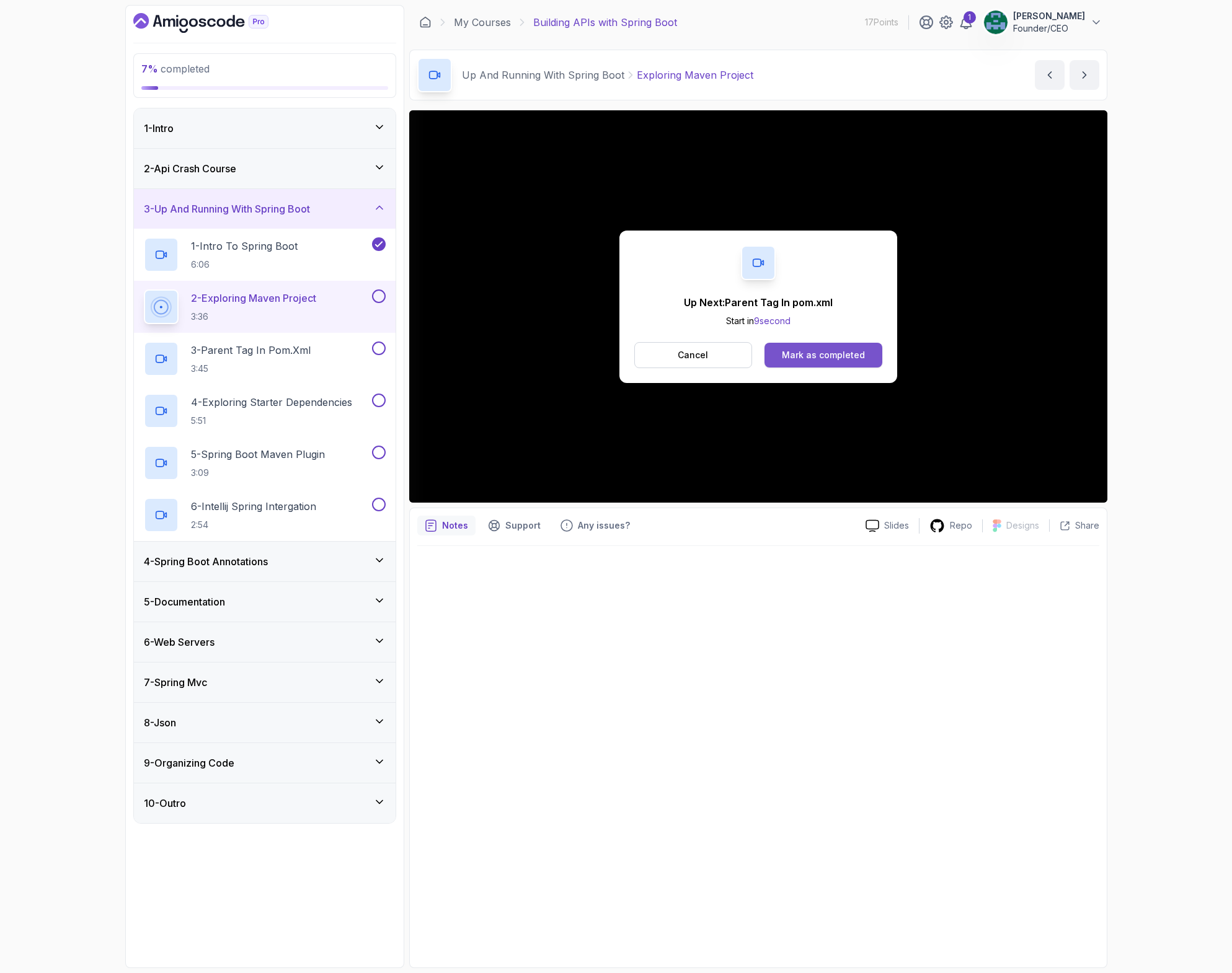
click at [825, 356] on div "Mark as completed" at bounding box center [823, 355] width 83 height 12
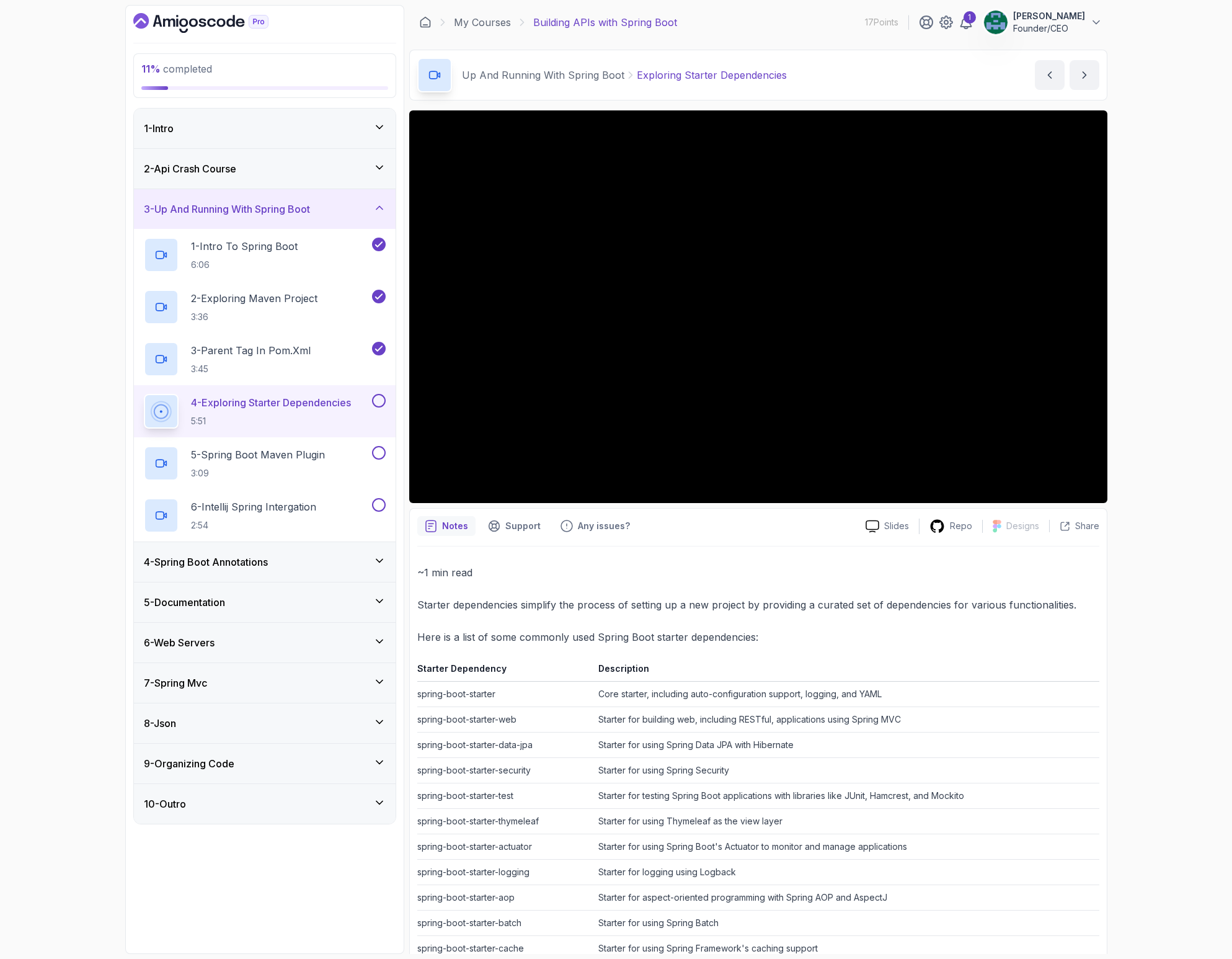
click at [925, 104] on div "11 % completed 1 - Intro 2 - Api Crash Course 3 - Up And Running With Spring Bo…" at bounding box center [616, 479] width 1232 height 959
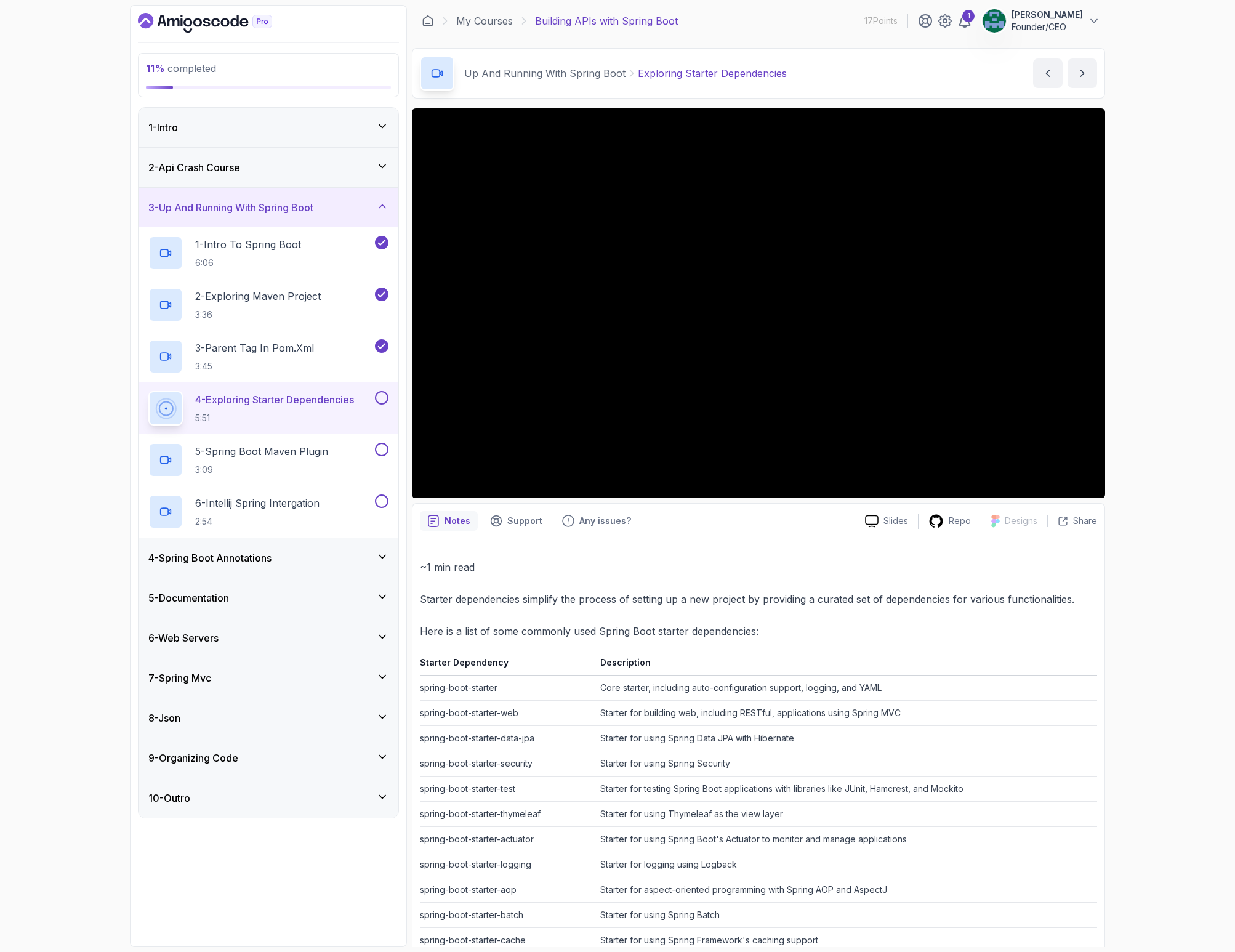
scroll to position [2, 0]
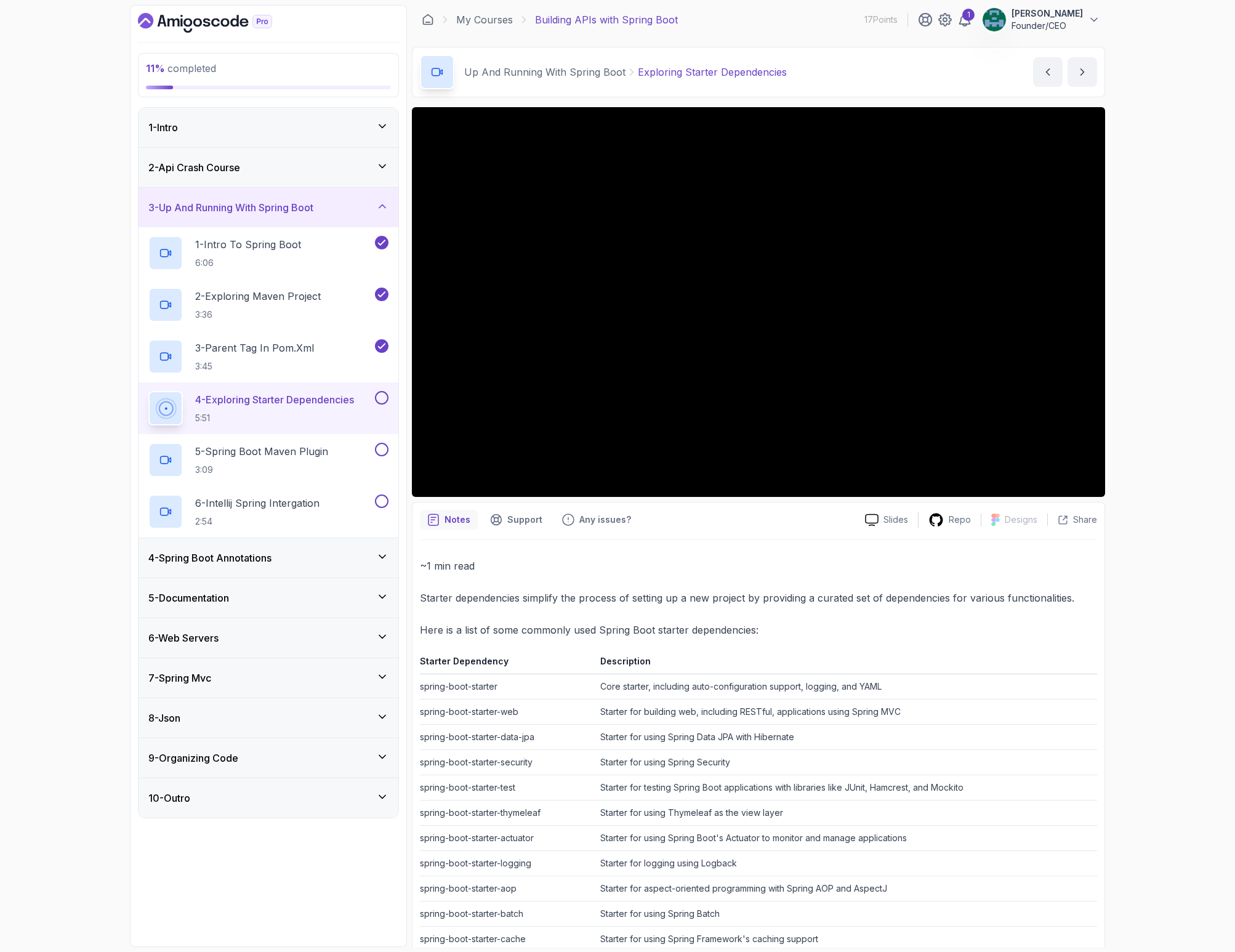
click at [542, 551] on div "~1 min read Starter dependencies simplify the process of setting up a new proje…" at bounding box center [758, 842] width 677 height 604
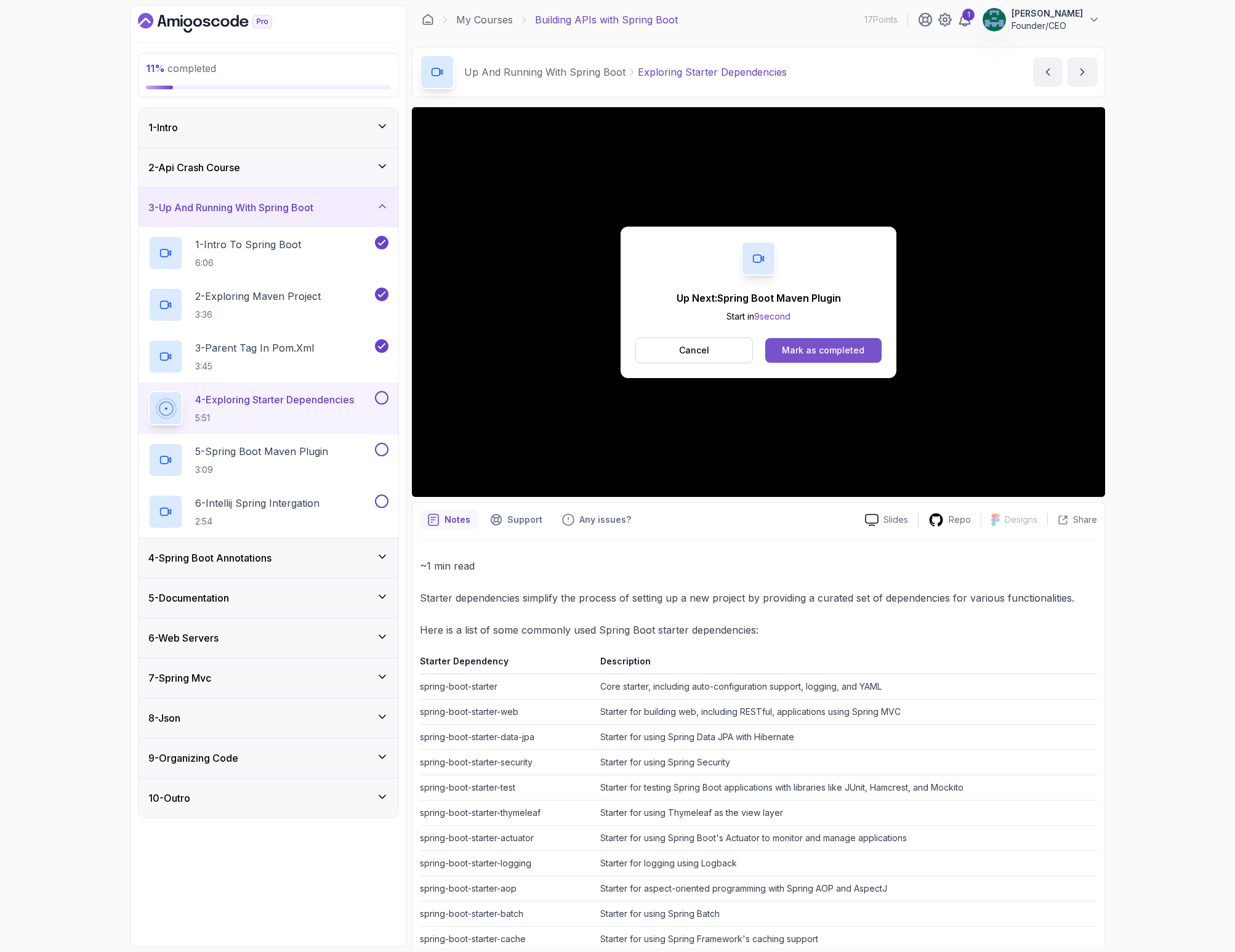
click at [828, 352] on div "Mark as completed" at bounding box center [823, 350] width 82 height 12
